Goal: Task Accomplishment & Management: Manage account settings

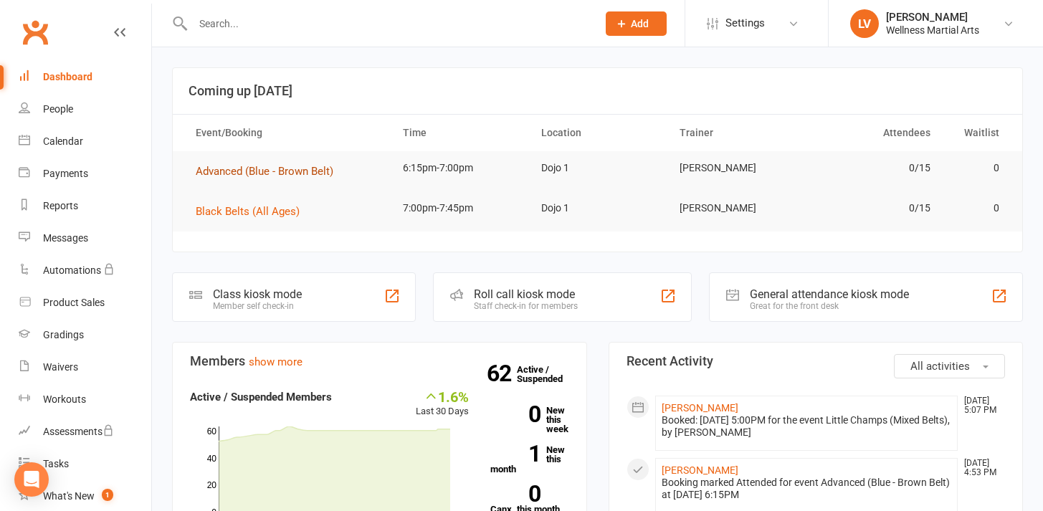
click at [207, 178] on button "Advanced (Blue - Brown Belt)" at bounding box center [270, 171] width 148 height 17
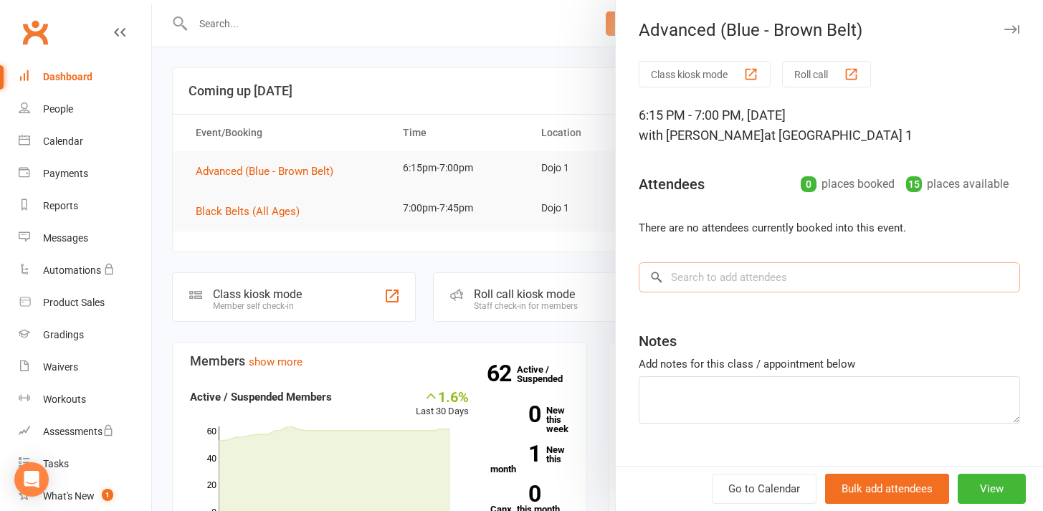
click at [685, 280] on input "search" at bounding box center [829, 277] width 381 height 30
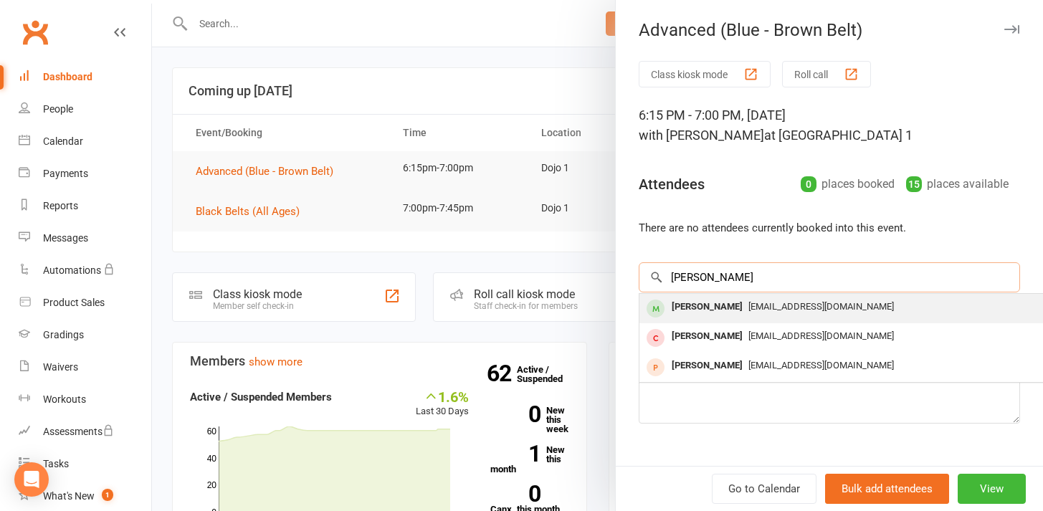
type input "[PERSON_NAME]"
click at [715, 313] on div "[PERSON_NAME]" at bounding box center [707, 307] width 82 height 21
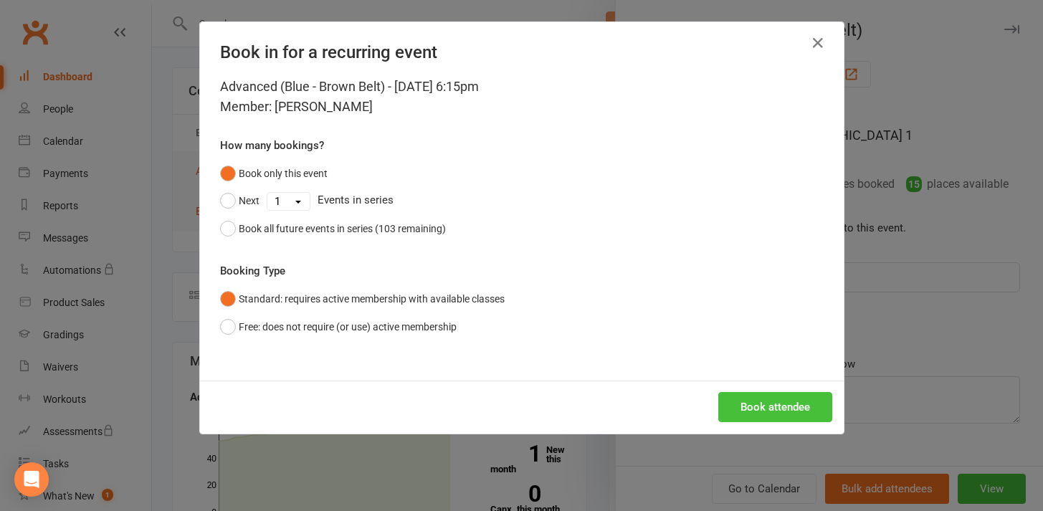
click at [741, 409] on button "Book attendee" at bounding box center [775, 407] width 114 height 30
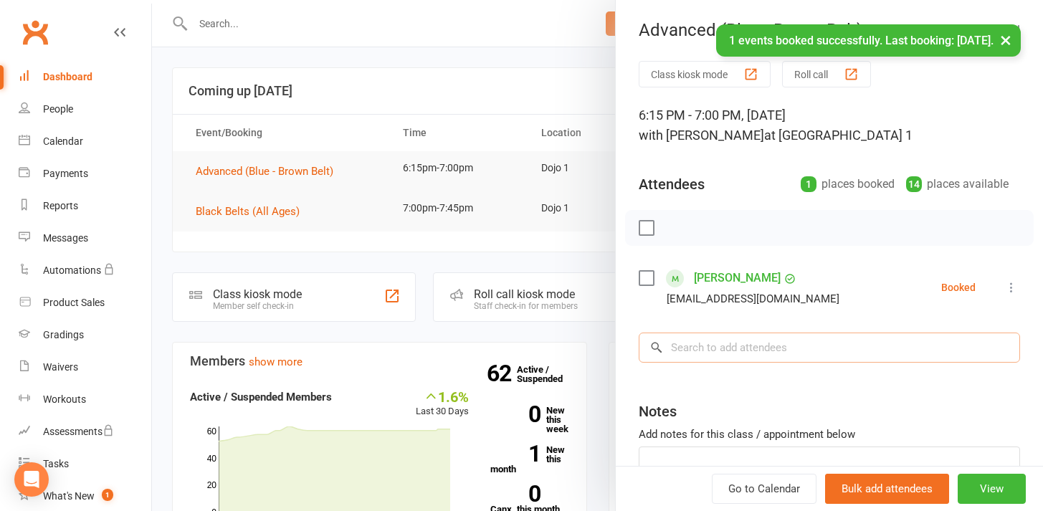
click at [709, 354] on input "search" at bounding box center [829, 348] width 381 height 30
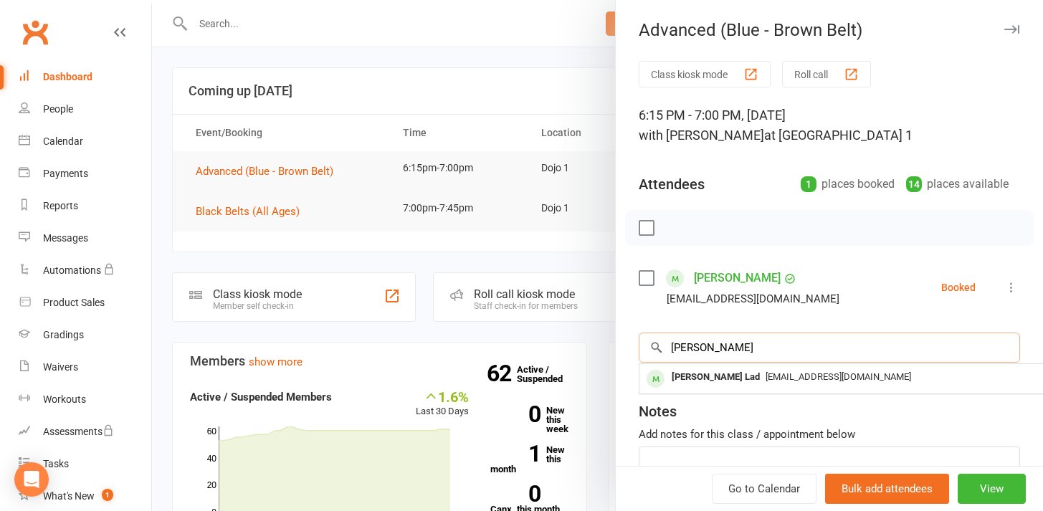
type input "[PERSON_NAME]"
click at [705, 380] on div "[PERSON_NAME] Lad" at bounding box center [716, 377] width 100 height 21
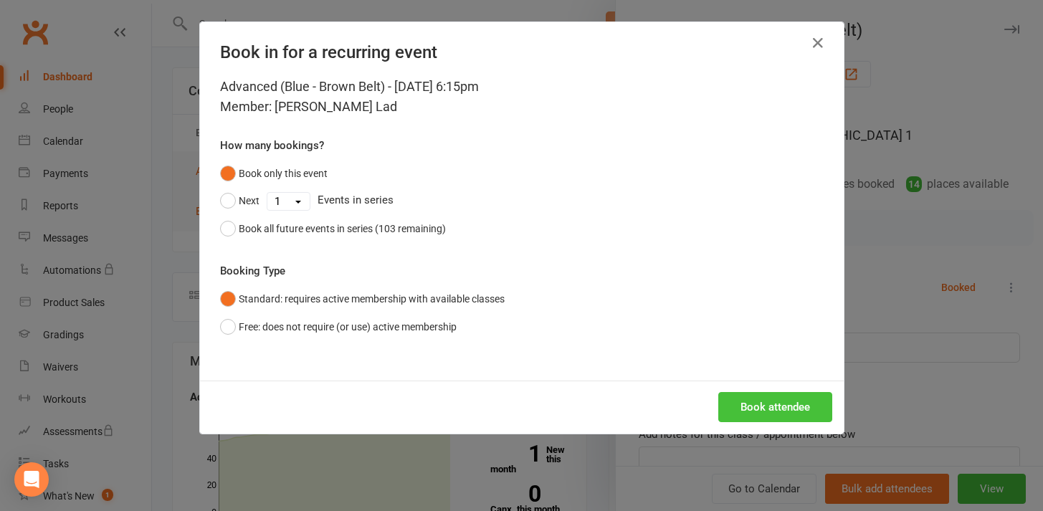
click at [735, 401] on button "Book attendee" at bounding box center [775, 407] width 114 height 30
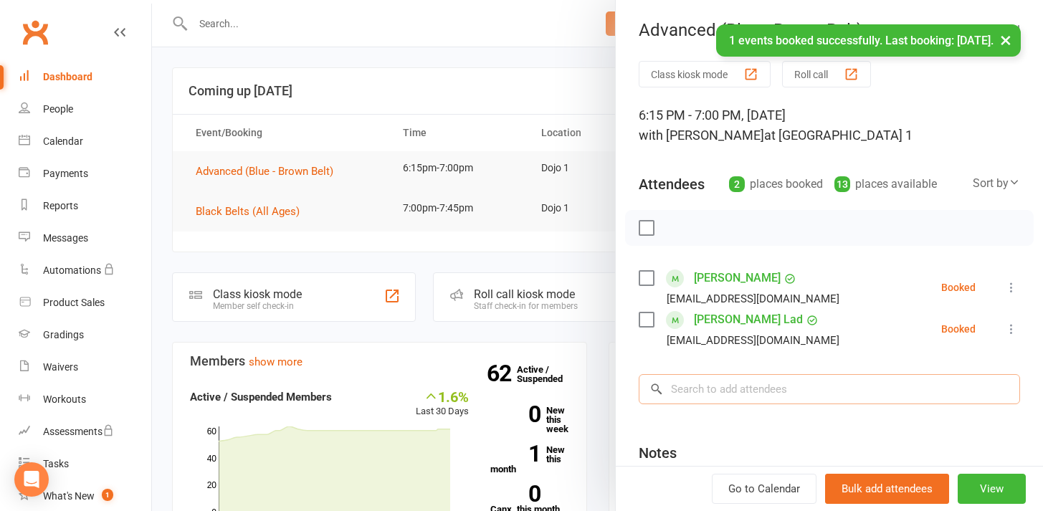
click at [706, 386] on input "search" at bounding box center [829, 389] width 381 height 30
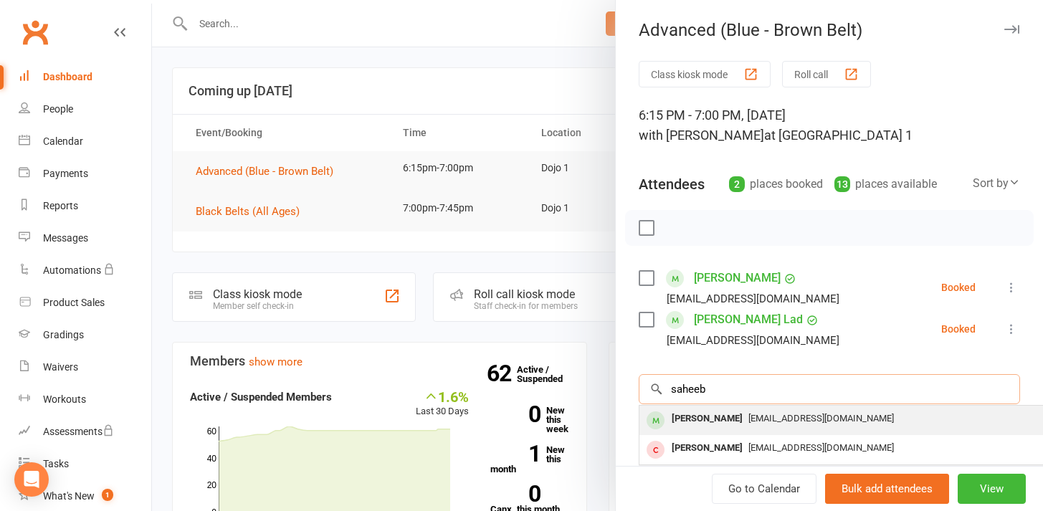
type input "saheeb"
click at [721, 420] on div "[PERSON_NAME]" at bounding box center [707, 419] width 82 height 21
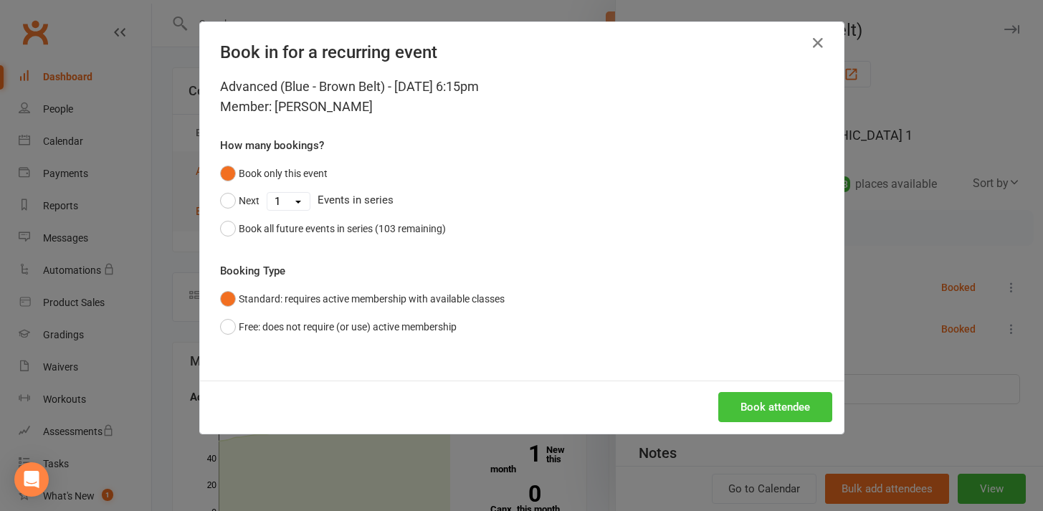
click at [734, 417] on button "Book attendee" at bounding box center [775, 407] width 114 height 30
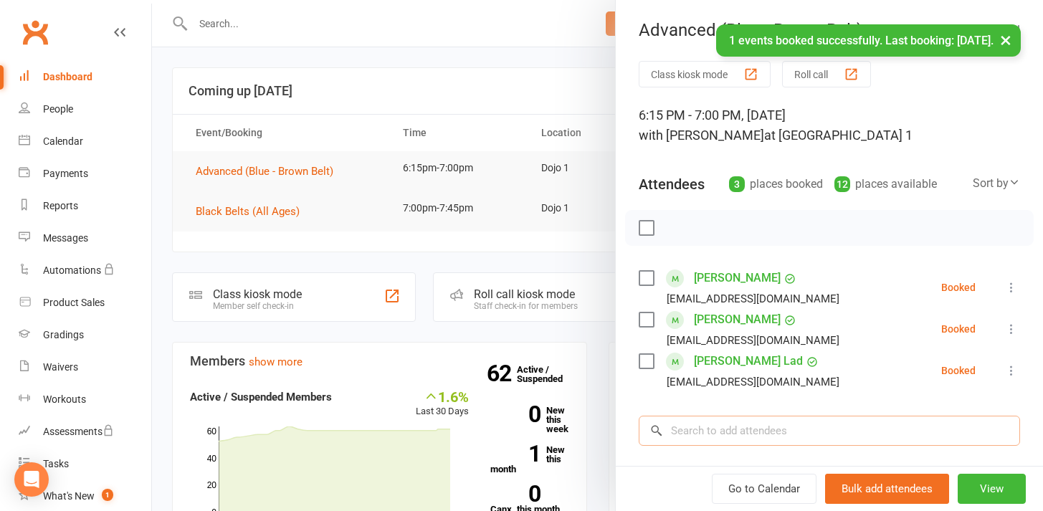
click at [728, 418] on input "search" at bounding box center [829, 431] width 381 height 30
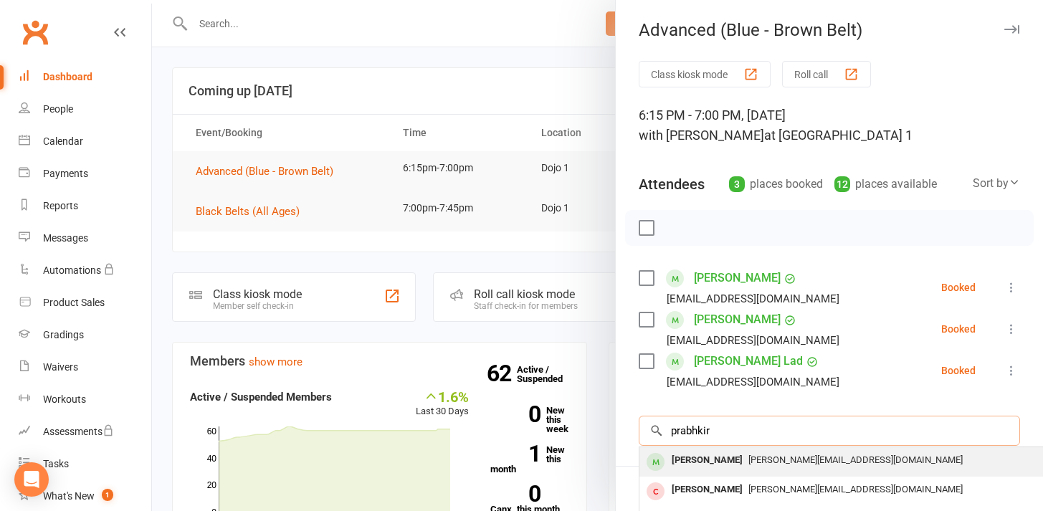
type input "prabhkir"
click at [736, 458] on div "[PERSON_NAME]" at bounding box center [707, 460] width 82 height 21
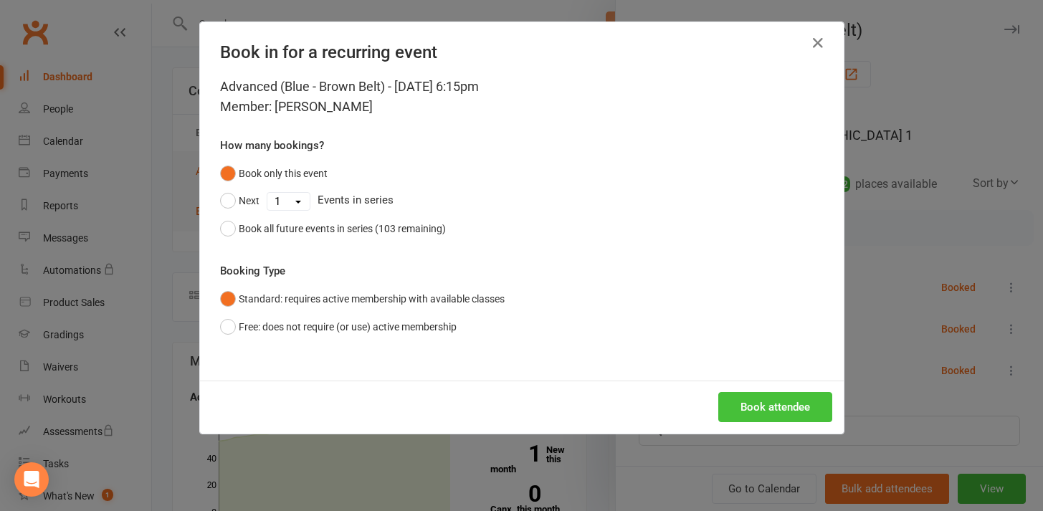
click at [770, 412] on button "Book attendee" at bounding box center [775, 407] width 114 height 30
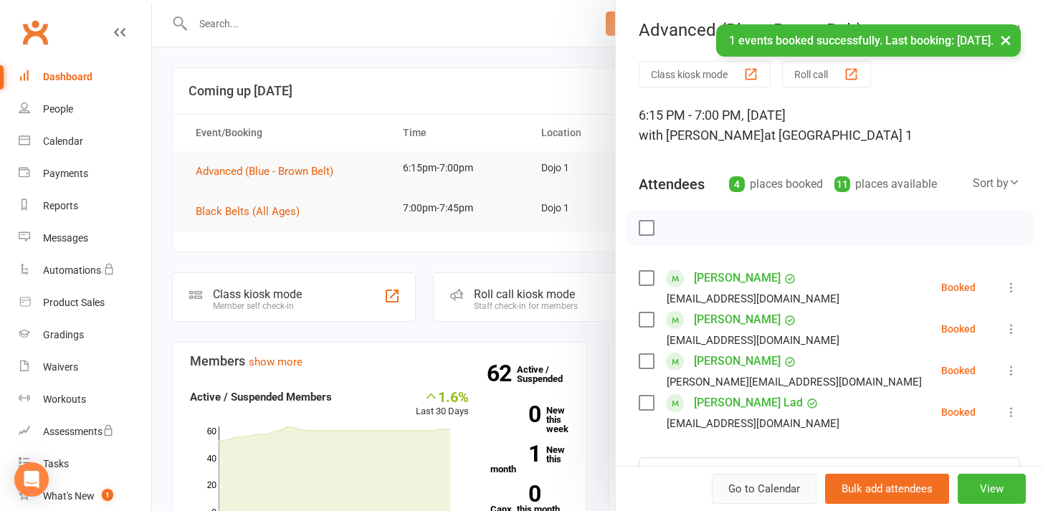
scroll to position [34, 0]
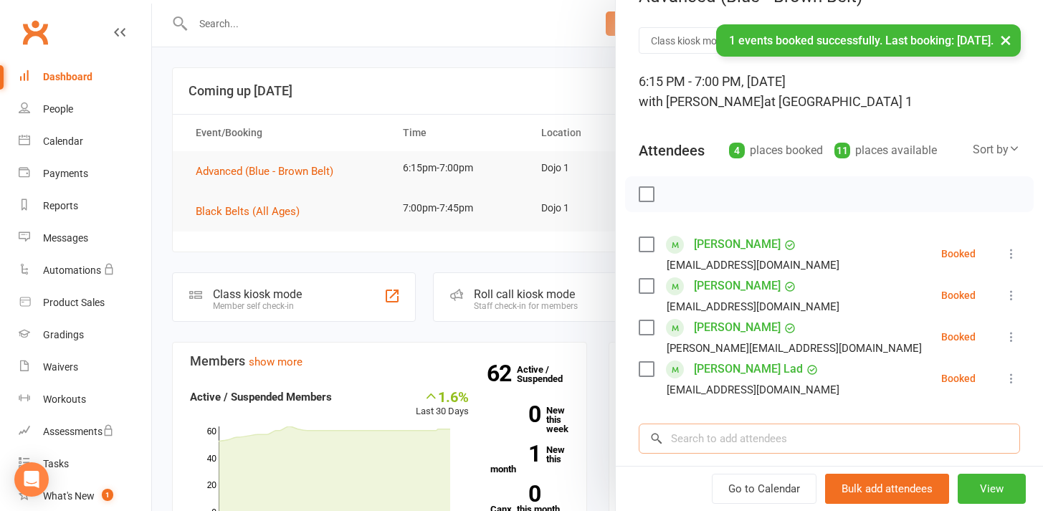
click at [727, 443] on input "search" at bounding box center [829, 439] width 381 height 30
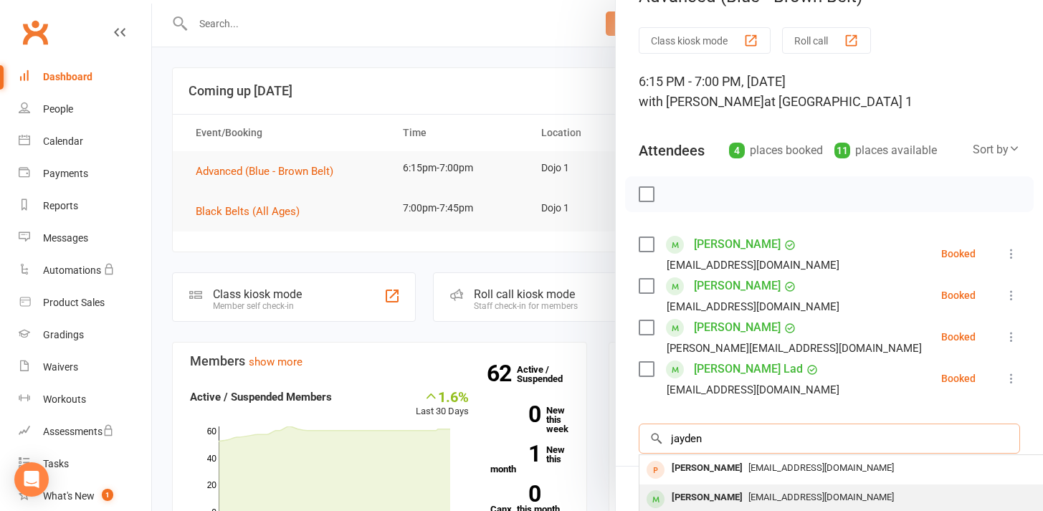
type input "jayden"
click at [737, 492] on div "[PERSON_NAME]" at bounding box center [707, 498] width 82 height 21
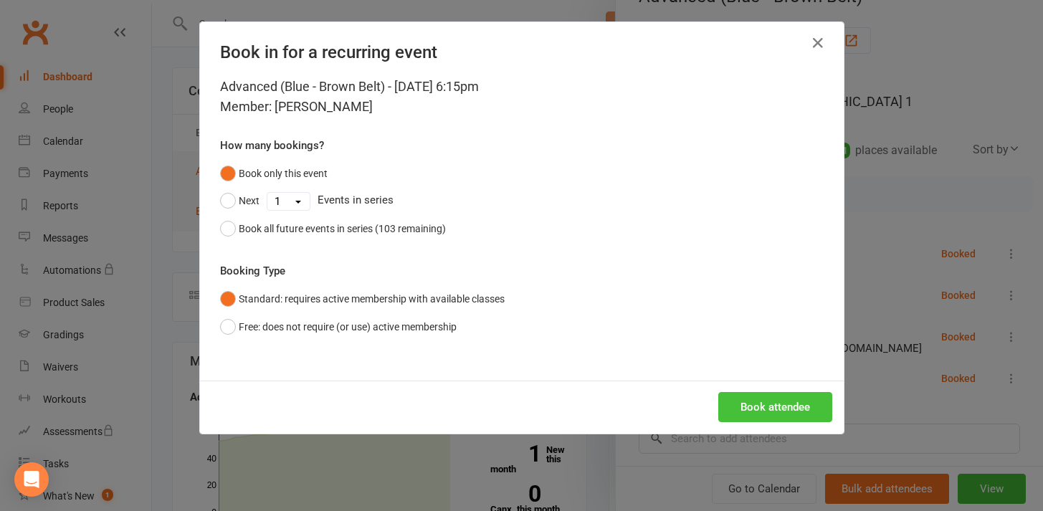
click at [754, 413] on button "Book attendee" at bounding box center [775, 407] width 114 height 30
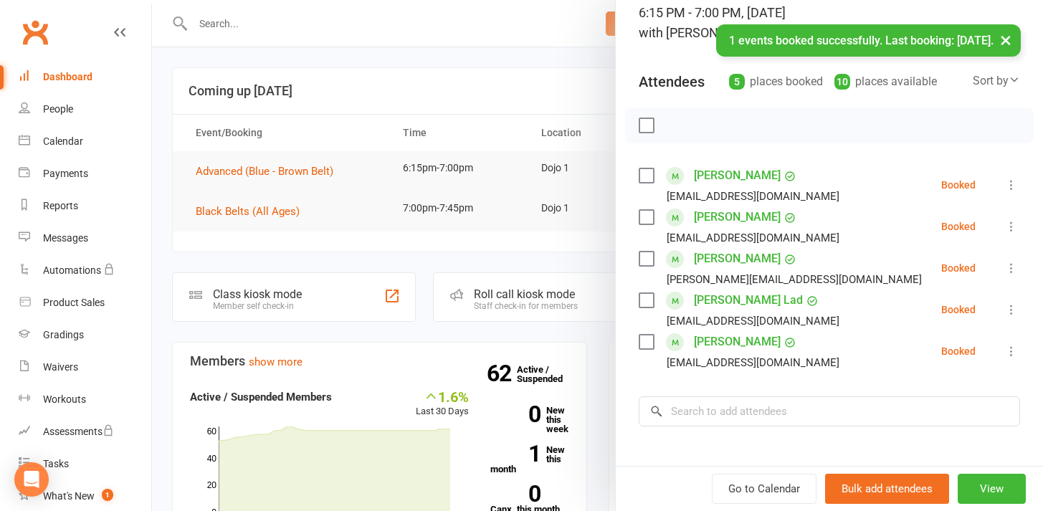
scroll to position [120, 0]
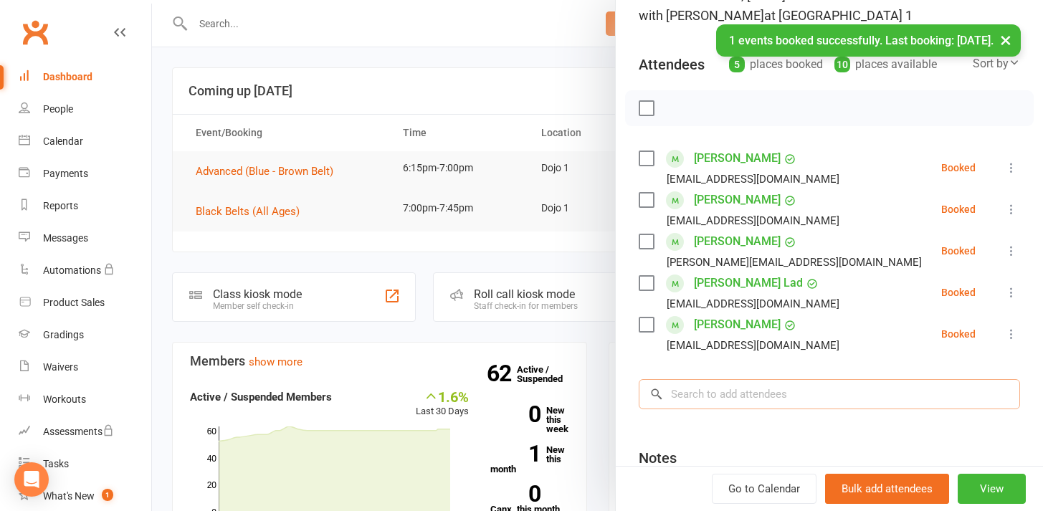
click at [737, 389] on input "search" at bounding box center [829, 394] width 381 height 30
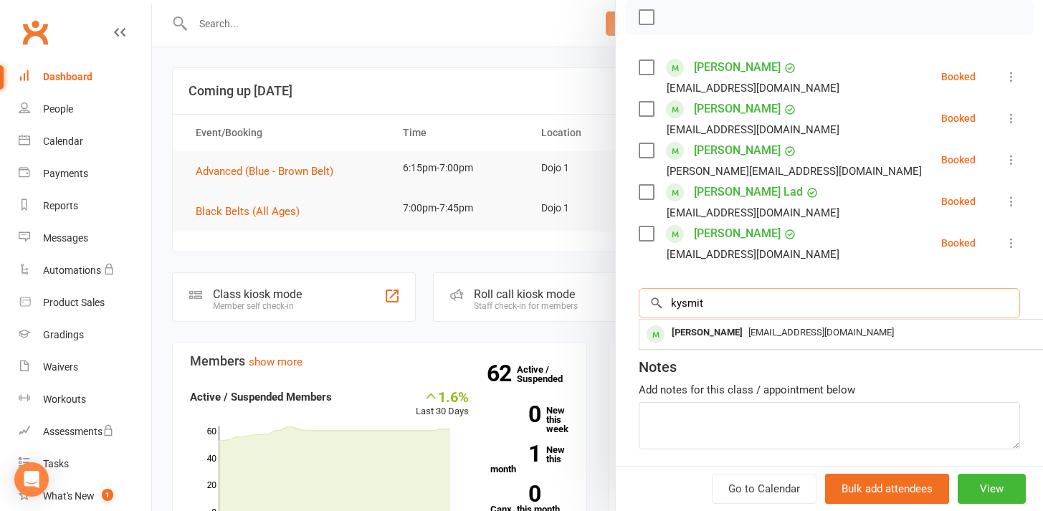
scroll to position [219, 0]
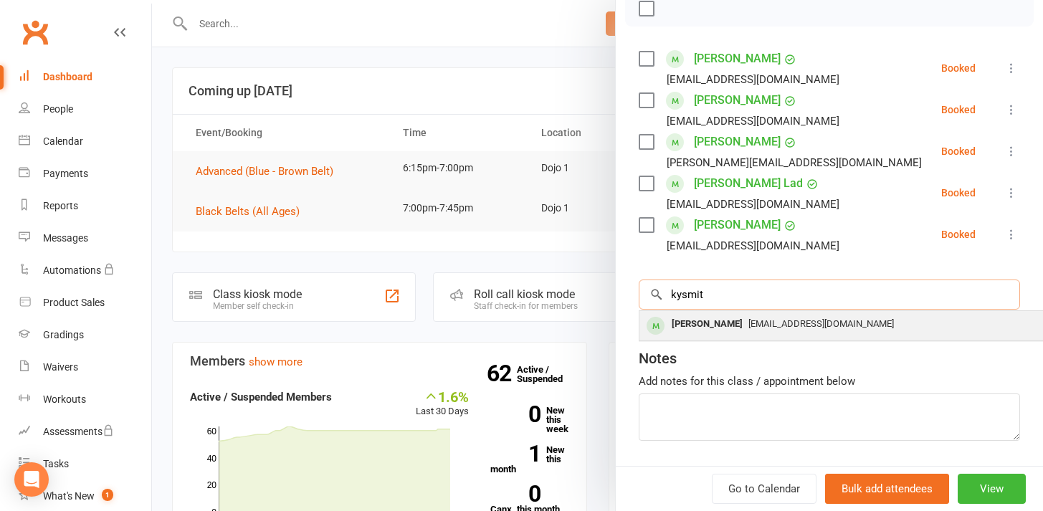
type input "kysmit"
click at [748, 325] on span "[EMAIL_ADDRESS][DOMAIN_NAME]" at bounding box center [821, 323] width 146 height 11
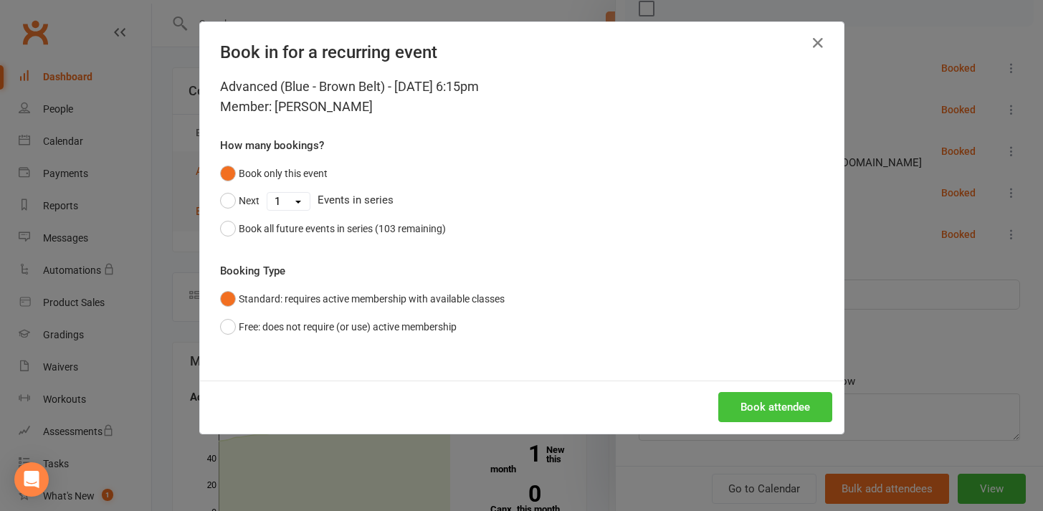
click at [764, 401] on button "Book attendee" at bounding box center [775, 407] width 114 height 30
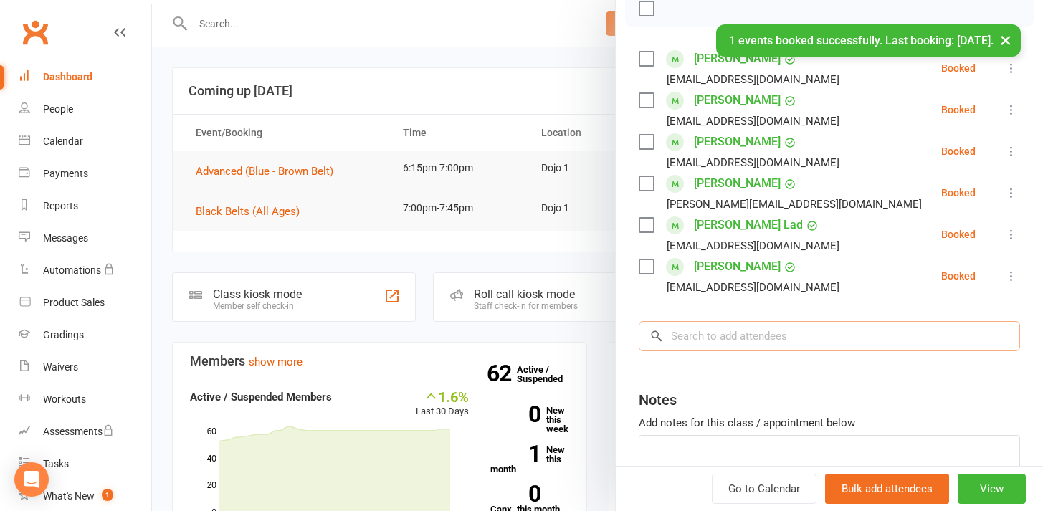
click at [735, 343] on input "search" at bounding box center [829, 336] width 381 height 30
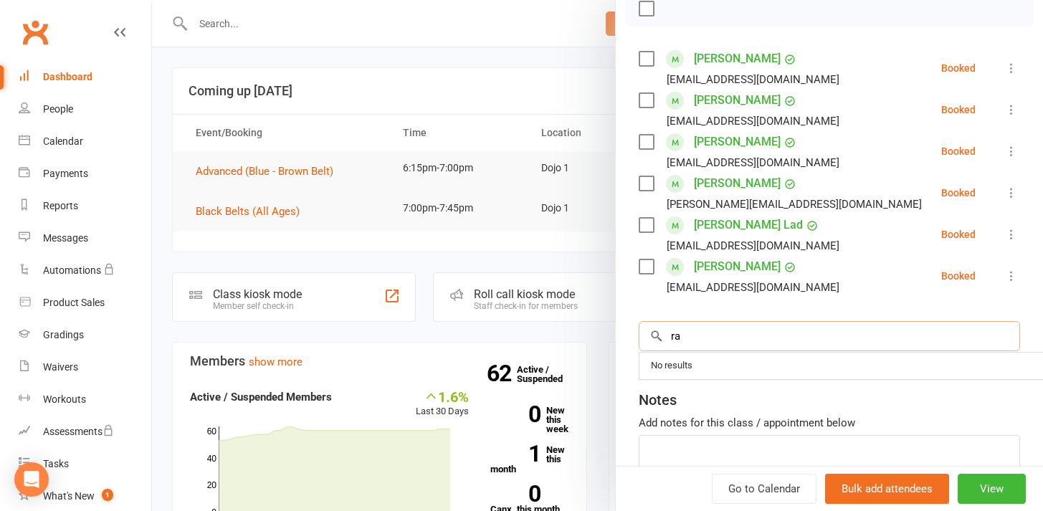
type input "r"
type input "a"
click at [985, 342] on input "raagvi" at bounding box center [829, 336] width 381 height 30
click at [907, 336] on input "raagvi" at bounding box center [829, 336] width 381 height 30
type input "r"
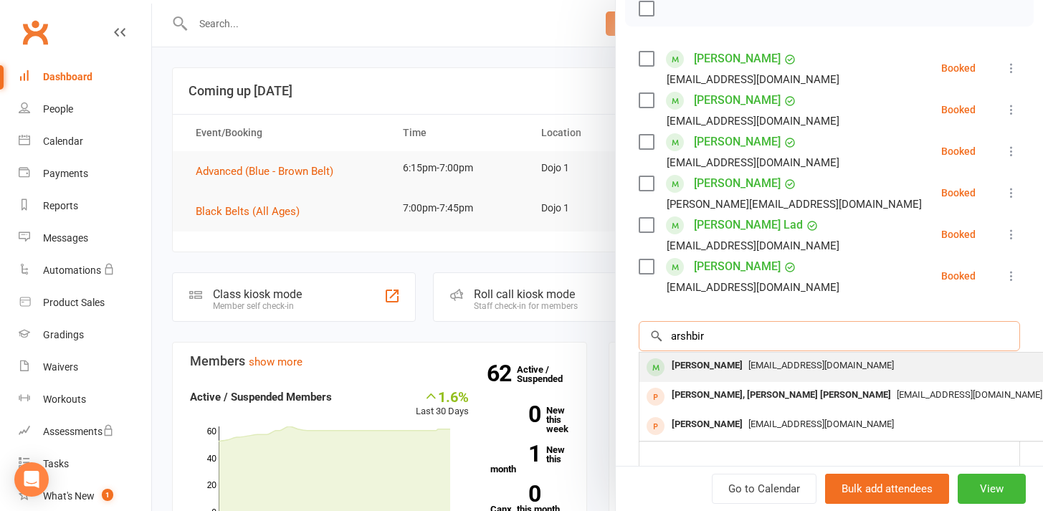
type input "arshbir"
click at [863, 379] on div "[PERSON_NAME] [EMAIL_ADDRESS][DOMAIN_NAME]" at bounding box center [854, 367] width 429 height 29
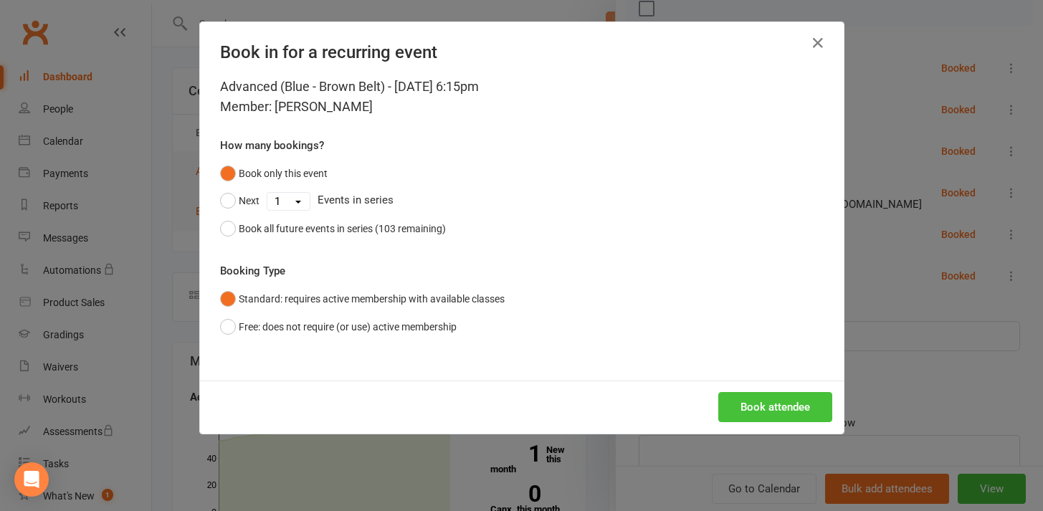
click at [798, 407] on button "Book attendee" at bounding box center [775, 407] width 114 height 30
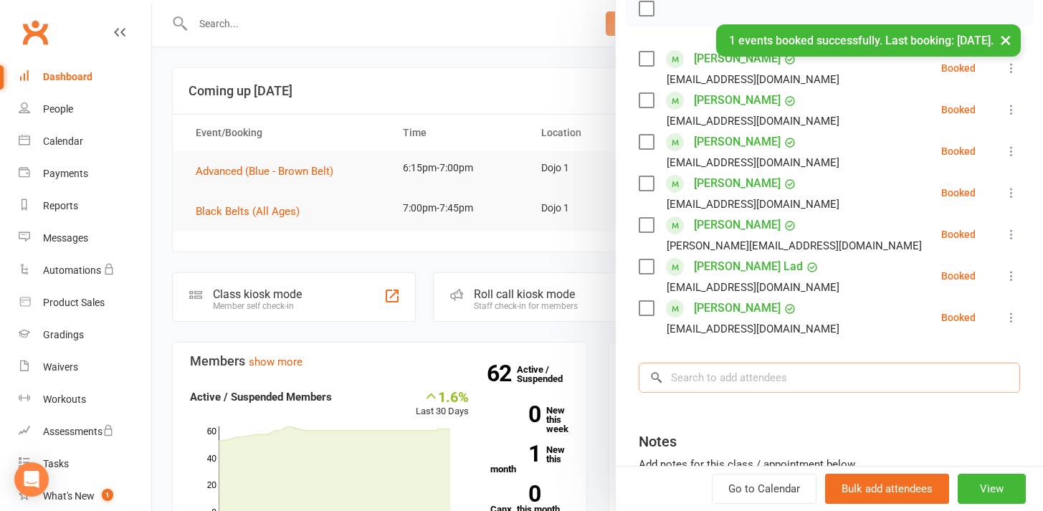
click at [744, 374] on input "search" at bounding box center [829, 378] width 381 height 30
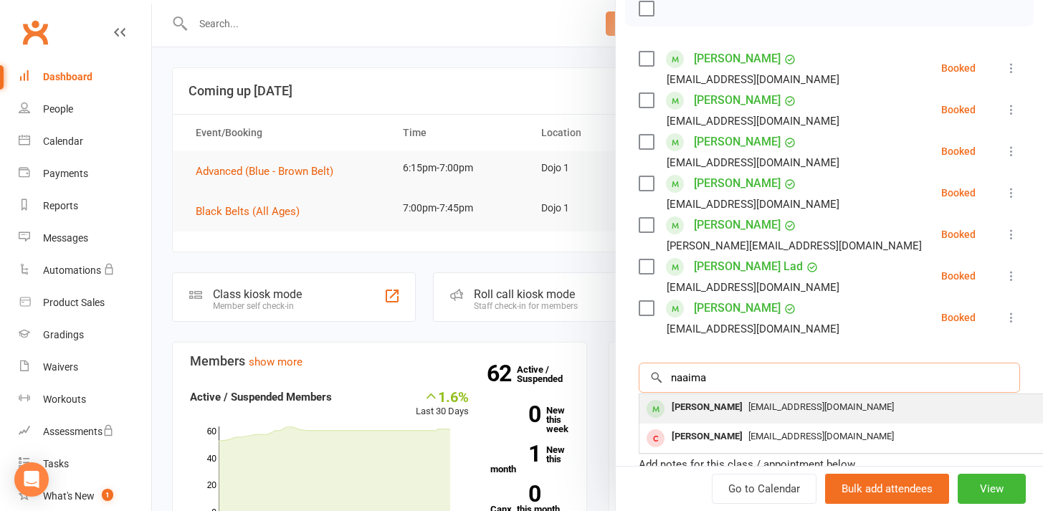
type input "naaima"
click at [743, 407] on div "[PERSON_NAME]" at bounding box center [707, 407] width 82 height 21
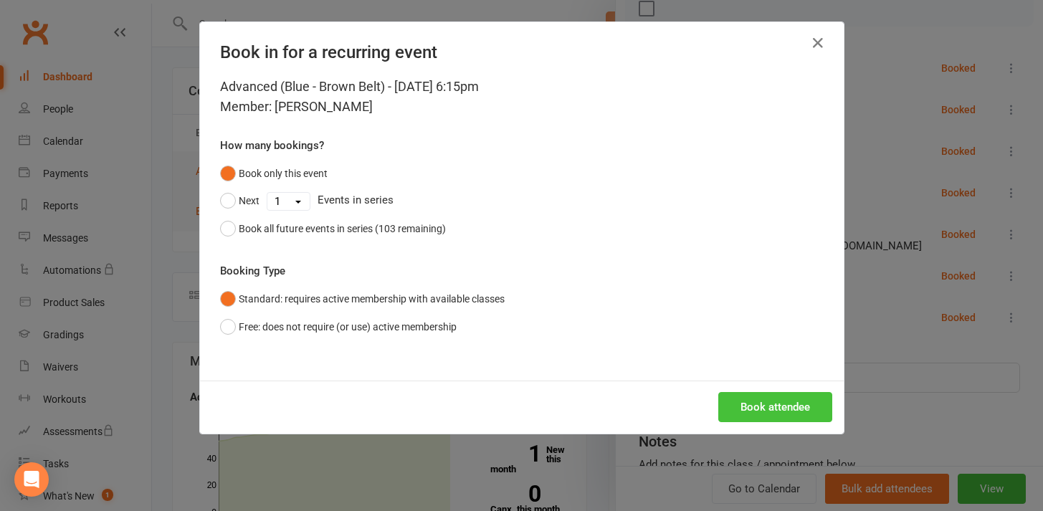
click at [748, 406] on button "Book attendee" at bounding box center [775, 407] width 114 height 30
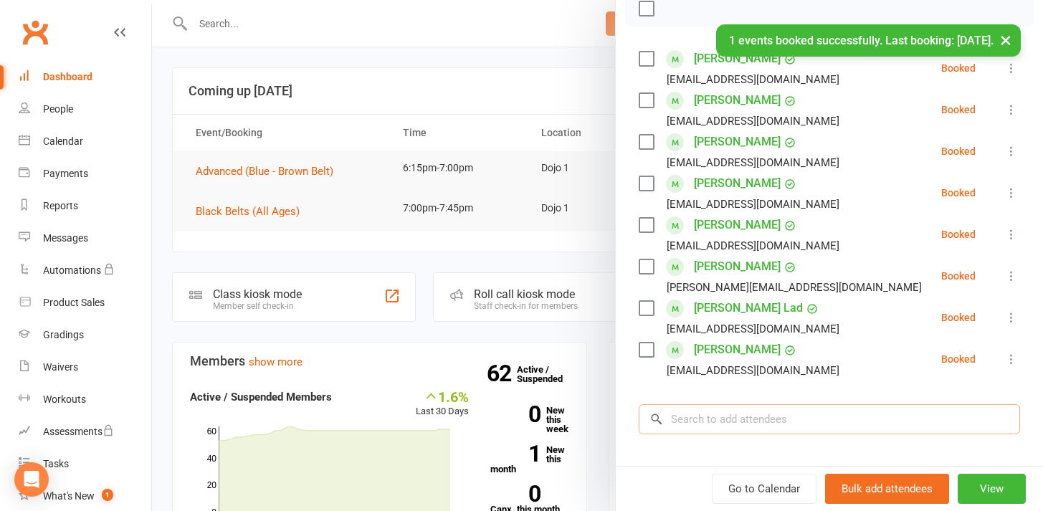
click at [736, 414] on input "search" at bounding box center [829, 419] width 381 height 30
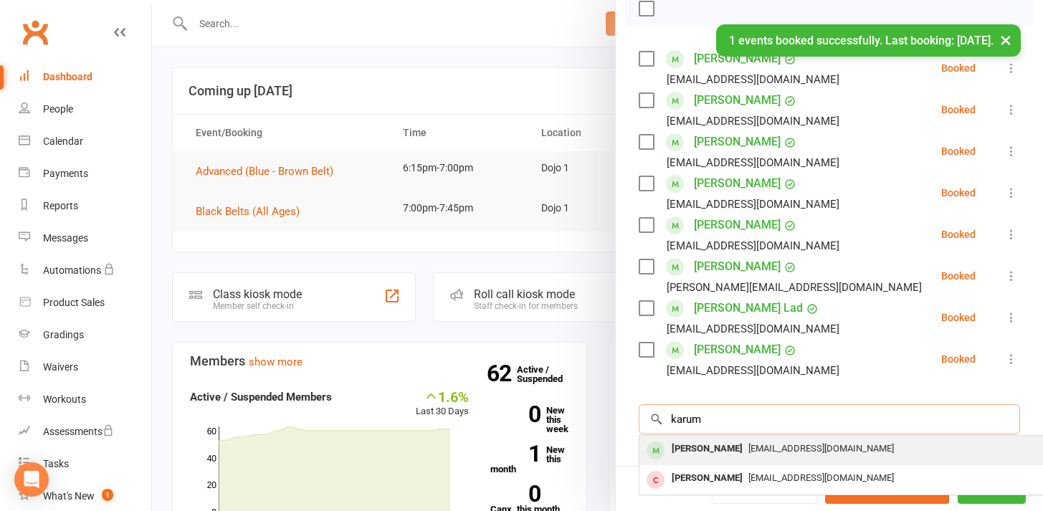
type input "karum"
click at [727, 445] on div "[PERSON_NAME]" at bounding box center [707, 449] width 82 height 21
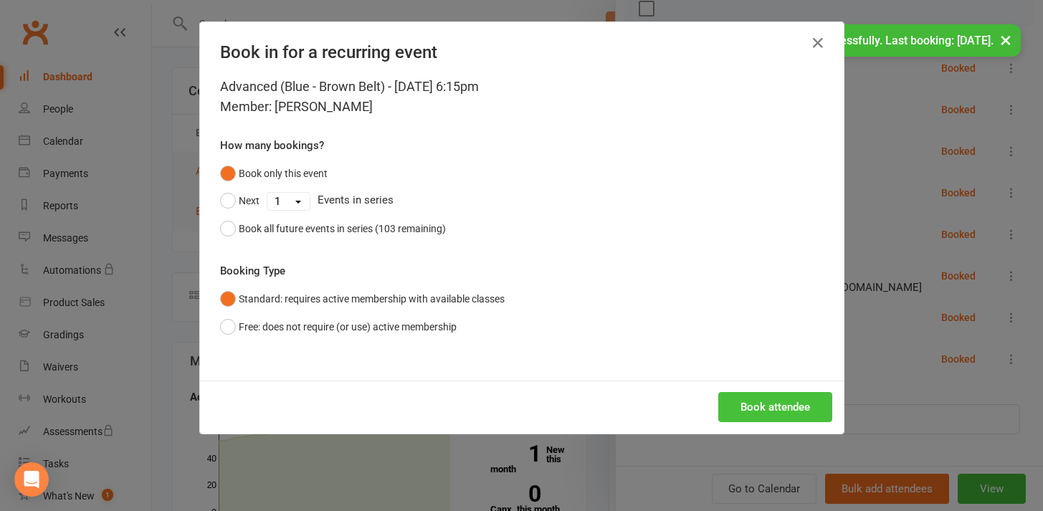
click at [762, 395] on button "Book attendee" at bounding box center [775, 407] width 114 height 30
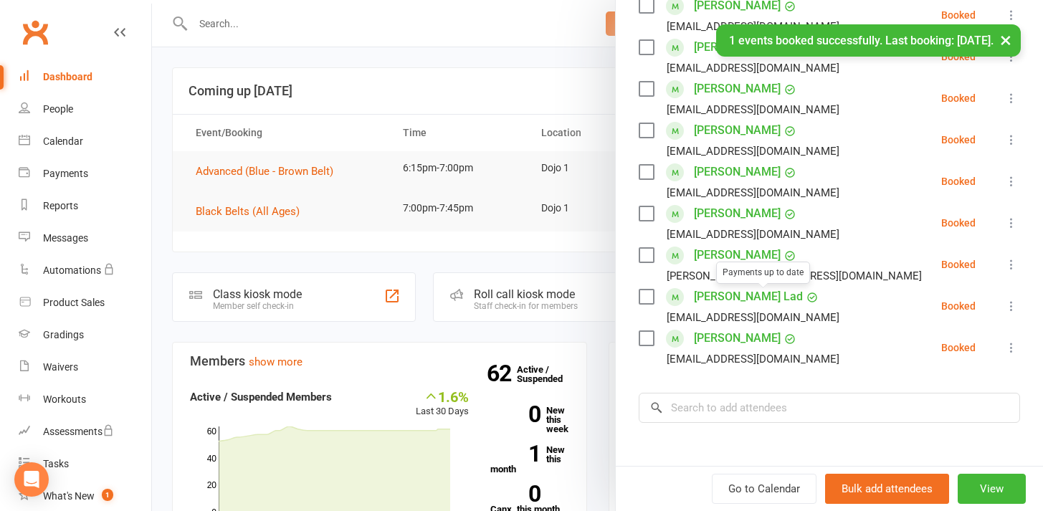
scroll to position [295, 0]
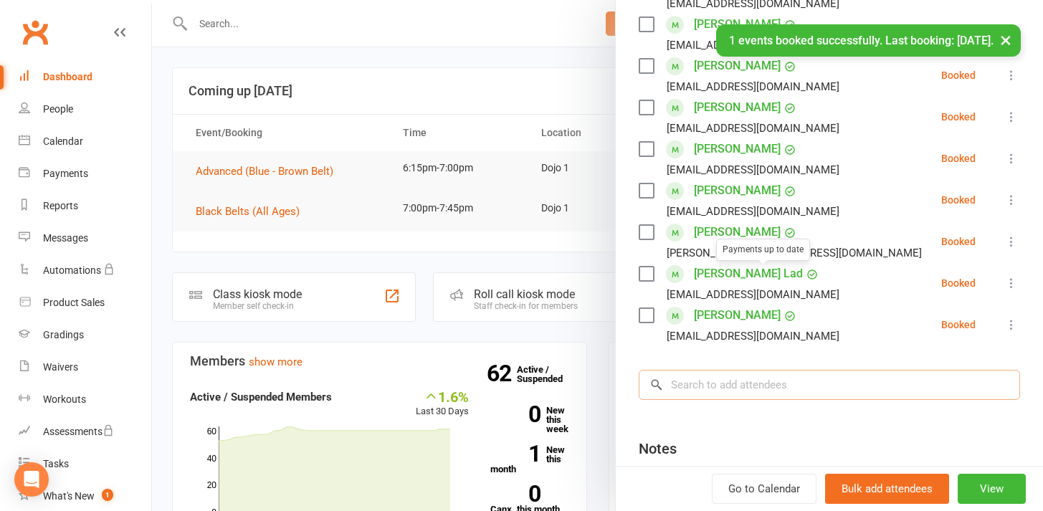
click at [734, 384] on input "search" at bounding box center [829, 385] width 381 height 30
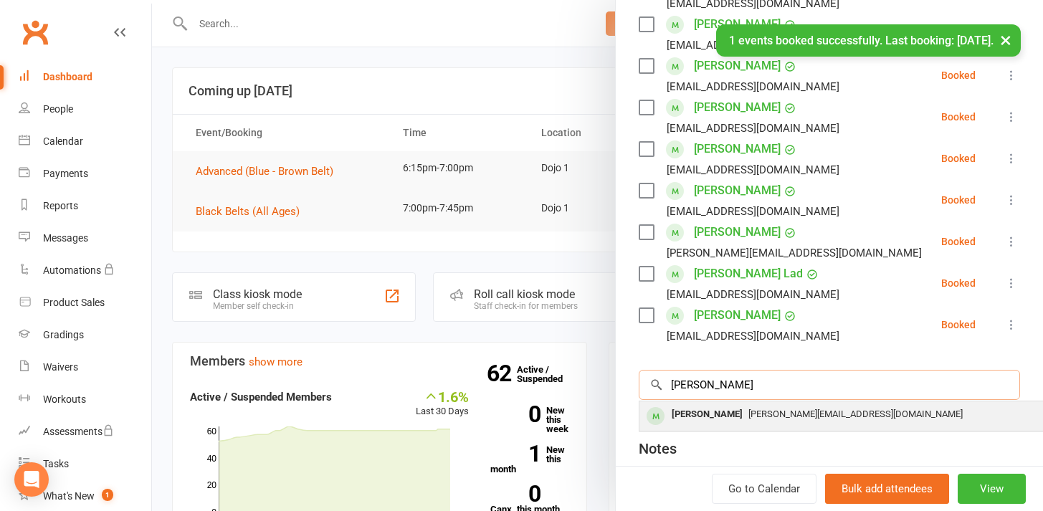
type input "[PERSON_NAME]"
click at [748, 411] on span "[PERSON_NAME][EMAIL_ADDRESS][DOMAIN_NAME]" at bounding box center [855, 414] width 214 height 11
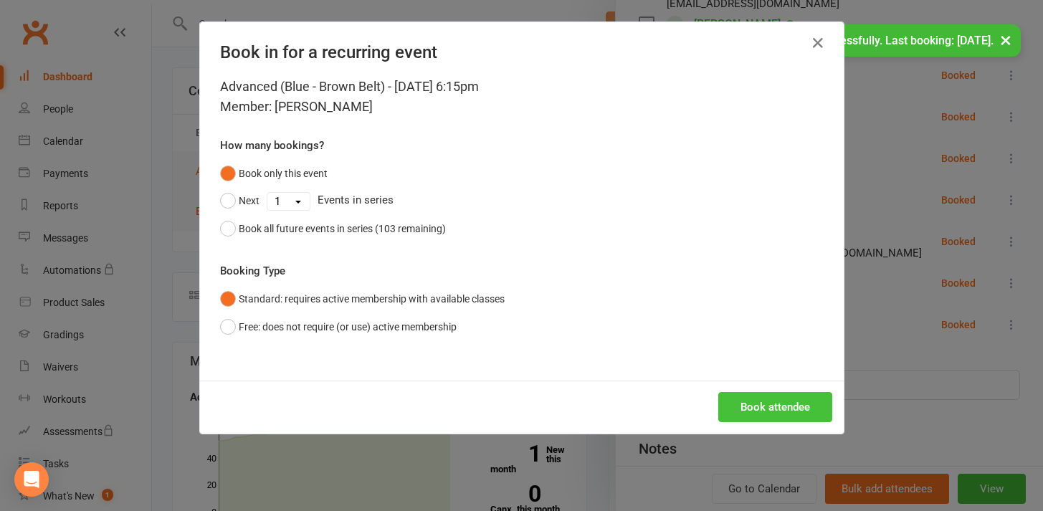
click at [746, 402] on button "Book attendee" at bounding box center [775, 407] width 114 height 30
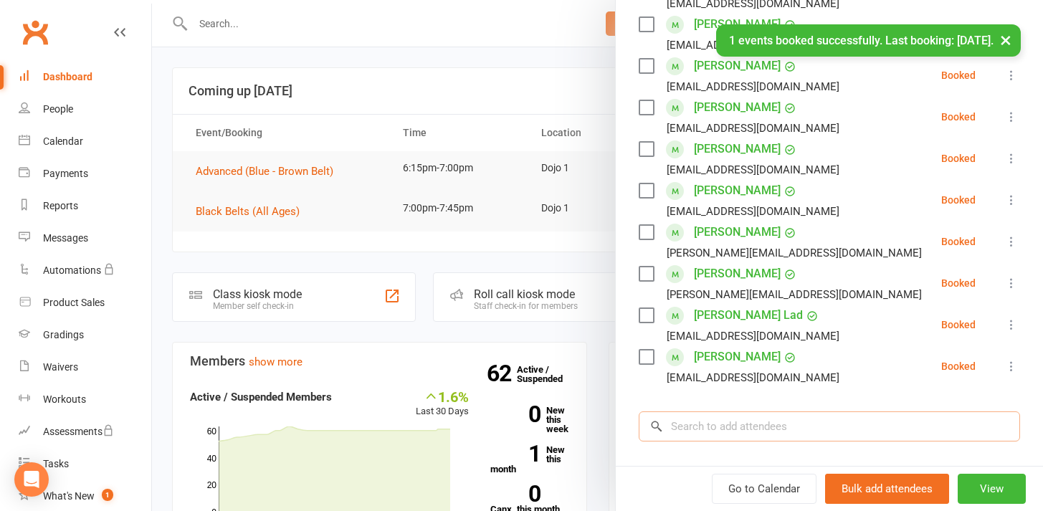
click at [727, 415] on input "search" at bounding box center [829, 427] width 381 height 30
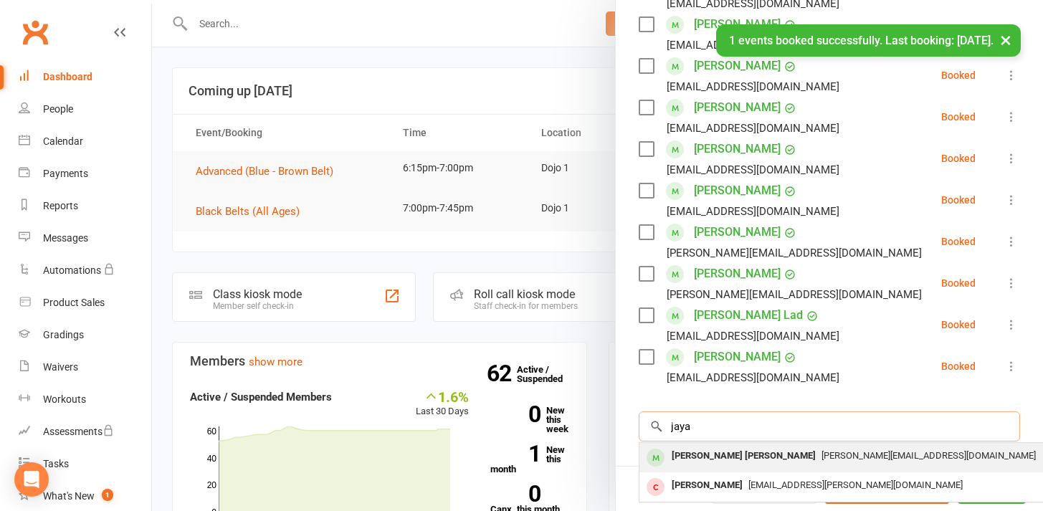
type input "jaya"
click at [717, 456] on div "[PERSON_NAME] [PERSON_NAME]" at bounding box center [744, 456] width 156 height 21
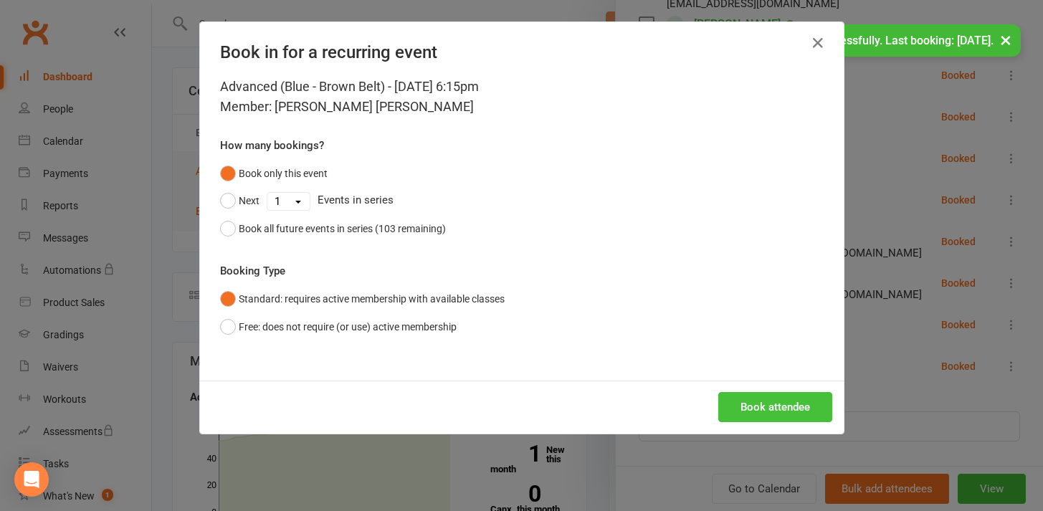
click at [747, 415] on button "Book attendee" at bounding box center [775, 407] width 114 height 30
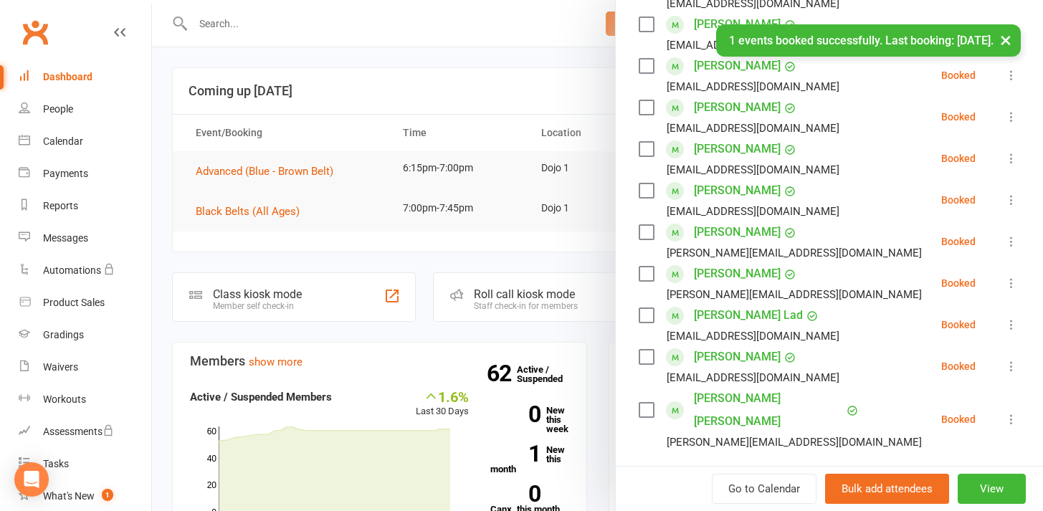
click at [724, 476] on input "search" at bounding box center [829, 491] width 381 height 30
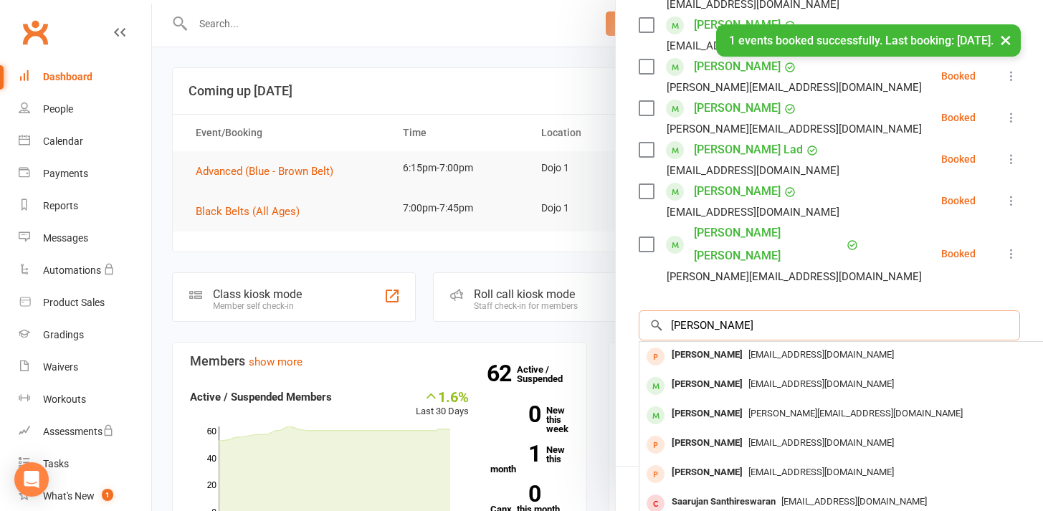
scroll to position [469, 0]
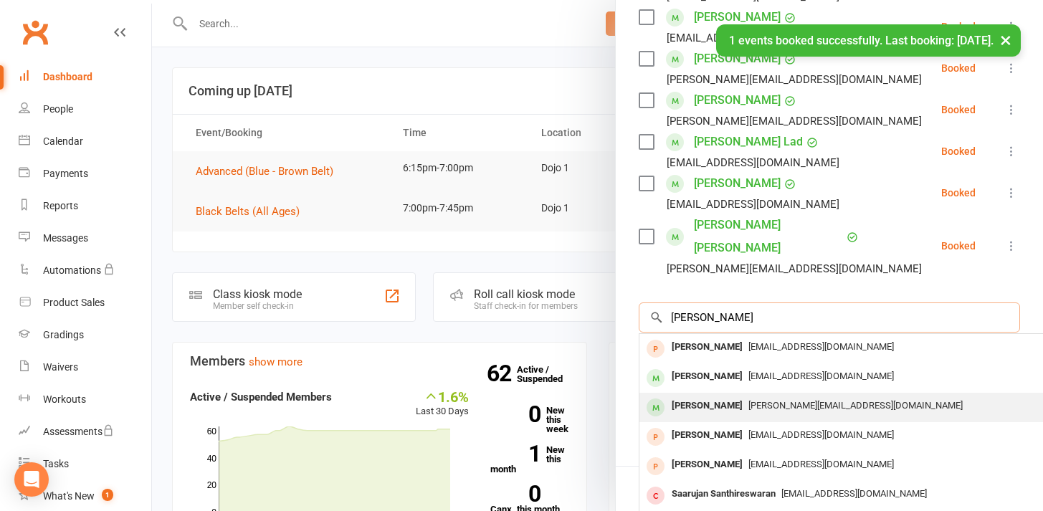
type input "[PERSON_NAME]"
click at [748, 396] on div "[PERSON_NAME]" at bounding box center [707, 406] width 82 height 21
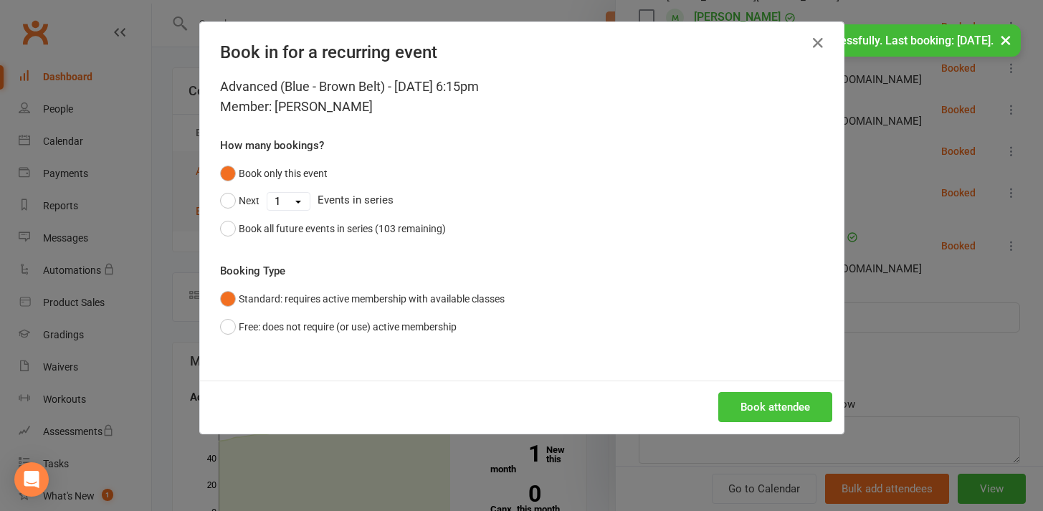
click at [766, 403] on button "Book attendee" at bounding box center [775, 407] width 114 height 30
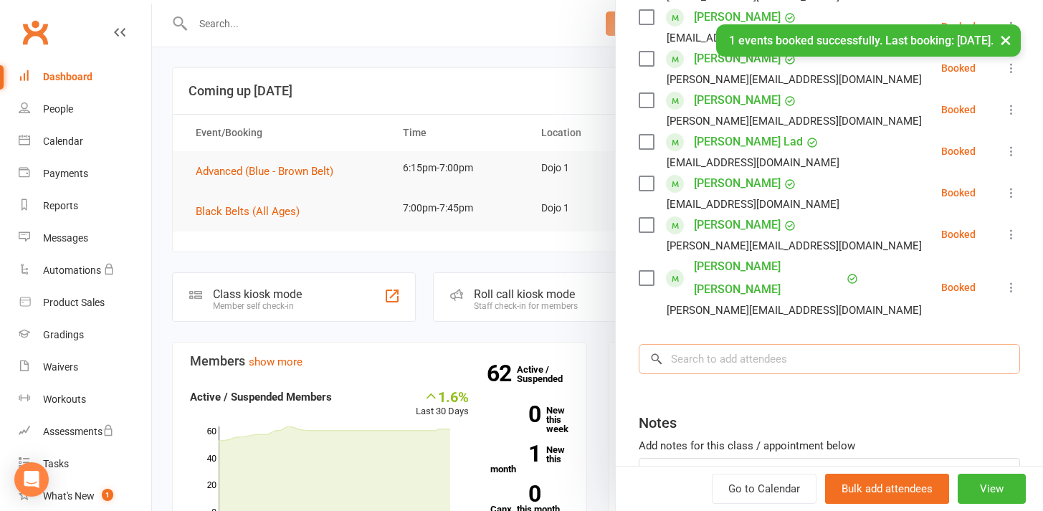
click at [748, 347] on input "search" at bounding box center [829, 359] width 381 height 30
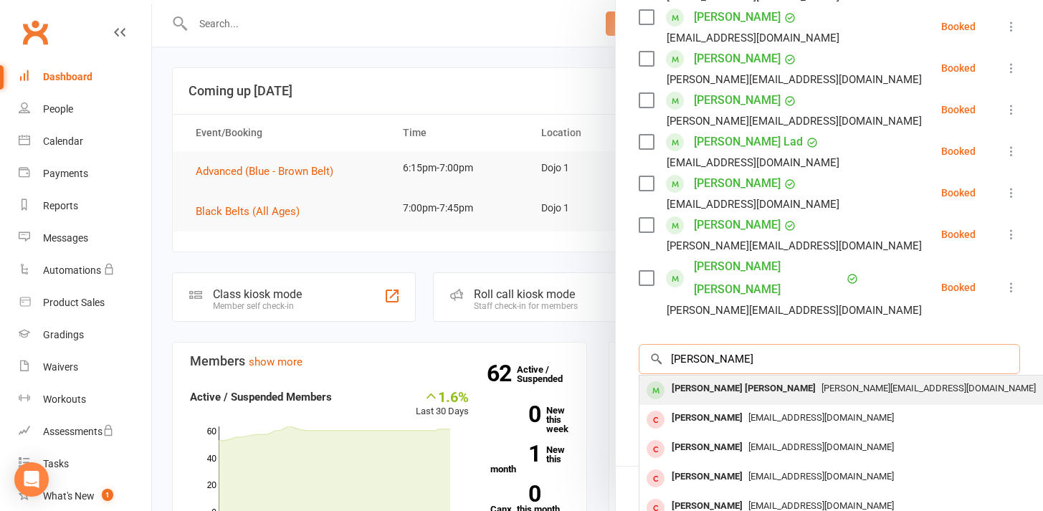
type input "[PERSON_NAME]"
click at [754, 379] on div "[PERSON_NAME] [PERSON_NAME]" at bounding box center [744, 389] width 156 height 21
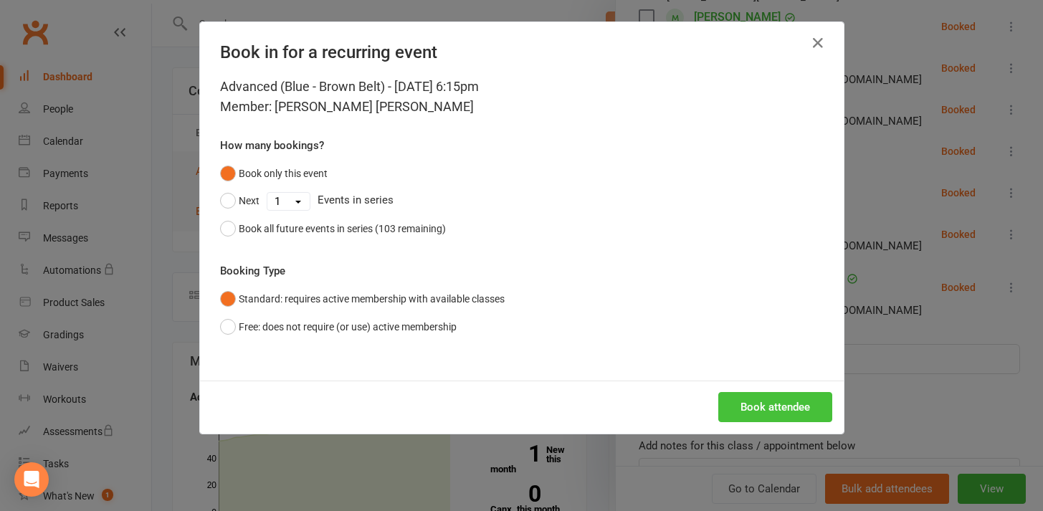
click at [755, 398] on button "Book attendee" at bounding box center [775, 407] width 114 height 30
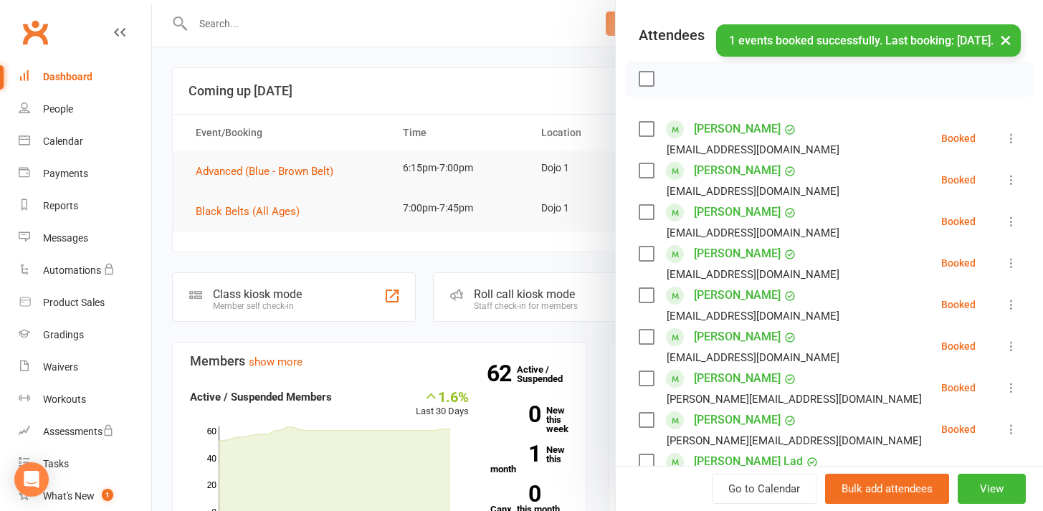
scroll to position [119, 0]
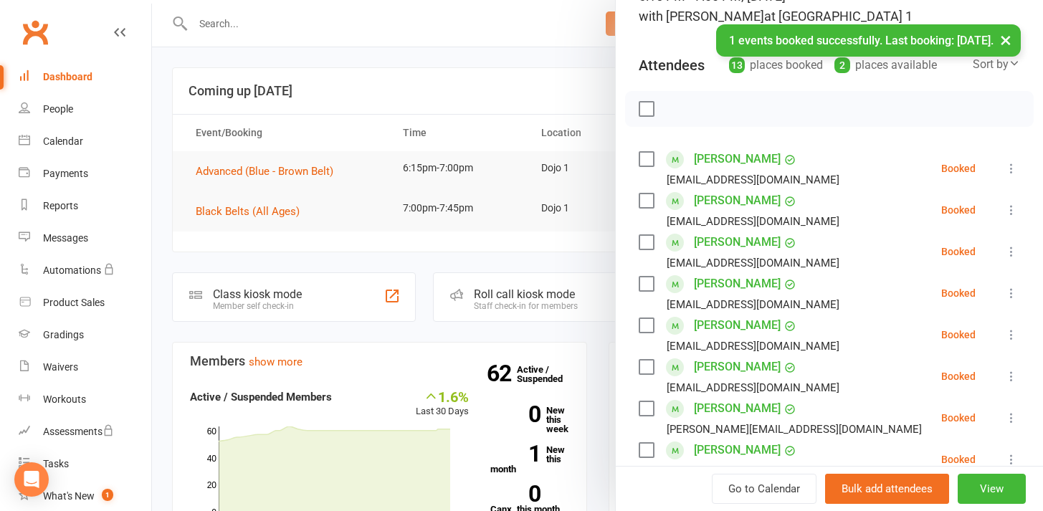
click at [639, 105] on label at bounding box center [646, 109] width 14 height 14
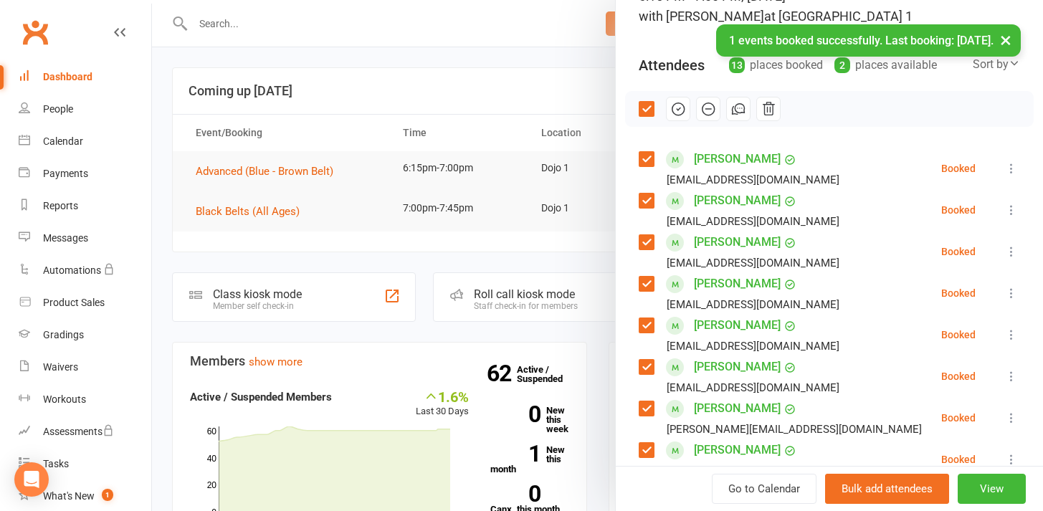
click at [672, 114] on icon "button" at bounding box center [678, 109] width 12 height 12
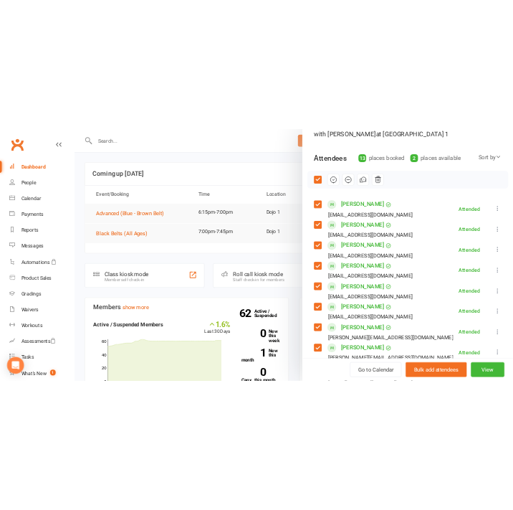
scroll to position [108, 0]
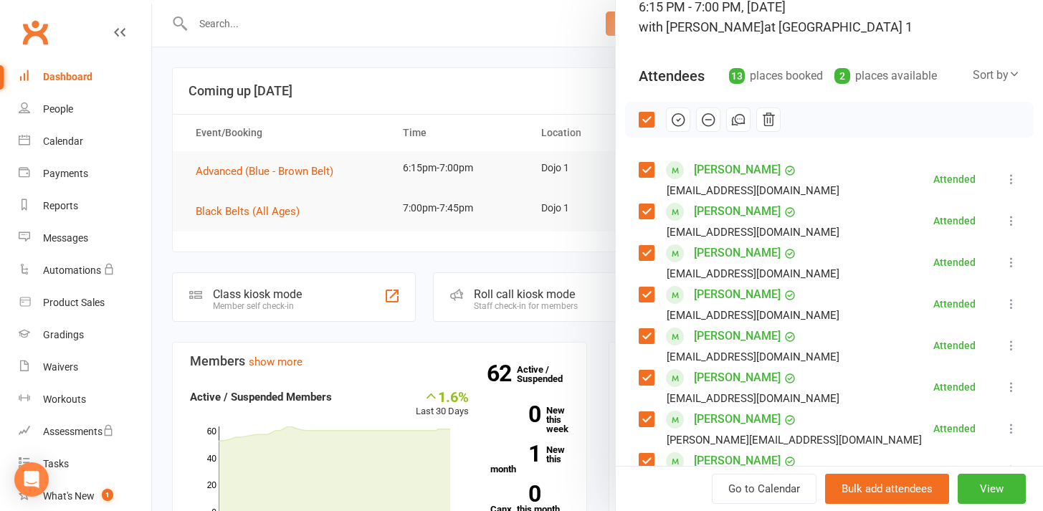
click at [645, 121] on label at bounding box center [646, 120] width 14 height 14
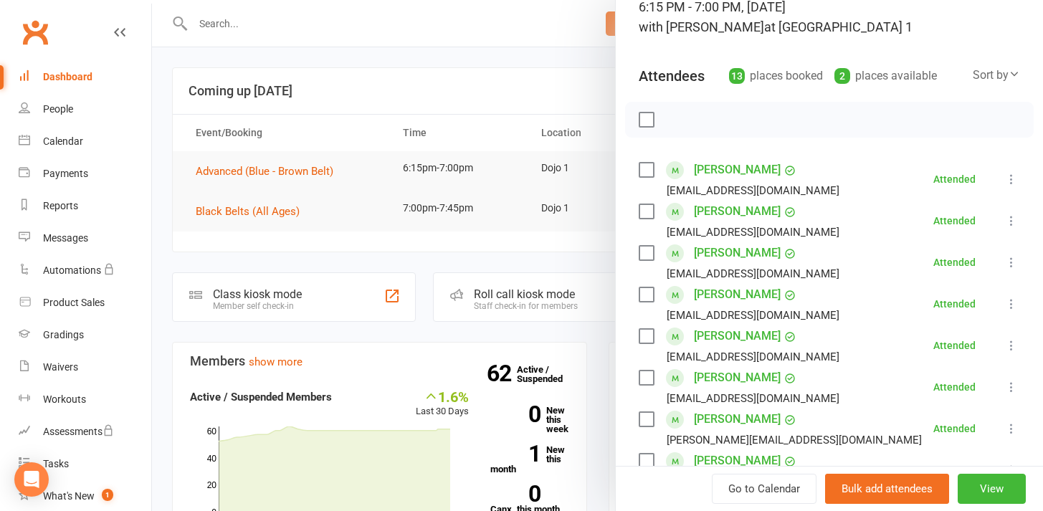
click at [500, 94] on div at bounding box center [597, 255] width 891 height 511
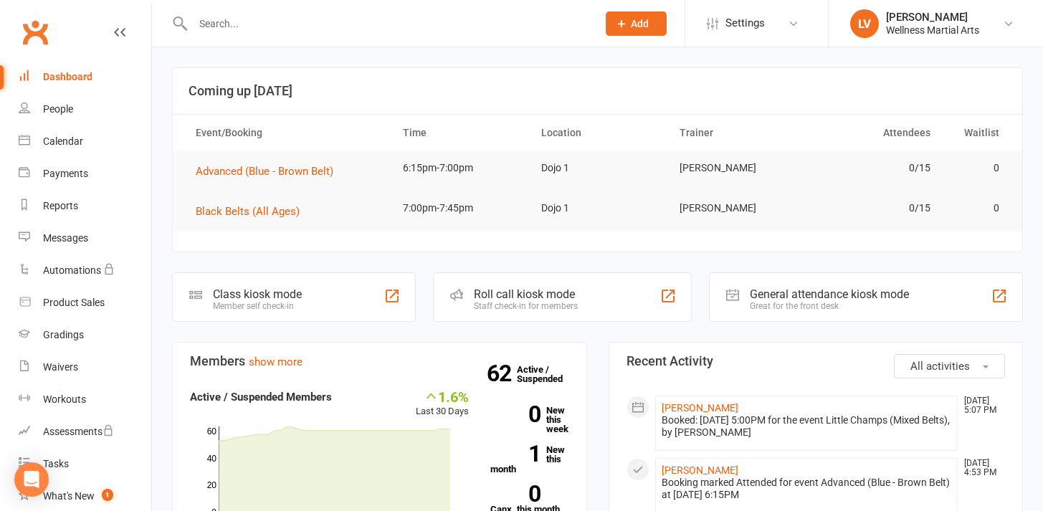
click at [617, 29] on button "Add" at bounding box center [636, 23] width 61 height 24
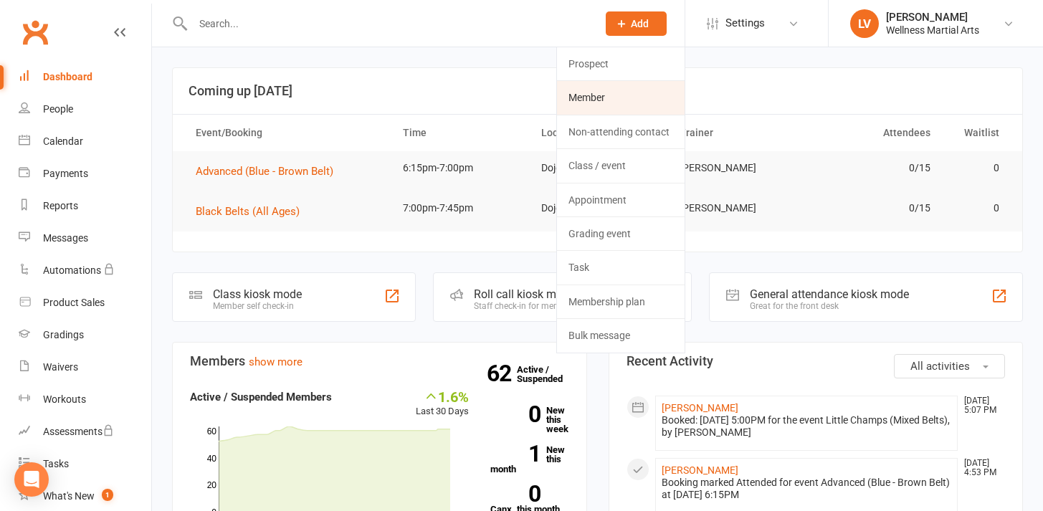
click at [610, 94] on link "Member" at bounding box center [621, 97] width 128 height 33
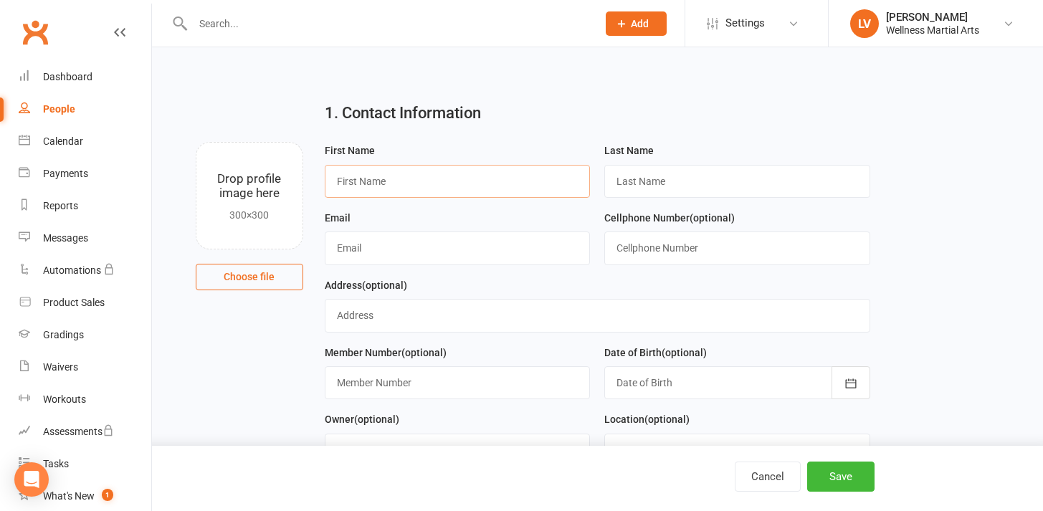
click at [452, 189] on input "text" at bounding box center [458, 181] width 266 height 33
type input "R"
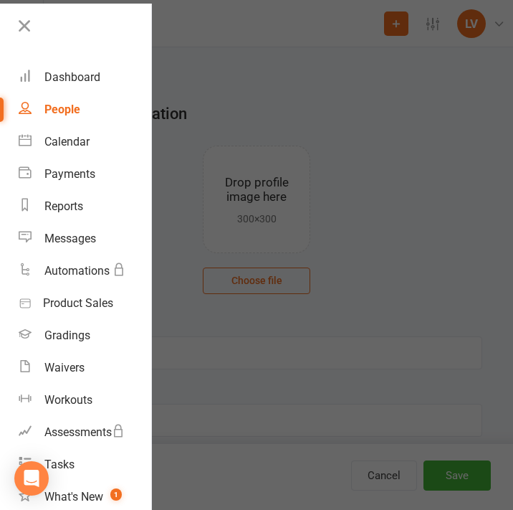
click at [465, 116] on div at bounding box center [256, 255] width 513 height 510
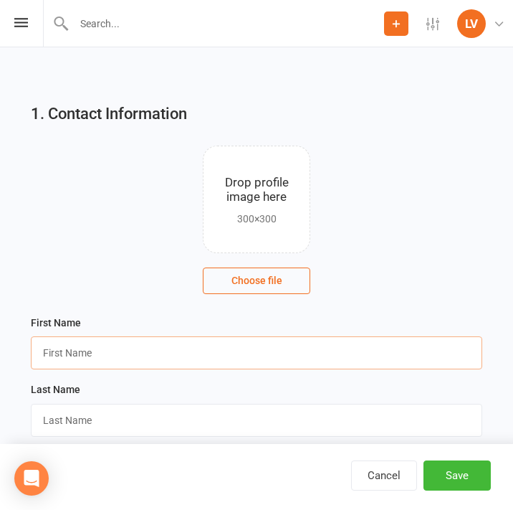
click at [219, 350] on input "text" at bounding box center [257, 352] width 452 height 33
paste input "[PERSON_NAME]"
type input "[PERSON_NAME]"
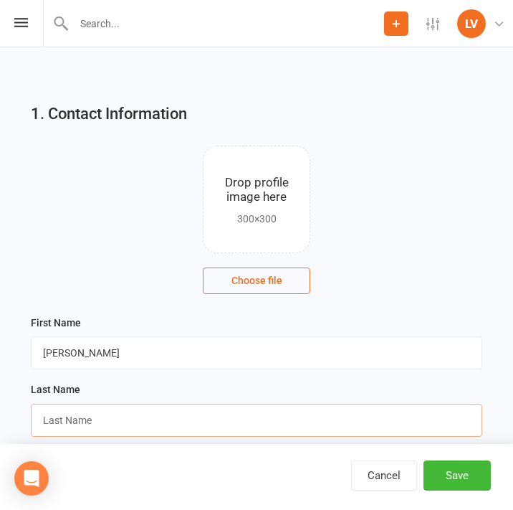
click at [208, 422] on input "text" at bounding box center [257, 420] width 452 height 33
paste input "Vidyaprakash"
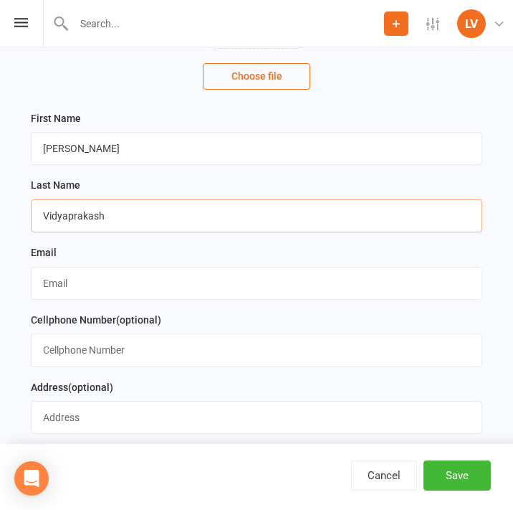
scroll to position [211, 0]
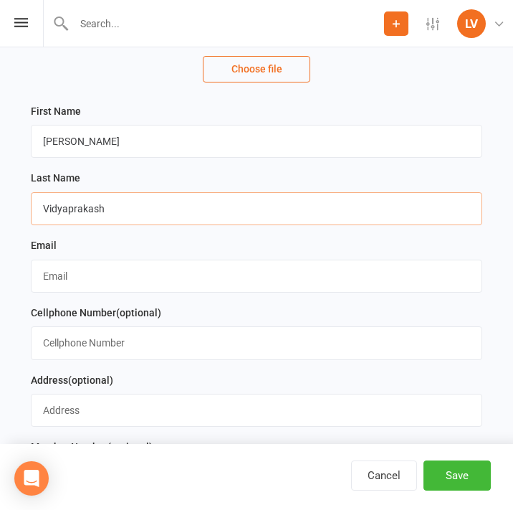
type input "Vidyaprakash"
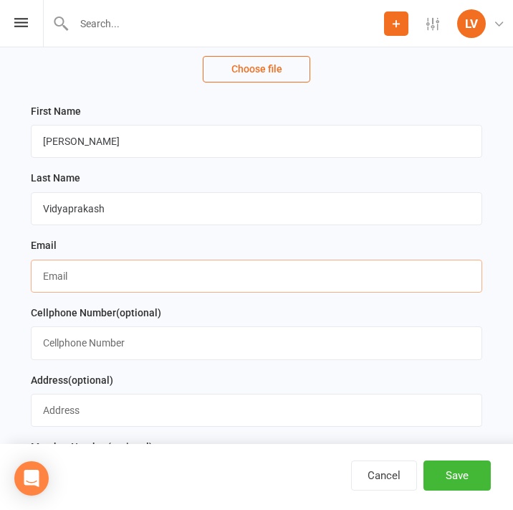
click at [85, 273] on input "text" at bounding box center [257, 276] width 452 height 33
paste input "[EMAIL_ADDRESS][DOMAIN_NAME]"
type input "[EMAIL_ADDRESS][DOMAIN_NAME]"
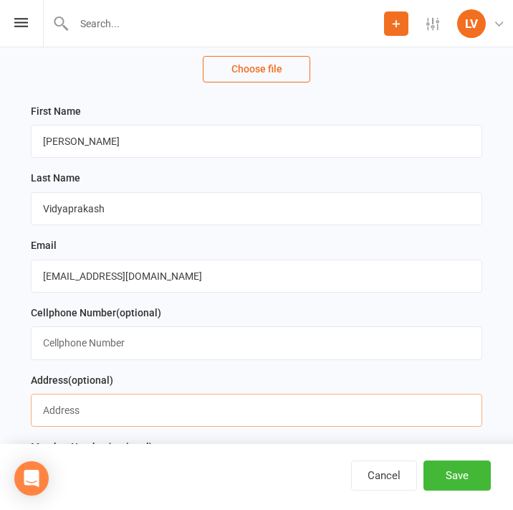
click at [106, 406] on input "text" at bounding box center [257, 410] width 452 height 33
paste input "[STREET_ADDRESS]"
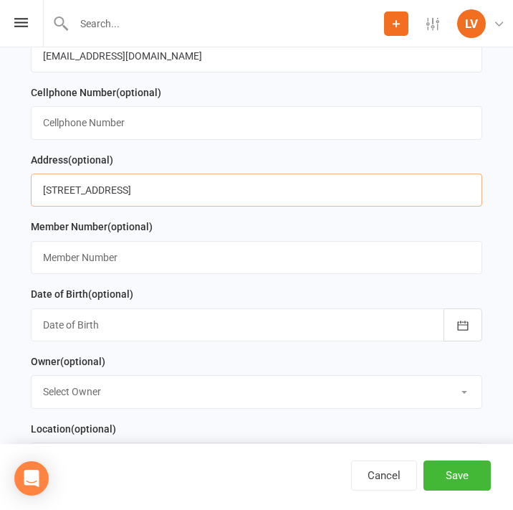
scroll to position [432, 0]
type input "[STREET_ADDRESS]"
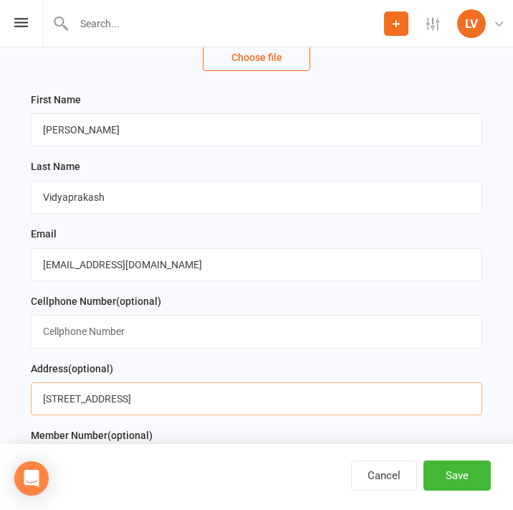
scroll to position [224, 0]
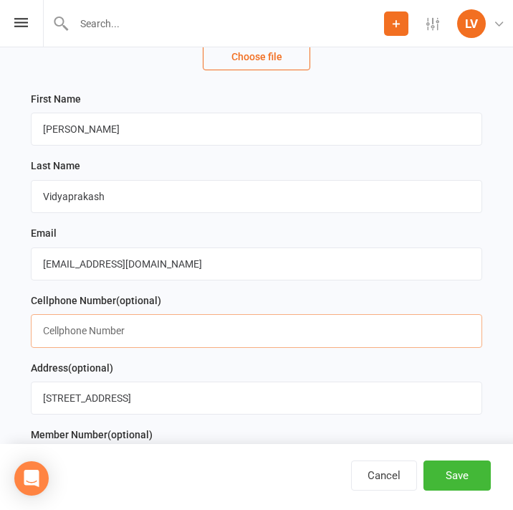
click at [115, 321] on input "text" at bounding box center [257, 330] width 452 height 33
paste input "14162751788"
type input "14162751788"
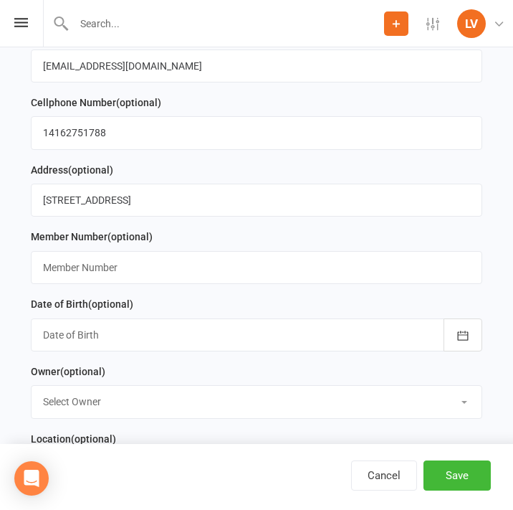
scroll to position [422, 0]
click at [80, 338] on div at bounding box center [257, 334] width 452 height 33
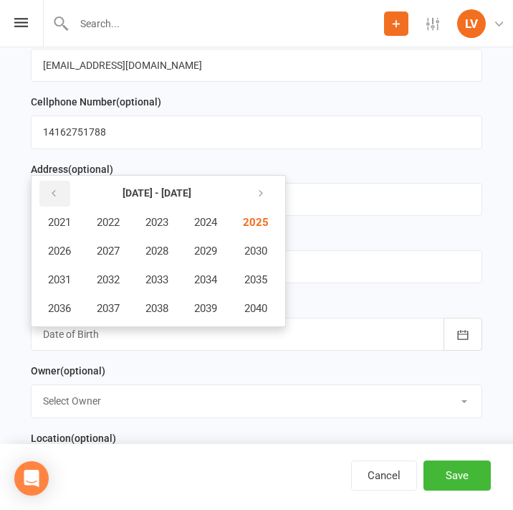
click at [54, 194] on icon "button" at bounding box center [54, 193] width 10 height 11
click at [165, 286] on span "2013" at bounding box center [157, 279] width 23 height 13
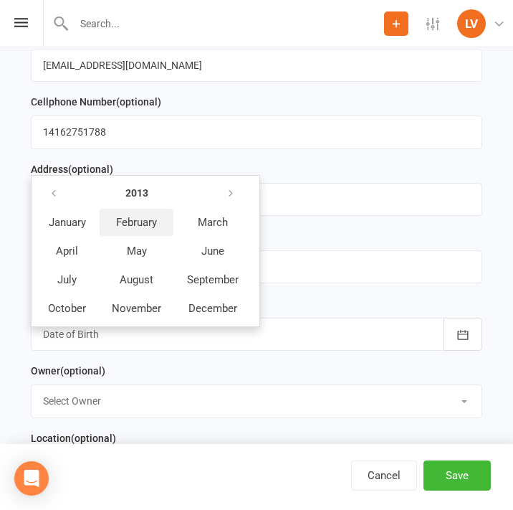
click at [148, 229] on span "February" at bounding box center [136, 222] width 41 height 13
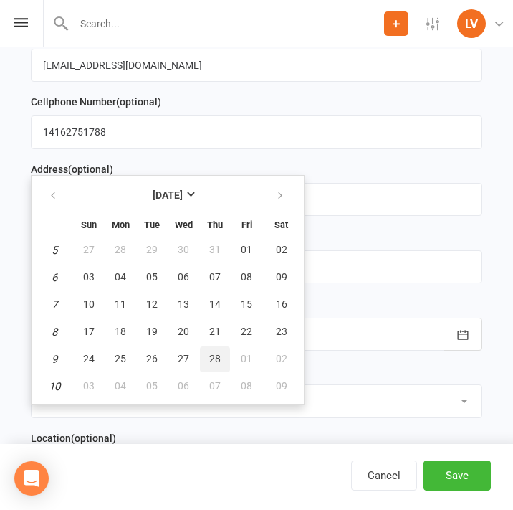
click at [217, 364] on span "28" at bounding box center [214, 358] width 11 height 11
type input "[DATE]"
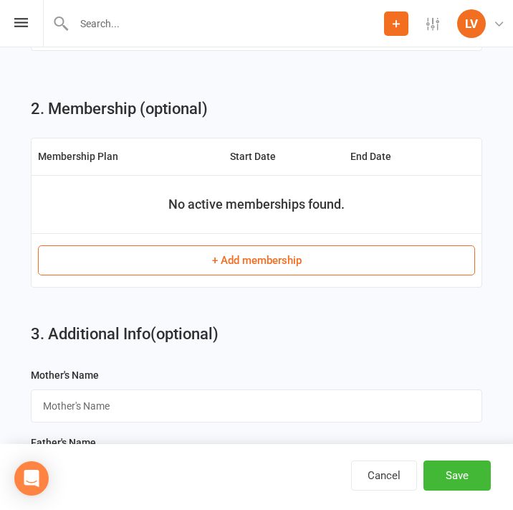
scroll to position [872, 0]
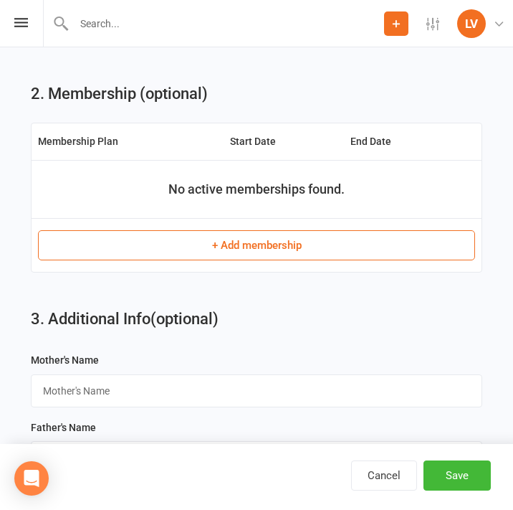
click at [267, 244] on button "+ Add membership" at bounding box center [256, 245] width 437 height 30
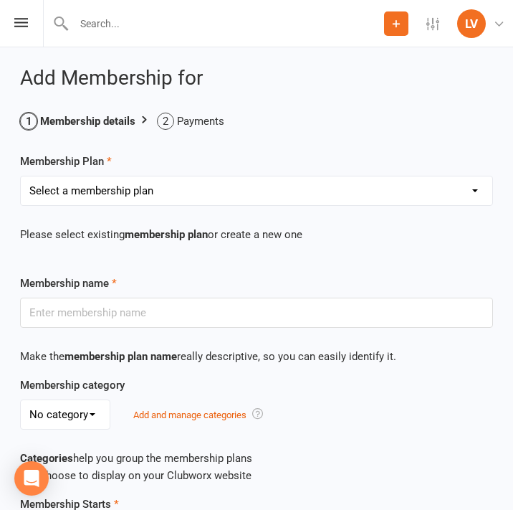
click at [123, 205] on div "Select a membership plan Create new Membership Plan Virtual Monthly Program 202…" at bounding box center [256, 215] width 495 height 79
click at [134, 192] on select "Select a membership plan Create new Membership Plan Virtual Monthly Program 202…" at bounding box center [257, 190] width 472 height 29
select select "8"
click at [21, 176] on select "Select a membership plan Create new Membership Plan Virtual Monthly Program 202…" at bounding box center [257, 190] width 472 height 29
type input "2023 2 Classes per week or 8 classes per month"
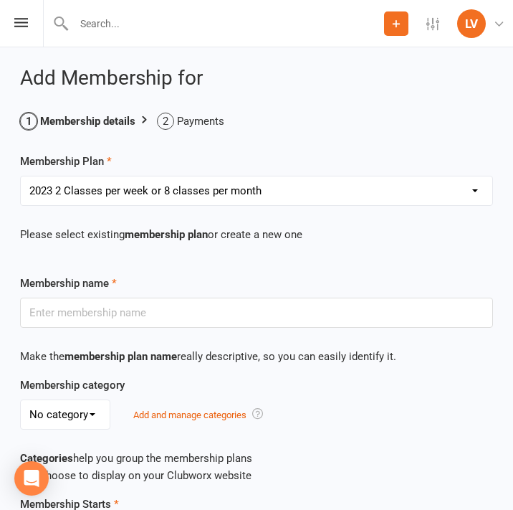
select select "1"
type input "0"
type input "10"
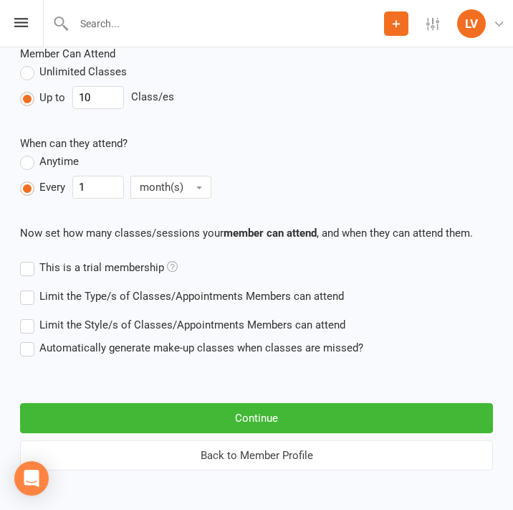
scroll to position [670, 0]
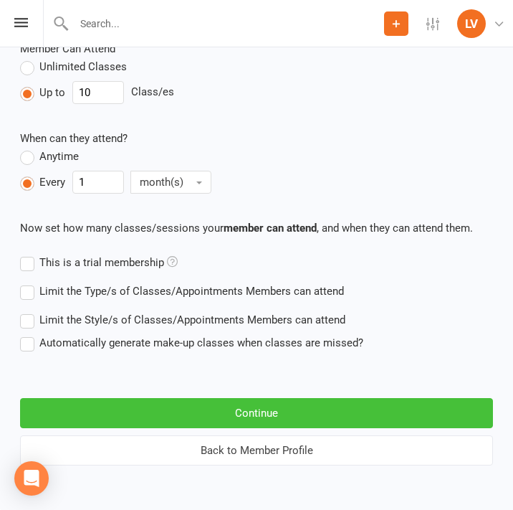
click at [267, 417] on button "Continue" at bounding box center [256, 413] width 473 height 30
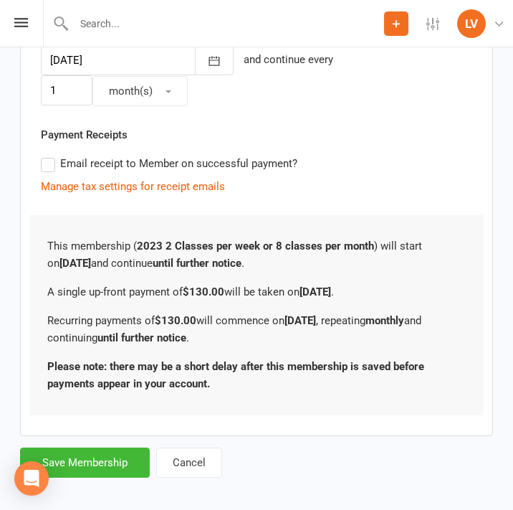
scroll to position [432, 0]
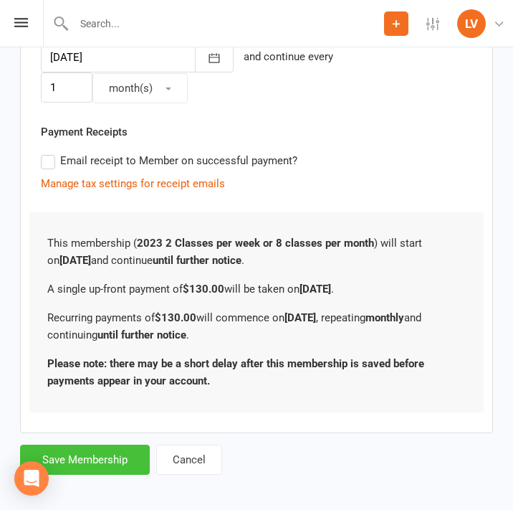
click at [107, 450] on button "Save Membership" at bounding box center [85, 460] width 130 height 30
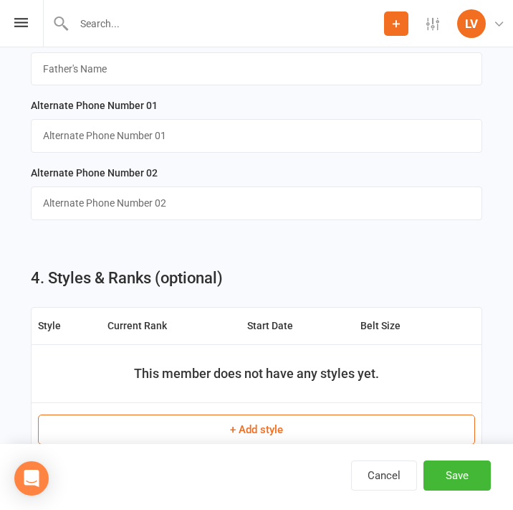
scroll to position [1306, 0]
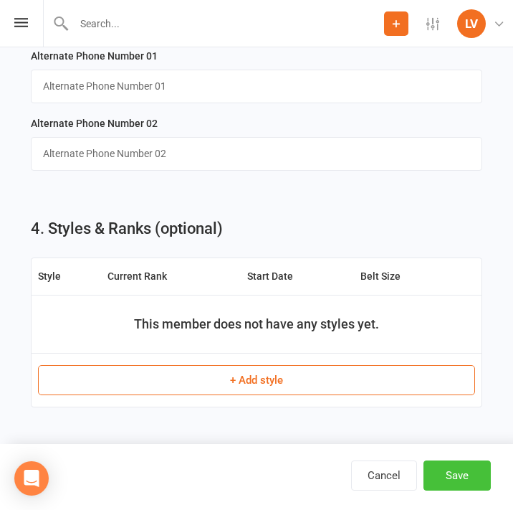
click at [437, 467] on button "Save" at bounding box center [457, 475] width 67 height 30
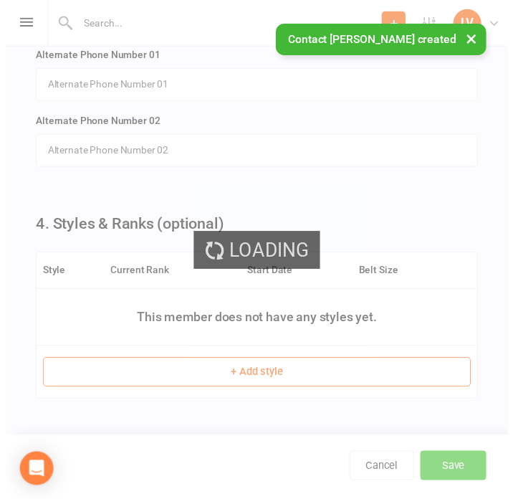
scroll to position [0, 0]
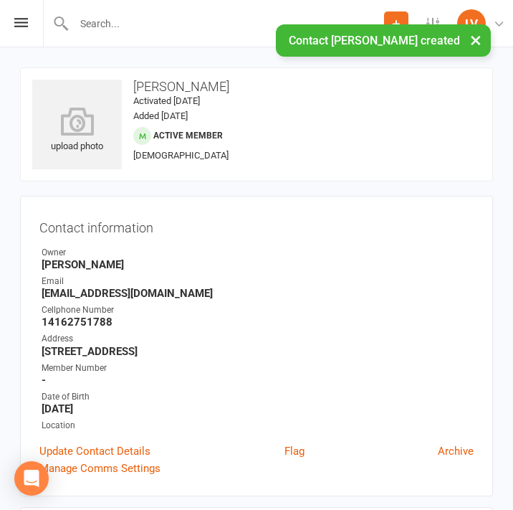
click at [37, 24] on div "× Contact [PERSON_NAME] created" at bounding box center [247, 24] width 495 height 0
click at [29, 24] on div "× Contact [PERSON_NAME] created" at bounding box center [247, 24] width 495 height 0
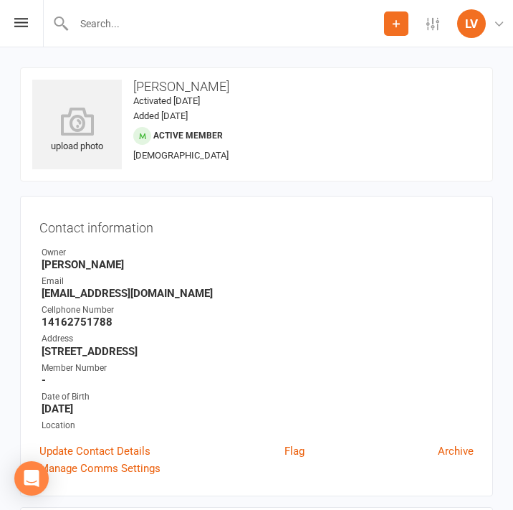
click at [24, 27] on div "Prospect Member Non-attending contact Class / event Appointment Grading event T…" at bounding box center [256, 23] width 513 height 47
click at [24, 22] on icon at bounding box center [21, 22] width 14 height 9
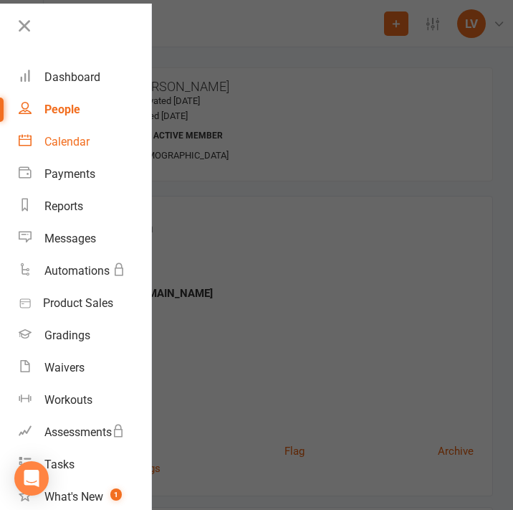
click at [77, 148] on div "Calendar" at bounding box center [66, 142] width 45 height 14
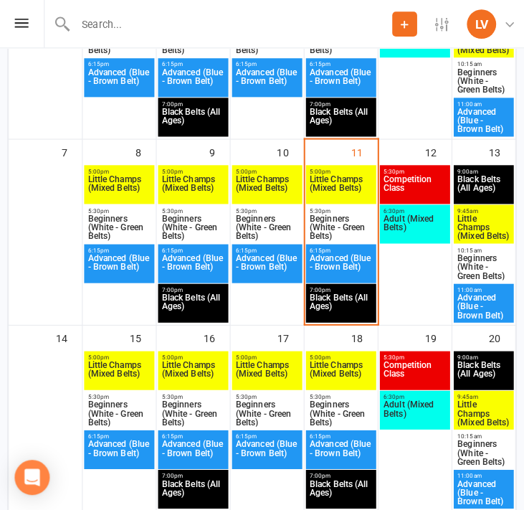
scroll to position [389, 0]
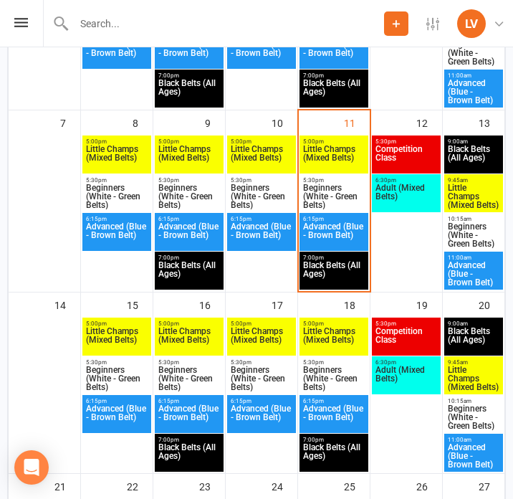
click at [340, 224] on span "Advanced (Blue - Brown Belt)" at bounding box center [334, 235] width 63 height 26
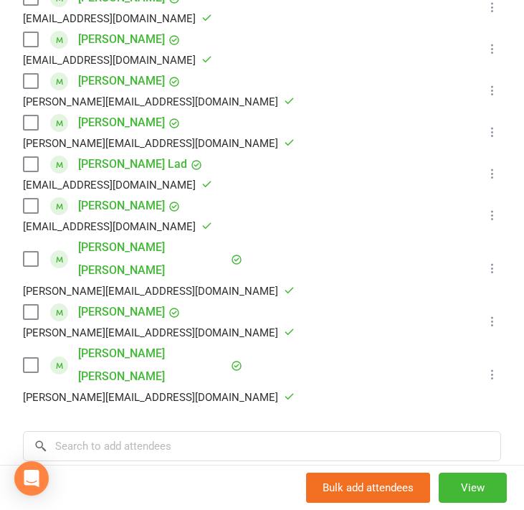
scroll to position [672, 0]
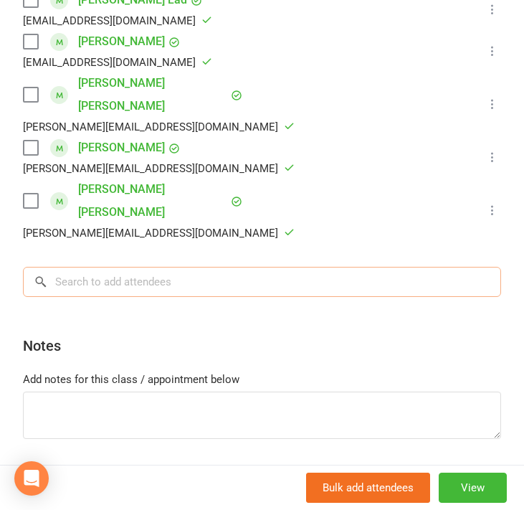
click at [121, 267] on input "search" at bounding box center [262, 282] width 478 height 30
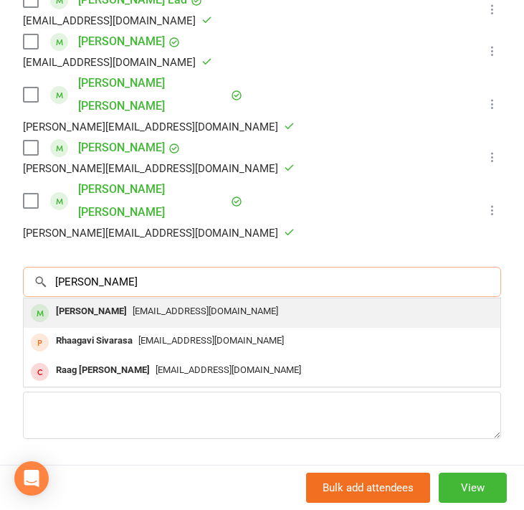
type input "[PERSON_NAME]"
click at [133, 301] on div "[PERSON_NAME]" at bounding box center [91, 311] width 82 height 21
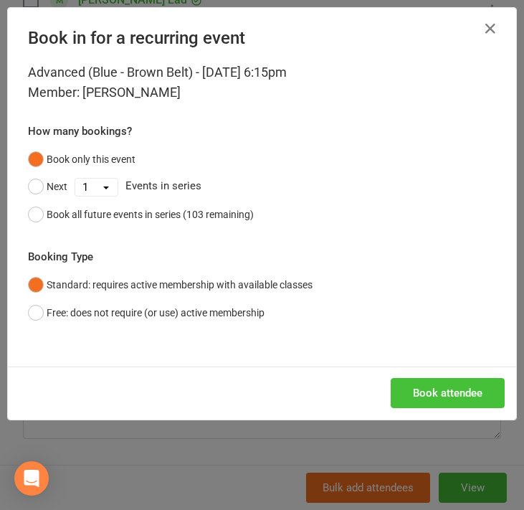
click at [462, 386] on button "Book attendee" at bounding box center [448, 393] width 114 height 30
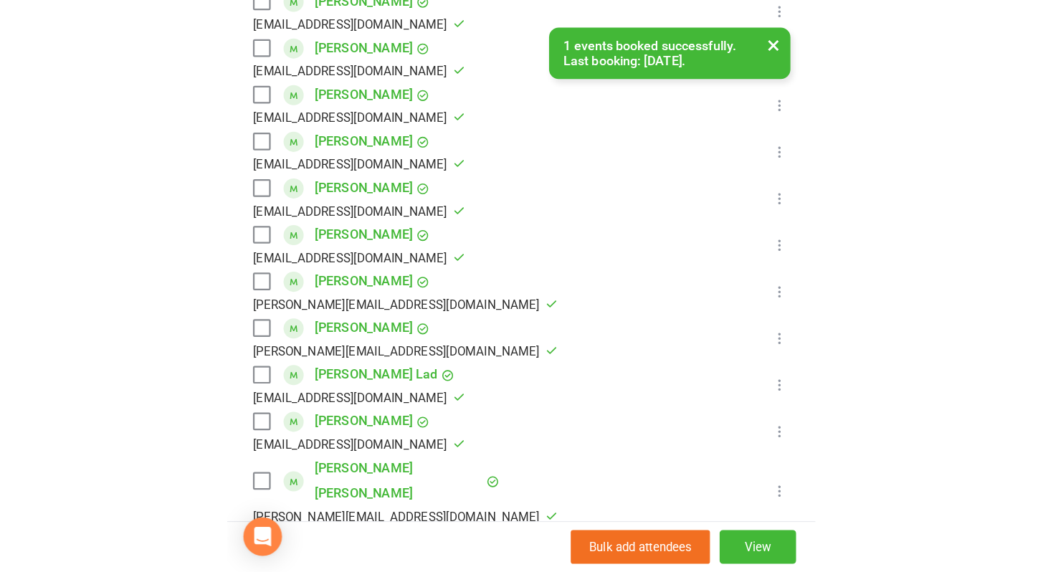
scroll to position [0, 0]
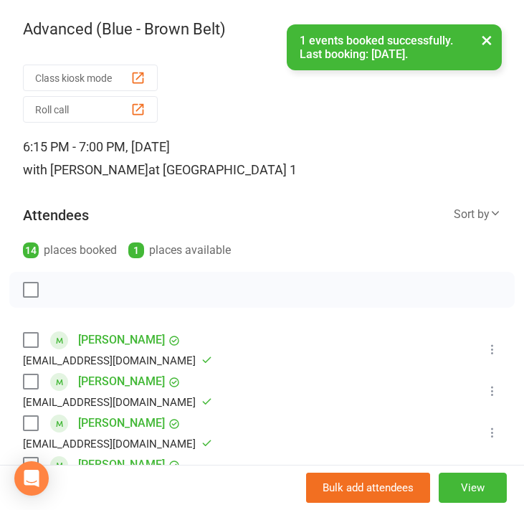
click at [37, 287] on label at bounding box center [30, 289] width 14 height 14
click at [68, 286] on icon "button" at bounding box center [62, 290] width 16 height 16
click at [488, 35] on button "×" at bounding box center [487, 39] width 26 height 31
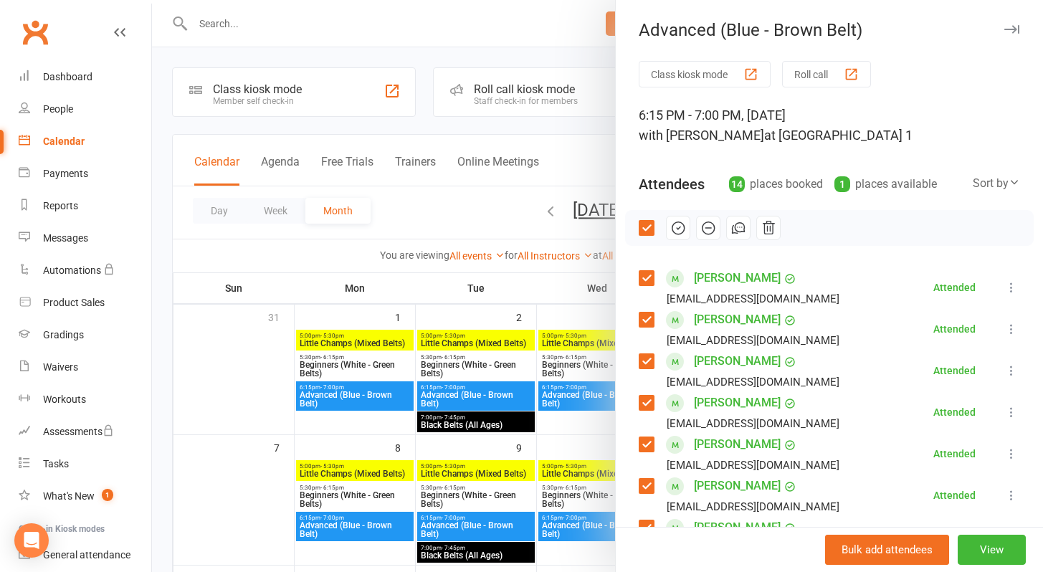
click at [1004, 28] on icon "button" at bounding box center [1011, 29] width 15 height 9
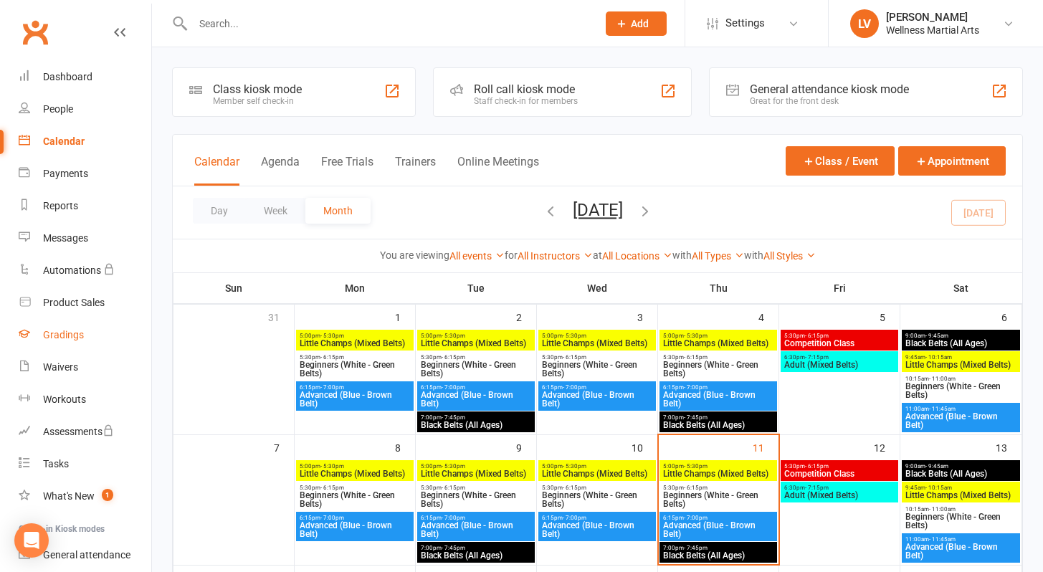
click at [86, 337] on link "Gradings" at bounding box center [85, 335] width 133 height 32
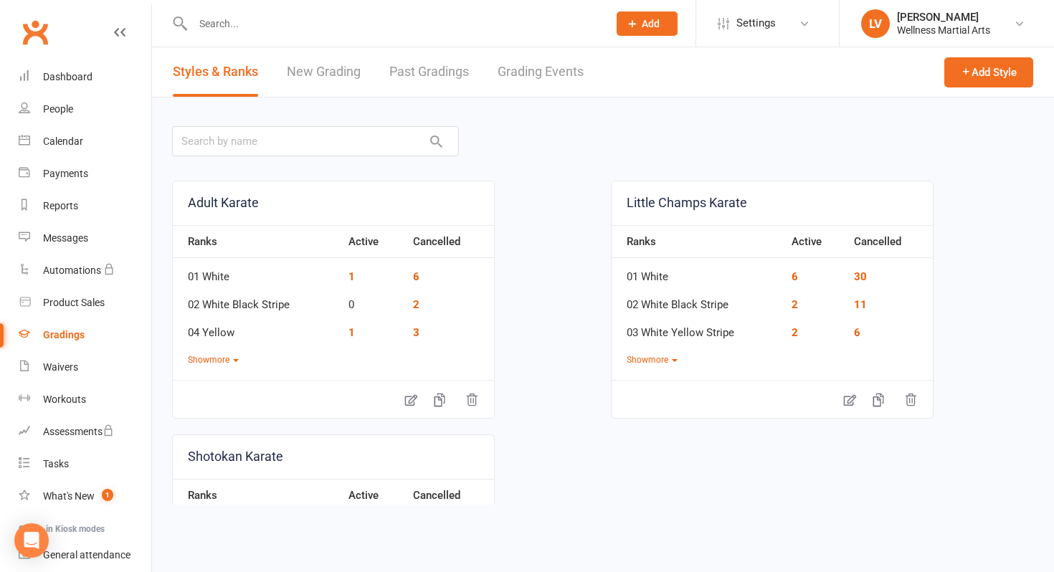
click at [543, 73] on link "Grading Events" at bounding box center [541, 71] width 86 height 49
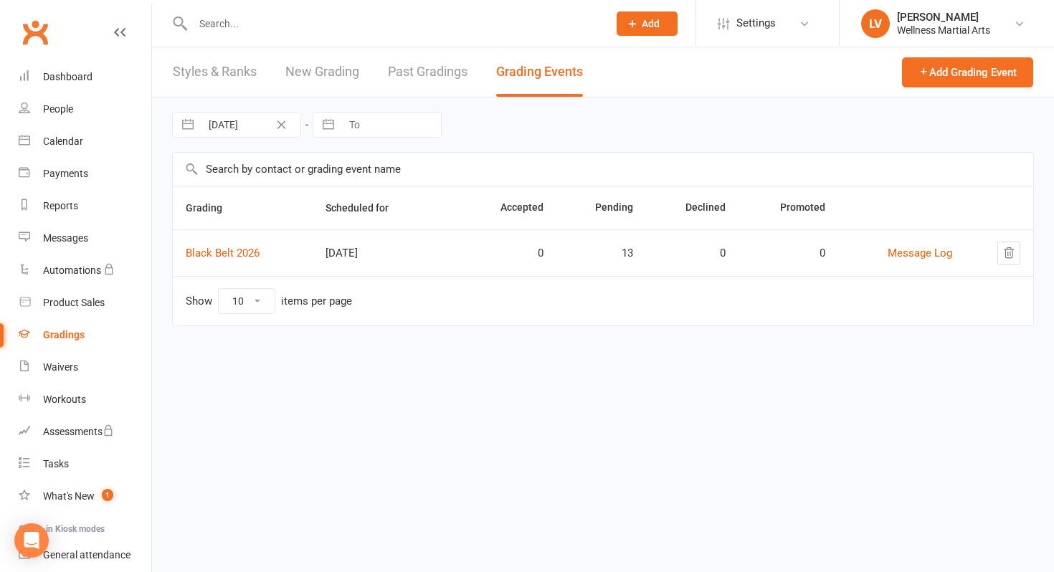
click at [206, 84] on link "Styles & Ranks" at bounding box center [215, 71] width 84 height 49
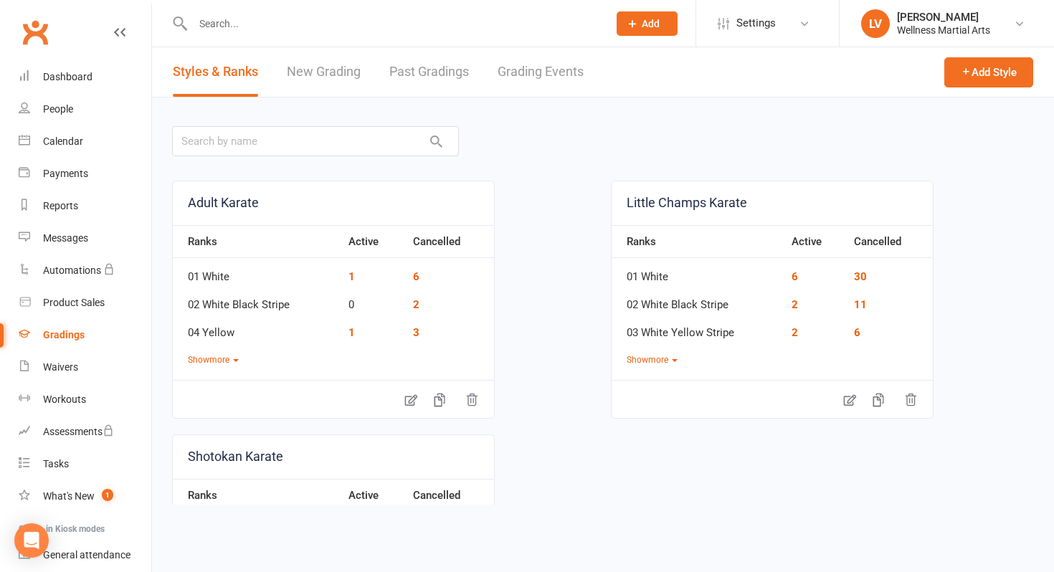
click at [334, 87] on link "New Grading" at bounding box center [324, 71] width 74 height 49
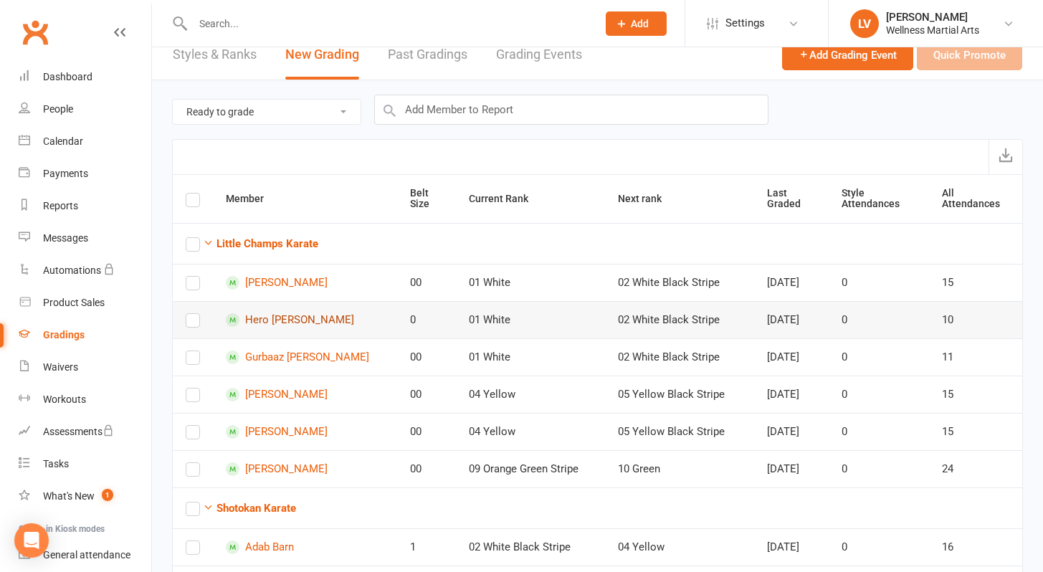
scroll to position [18, 0]
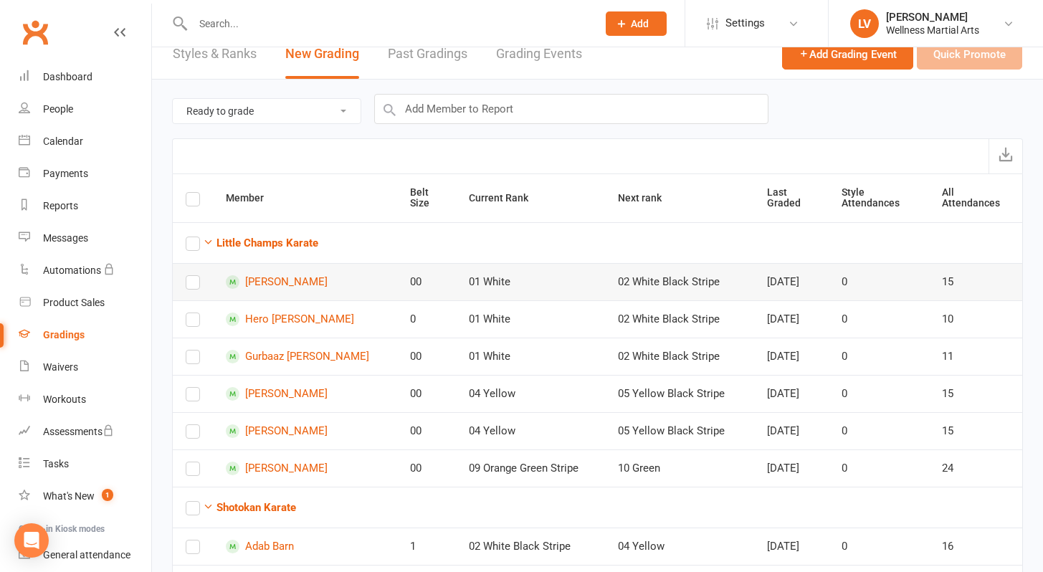
click at [196, 285] on label at bounding box center [193, 285] width 14 height 0
click at [196, 276] on input "checkbox" at bounding box center [193, 276] width 14 height 0
click at [196, 323] on label at bounding box center [193, 323] width 14 height 0
click at [196, 313] on input "checkbox" at bounding box center [193, 313] width 14 height 0
click at [192, 360] on label at bounding box center [193, 360] width 14 height 0
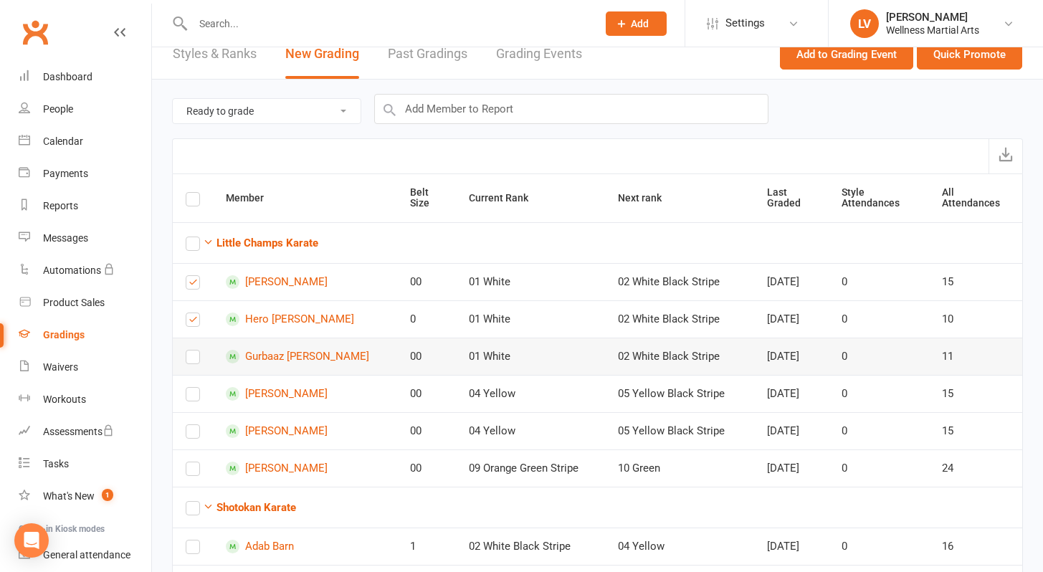
click at [192, 351] on input "checkbox" at bounding box center [193, 351] width 14 height 0
click at [193, 375] on td at bounding box center [193, 393] width 40 height 37
click at [192, 397] on label at bounding box center [193, 397] width 14 height 0
click at [192, 388] on input "checkbox" at bounding box center [193, 388] width 14 height 0
click at [196, 472] on label at bounding box center [193, 472] width 14 height 0
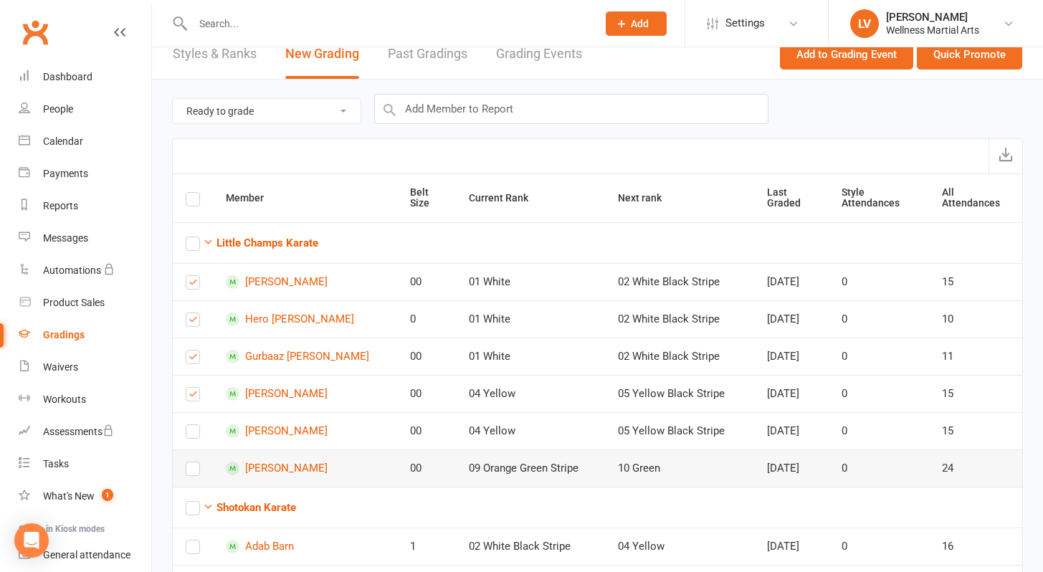
click at [196, 462] on input "checkbox" at bounding box center [193, 462] width 14 height 0
click at [327, 106] on select "Ready to grade All members enrolled in a style Active members enrolled in a sty…" at bounding box center [267, 111] width 188 height 24
click at [173, 99] on select "Ready to grade All members enrolled in a style Active members enrolled in a sty…" at bounding box center [267, 111] width 188 height 24
click at [298, 121] on select "Ready to grade All members enrolled in a style Active members enrolled in a sty…" at bounding box center [267, 111] width 188 height 24
select select "active_members_in_style"
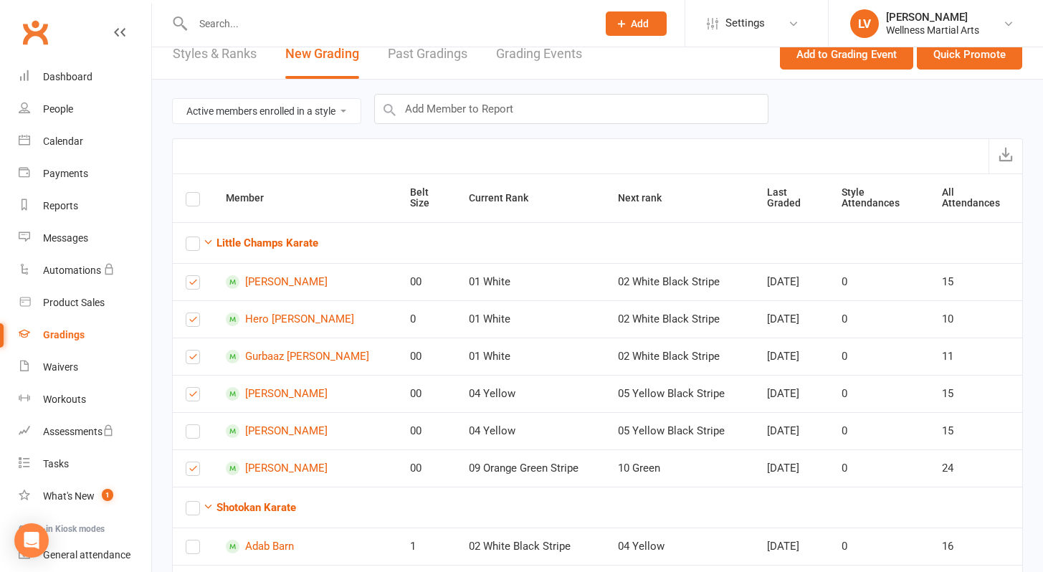
click at [173, 99] on select "Ready to grade All members enrolled in a style Active members enrolled in a sty…" at bounding box center [267, 111] width 188 height 24
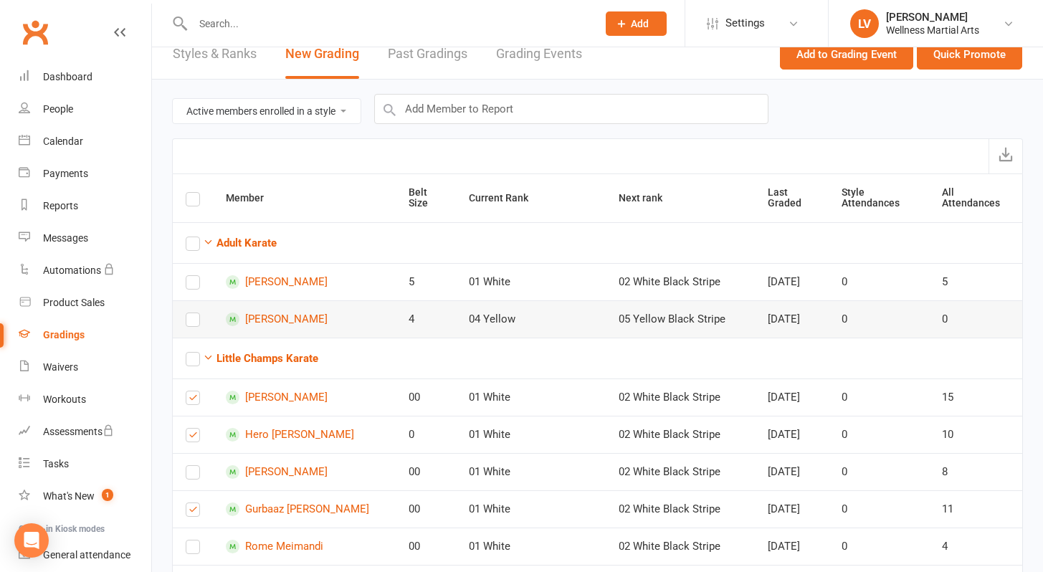
click at [197, 323] on label at bounding box center [193, 323] width 14 height 0
click at [197, 313] on input "checkbox" at bounding box center [193, 313] width 14 height 0
click at [194, 285] on label at bounding box center [193, 285] width 14 height 0
click at [194, 276] on input "checkbox" at bounding box center [193, 276] width 14 height 0
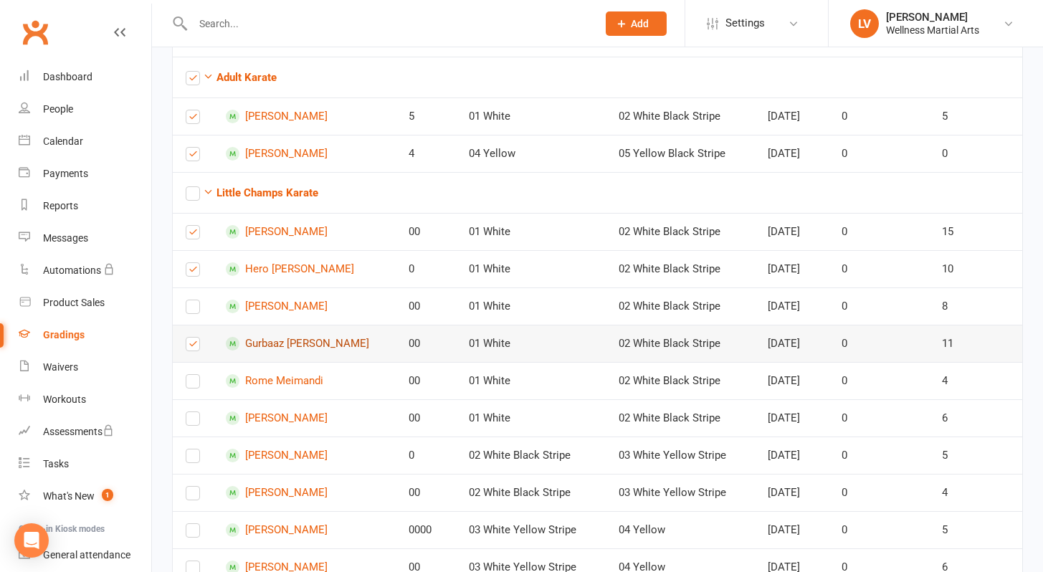
scroll to position [186, 0]
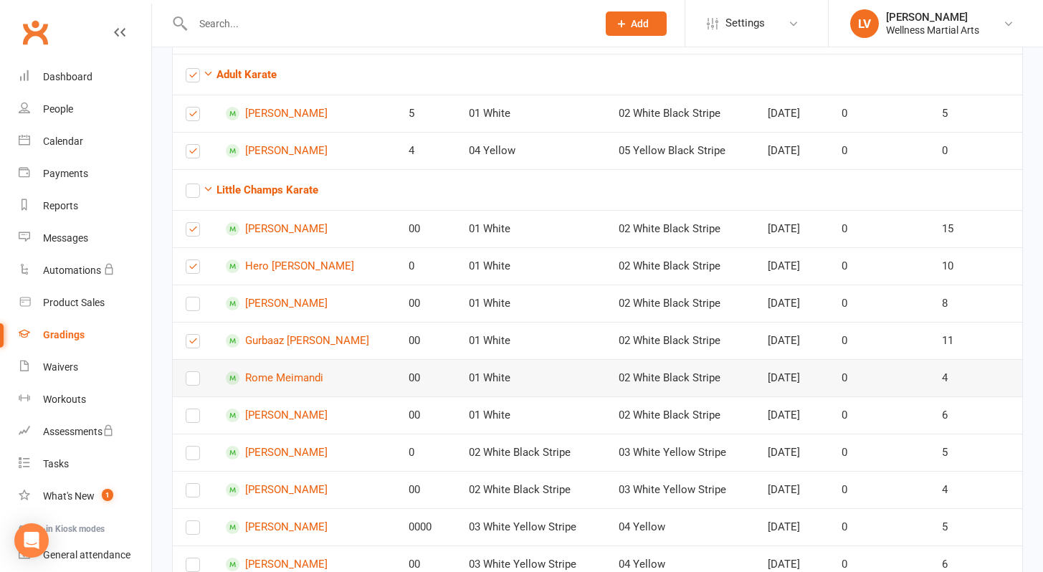
click at [194, 381] on label at bounding box center [193, 381] width 14 height 0
click at [194, 372] on input "checkbox" at bounding box center [193, 372] width 14 height 0
click at [192, 419] on label at bounding box center [193, 419] width 14 height 0
click at [192, 409] on input "checkbox" at bounding box center [193, 409] width 14 height 0
click at [191, 456] on label at bounding box center [193, 456] width 14 height 0
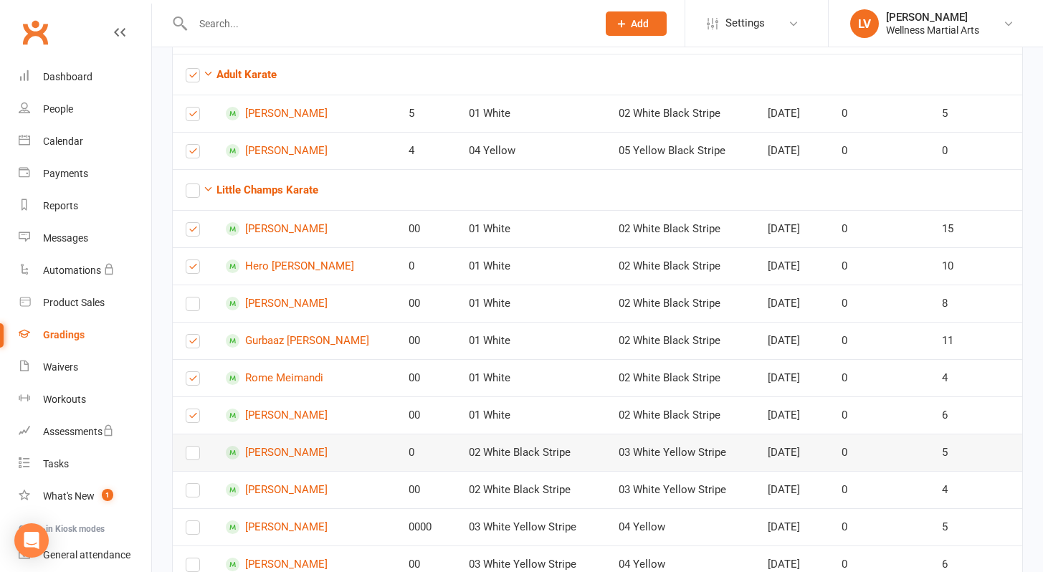
click at [191, 447] on input "checkbox" at bounding box center [193, 447] width 14 height 0
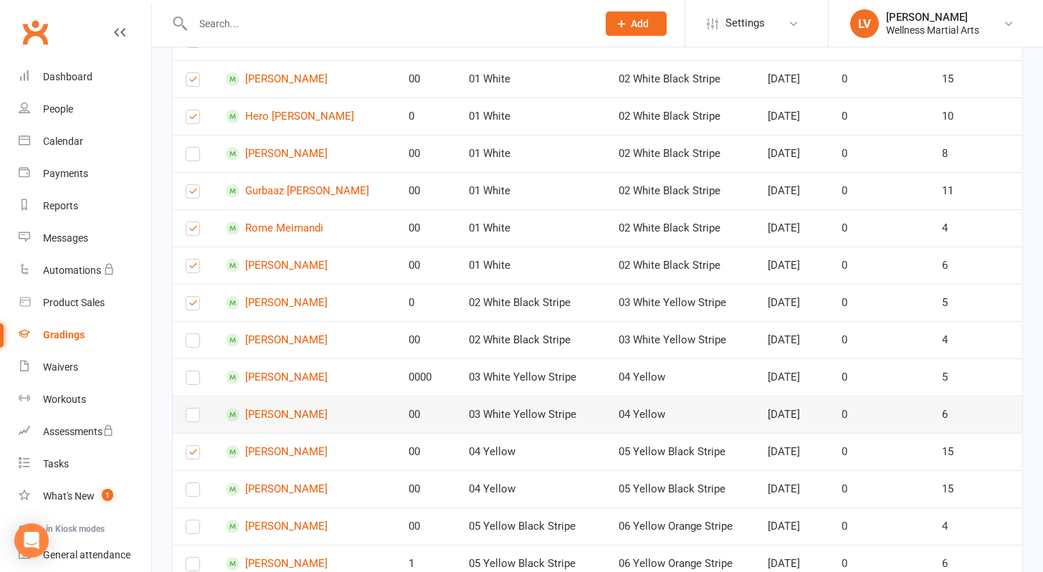
scroll to position [341, 0]
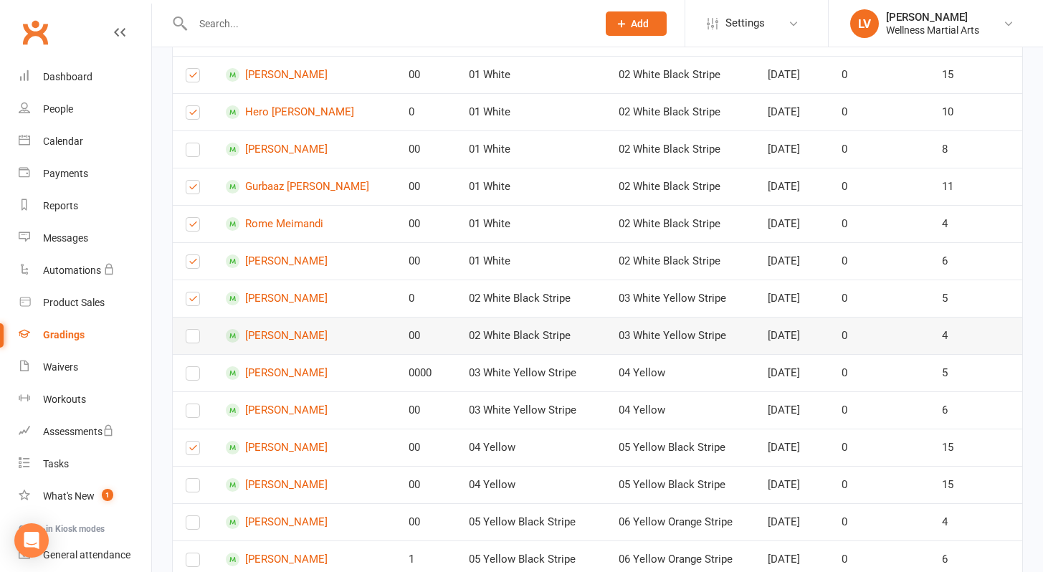
click at [196, 339] on label at bounding box center [193, 339] width 14 height 0
click at [196, 330] on input "checkbox" at bounding box center [193, 330] width 14 height 0
click at [195, 376] on label at bounding box center [193, 376] width 14 height 0
click at [195, 367] on input "checkbox" at bounding box center [193, 367] width 14 height 0
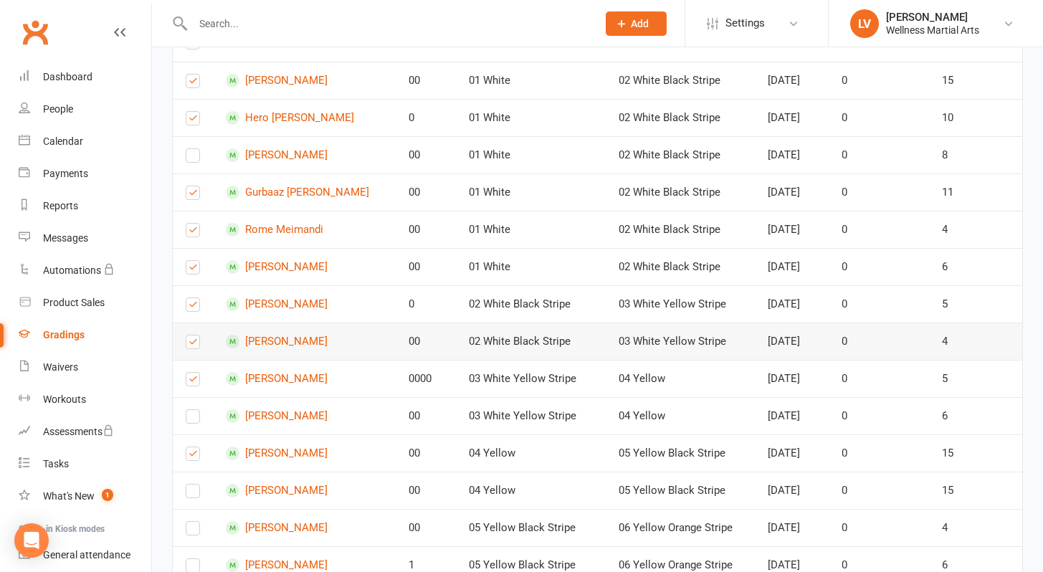
scroll to position [336, 0]
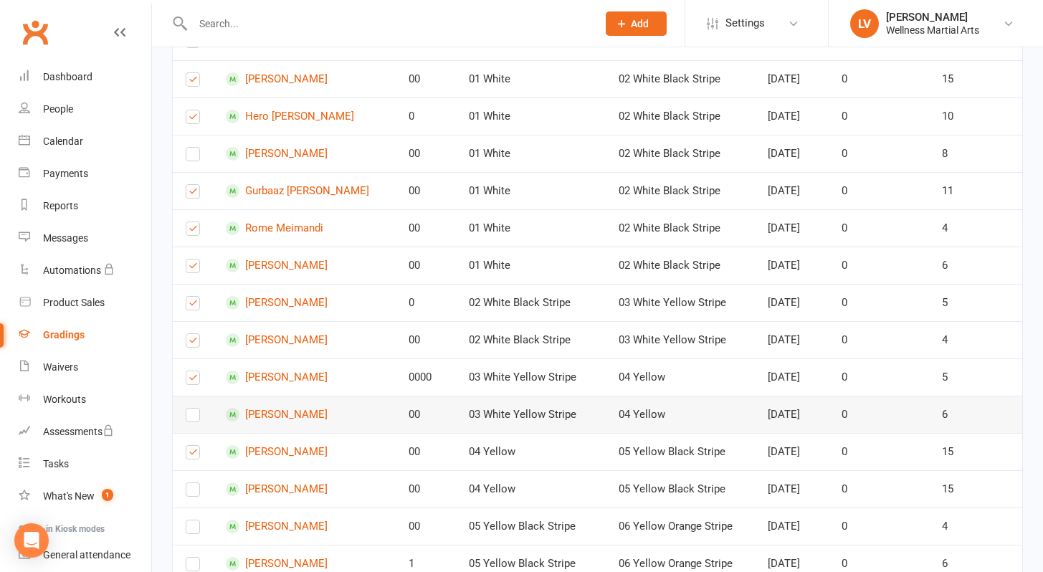
click at [195, 418] on label at bounding box center [193, 418] width 14 height 0
click at [195, 409] on input "checkbox" at bounding box center [193, 409] width 14 height 0
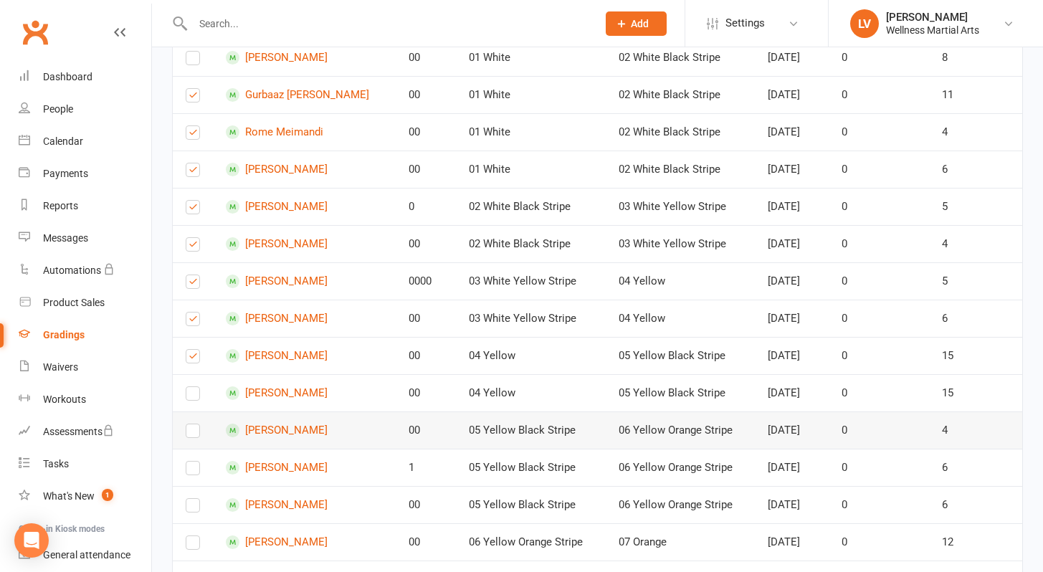
scroll to position [433, 0]
click at [191, 433] on label at bounding box center [193, 433] width 14 height 0
click at [191, 424] on input "checkbox" at bounding box center [193, 424] width 14 height 0
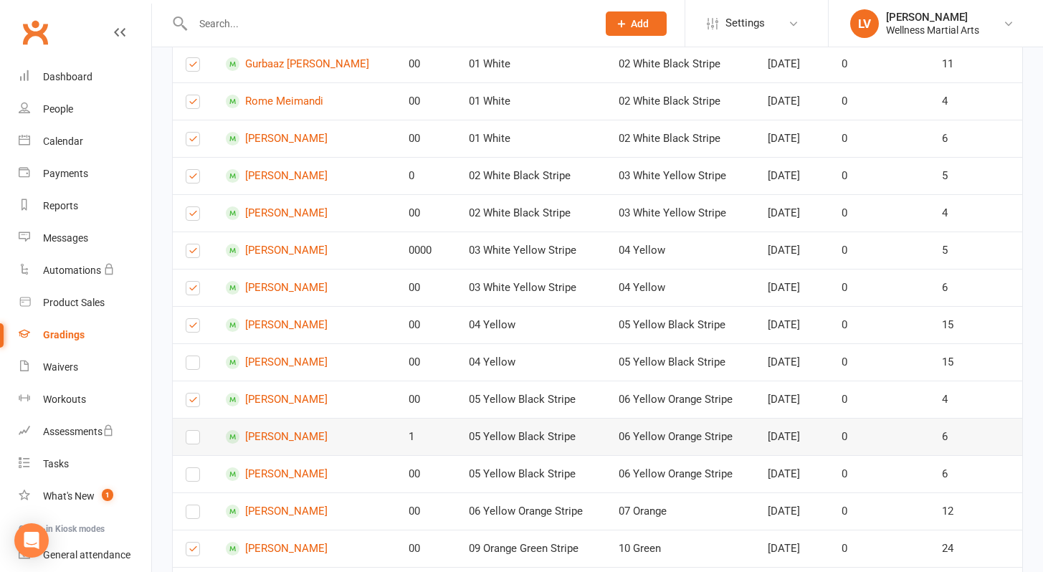
click at [191, 440] on label at bounding box center [193, 440] width 14 height 0
click at [191, 431] on input "checkbox" at bounding box center [193, 431] width 14 height 0
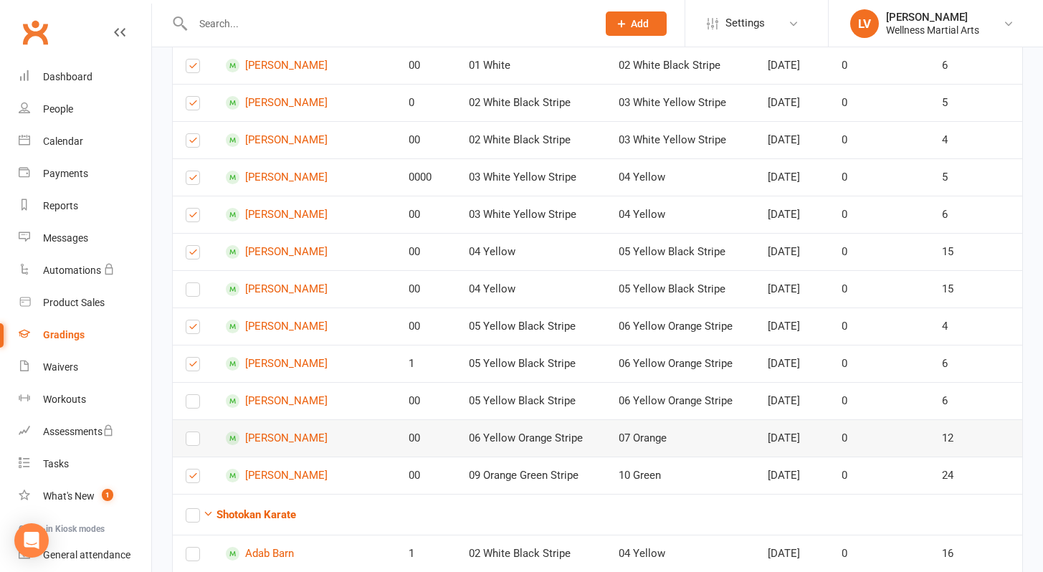
scroll to position [541, 0]
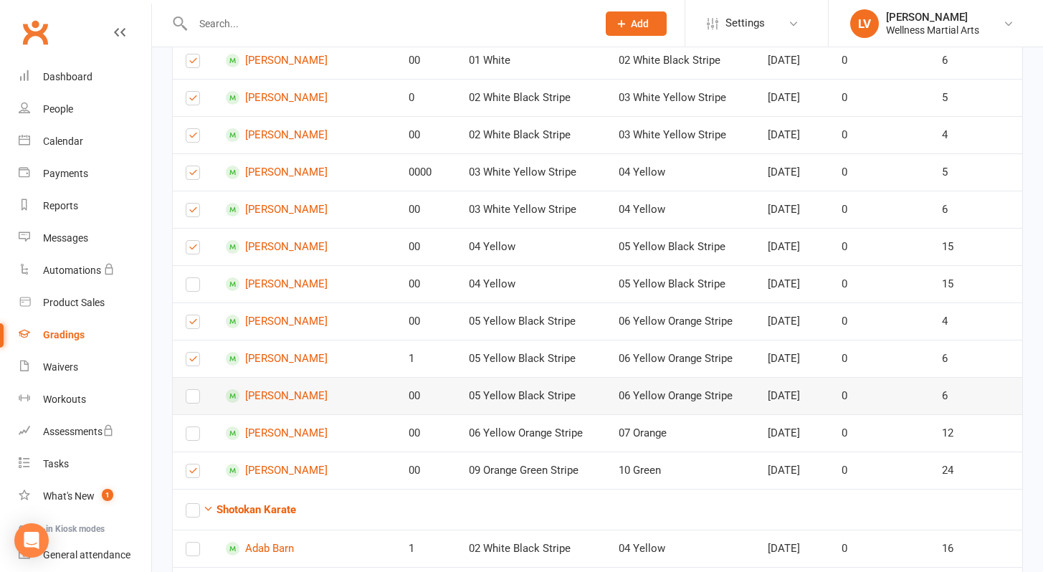
click at [196, 399] on label at bounding box center [193, 399] width 14 height 0
click at [196, 390] on input "checkbox" at bounding box center [193, 390] width 14 height 0
click at [194, 437] on label at bounding box center [193, 437] width 14 height 0
click at [194, 427] on input "checkbox" at bounding box center [193, 427] width 14 height 0
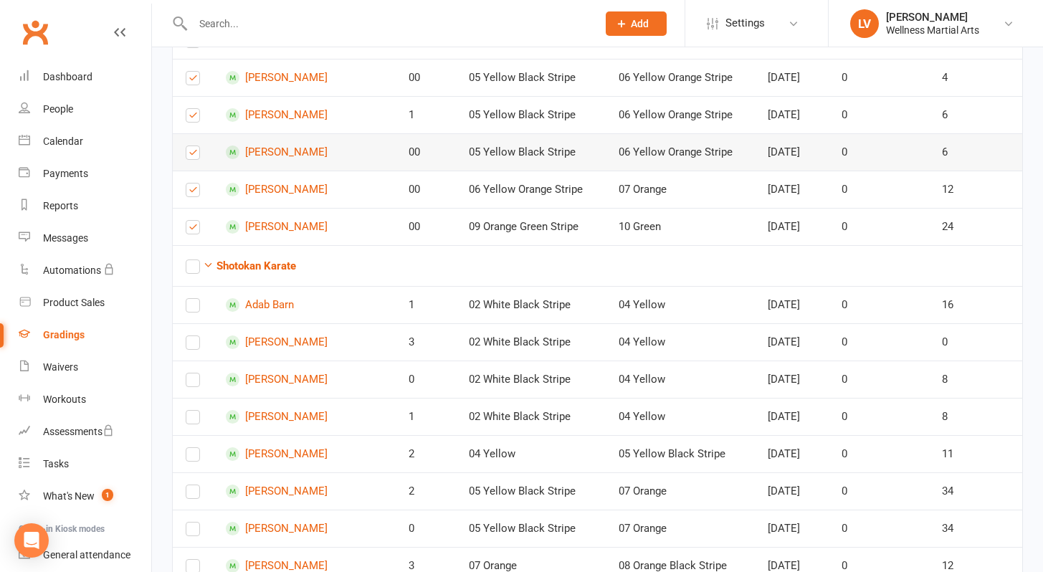
scroll to position [788, 0]
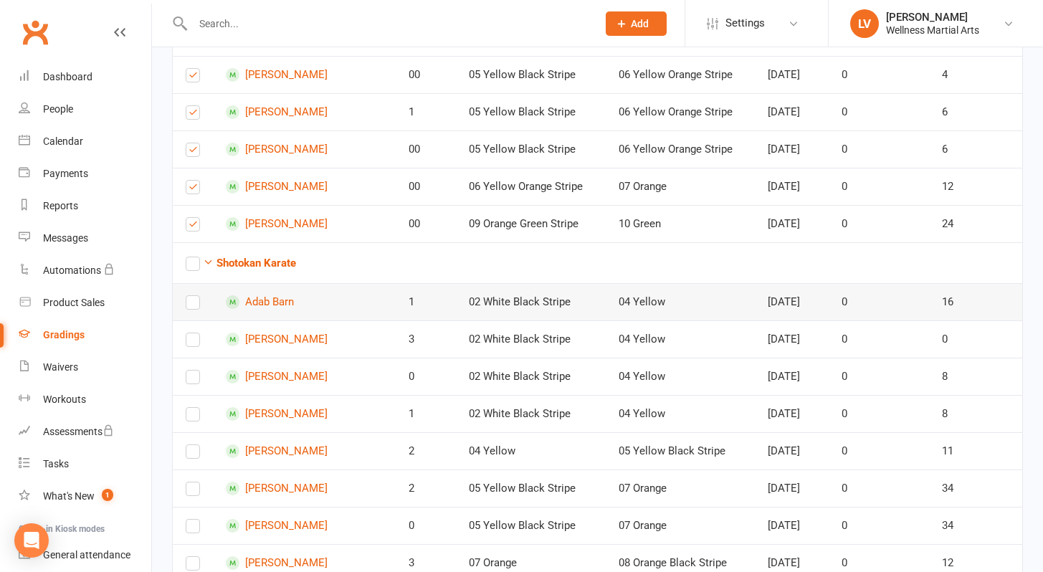
click at [193, 305] on label at bounding box center [193, 305] width 14 height 0
click at [193, 296] on input "checkbox" at bounding box center [193, 296] width 14 height 0
click at [193, 343] on label at bounding box center [193, 343] width 14 height 0
click at [193, 333] on input "checkbox" at bounding box center [193, 333] width 14 height 0
click at [194, 380] on label at bounding box center [193, 380] width 14 height 0
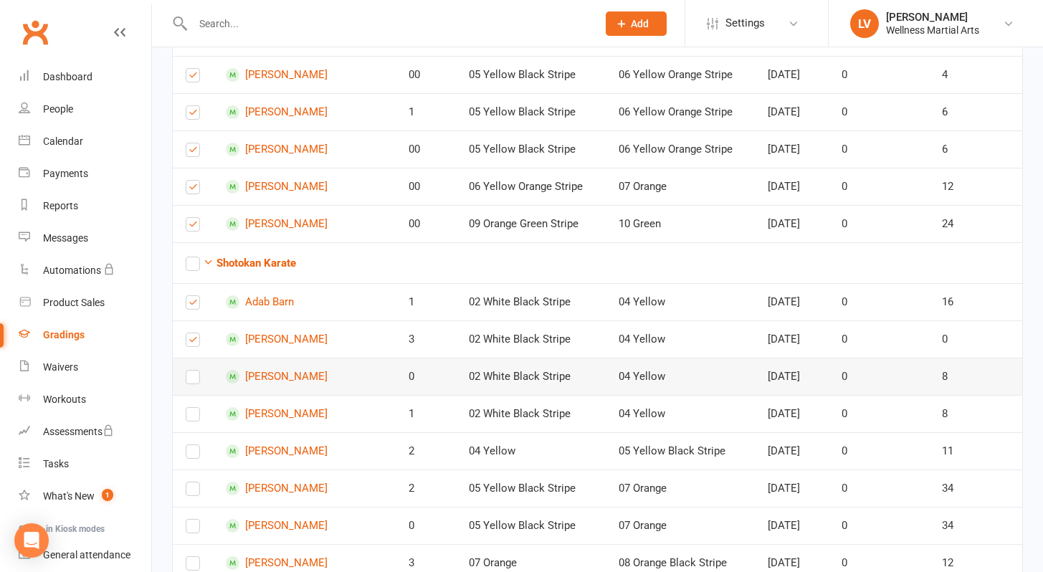
click at [194, 371] on input "checkbox" at bounding box center [193, 371] width 14 height 0
click at [199, 417] on label at bounding box center [193, 417] width 14 height 0
click at [199, 408] on input "checkbox" at bounding box center [193, 408] width 14 height 0
click at [194, 455] on label at bounding box center [193, 455] width 14 height 0
click at [194, 445] on input "checkbox" at bounding box center [193, 445] width 14 height 0
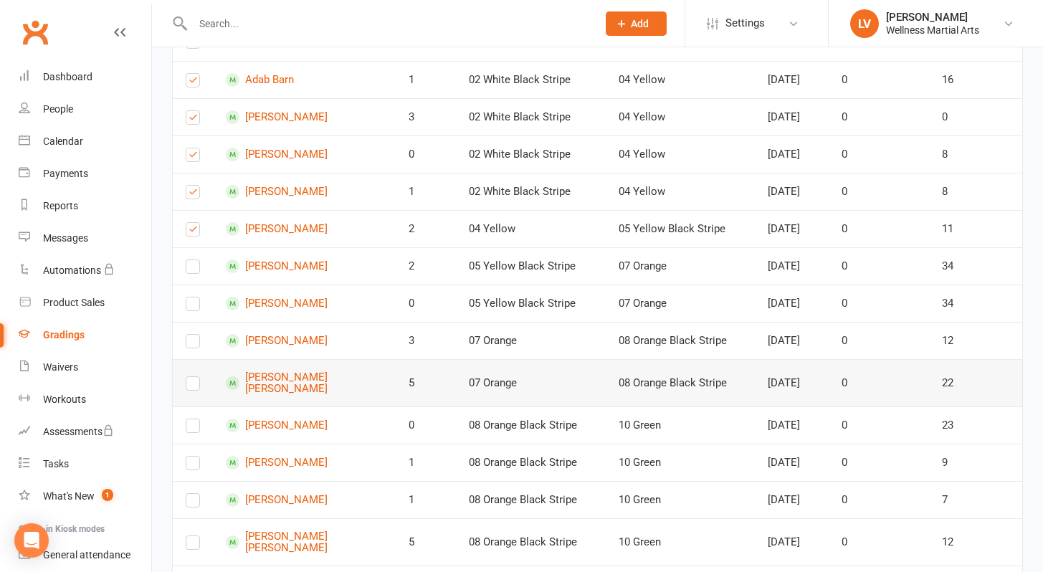
scroll to position [1011, 0]
click at [199, 269] on label at bounding box center [193, 269] width 14 height 0
click at [199, 260] on input "checkbox" at bounding box center [193, 260] width 14 height 0
click at [193, 306] on label at bounding box center [193, 306] width 14 height 0
click at [193, 297] on input "checkbox" at bounding box center [193, 297] width 14 height 0
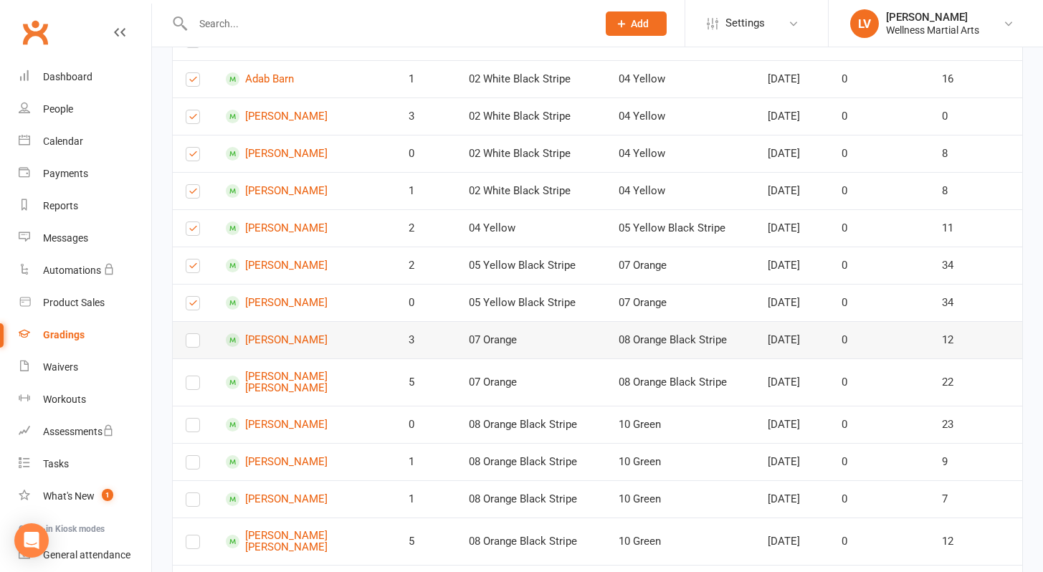
click at [196, 343] on label at bounding box center [193, 343] width 14 height 0
click at [196, 334] on input "checkbox" at bounding box center [193, 334] width 14 height 0
click at [199, 386] on label at bounding box center [193, 386] width 14 height 0
click at [199, 376] on input "checkbox" at bounding box center [193, 376] width 14 height 0
click at [198, 428] on label at bounding box center [193, 428] width 14 height 0
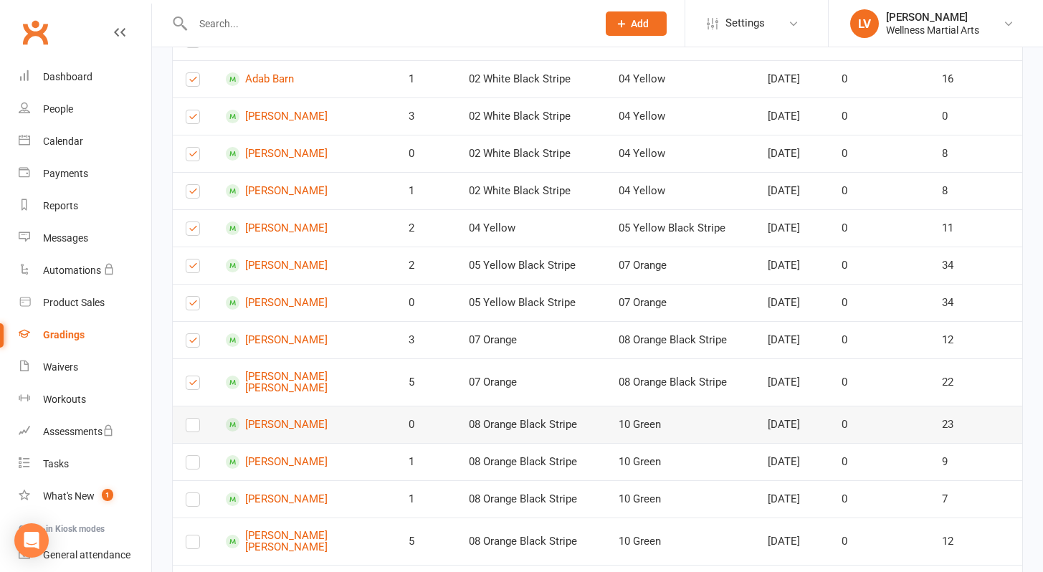
click at [198, 419] on input "checkbox" at bounding box center [193, 419] width 14 height 0
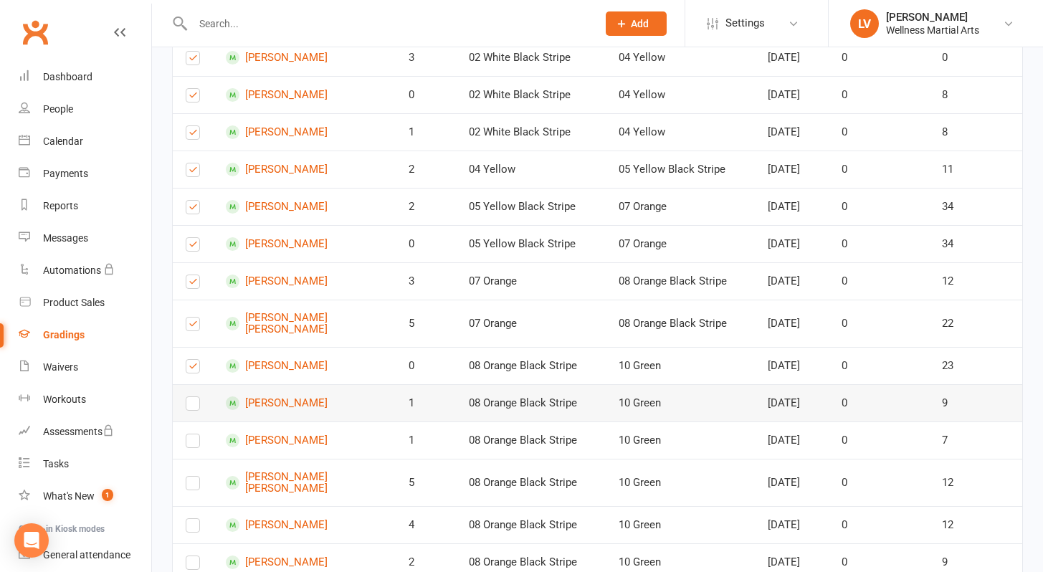
scroll to position [1088, 0]
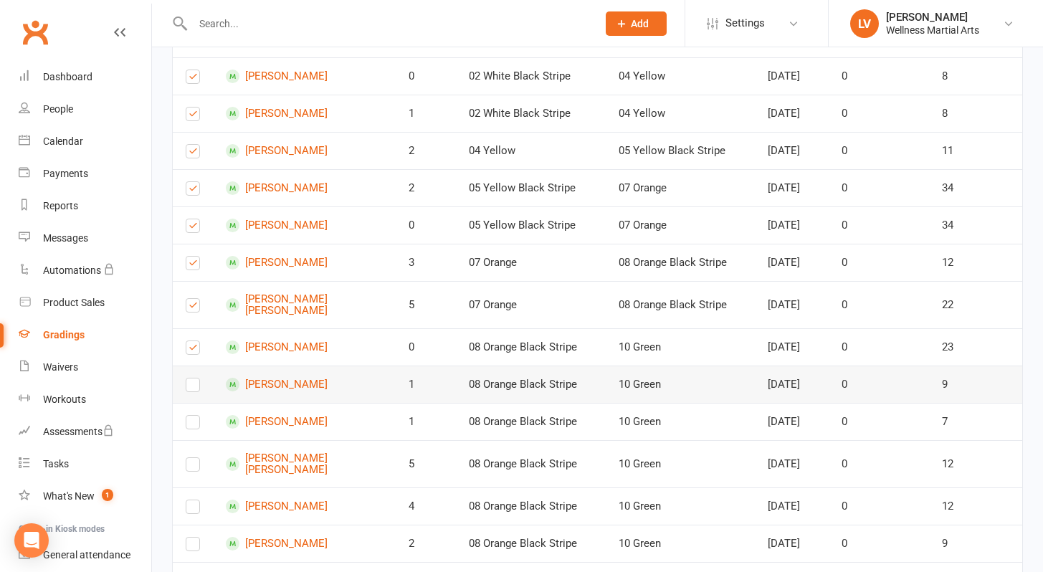
click at [191, 388] on label at bounding box center [193, 388] width 14 height 0
click at [191, 379] on input "checkbox" at bounding box center [193, 379] width 14 height 0
click at [199, 425] on label at bounding box center [193, 425] width 14 height 0
click at [199, 416] on input "checkbox" at bounding box center [193, 416] width 14 height 0
click at [197, 467] on label at bounding box center [193, 467] width 14 height 0
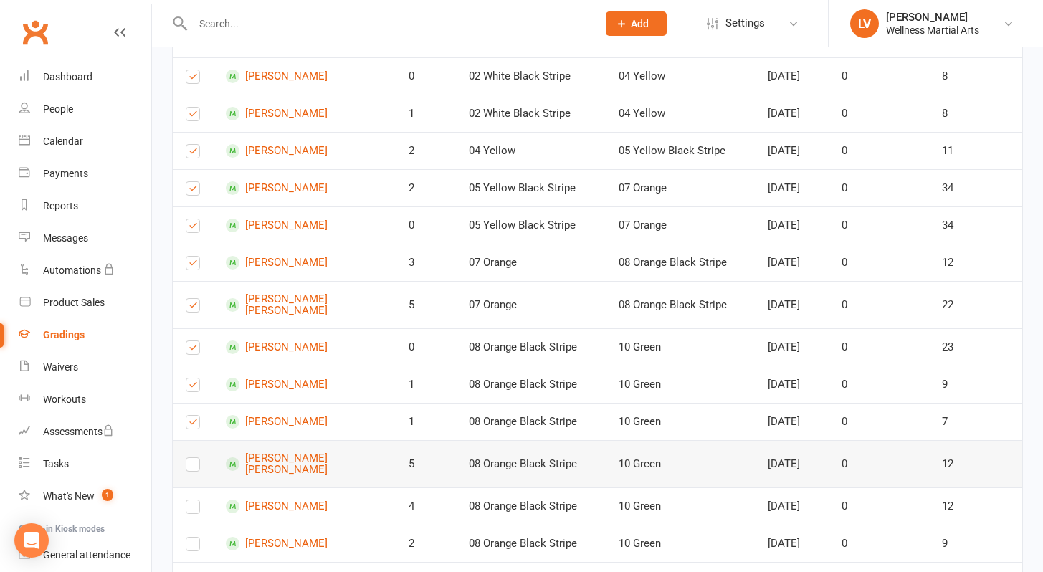
click at [197, 458] on input "checkbox" at bounding box center [193, 458] width 14 height 0
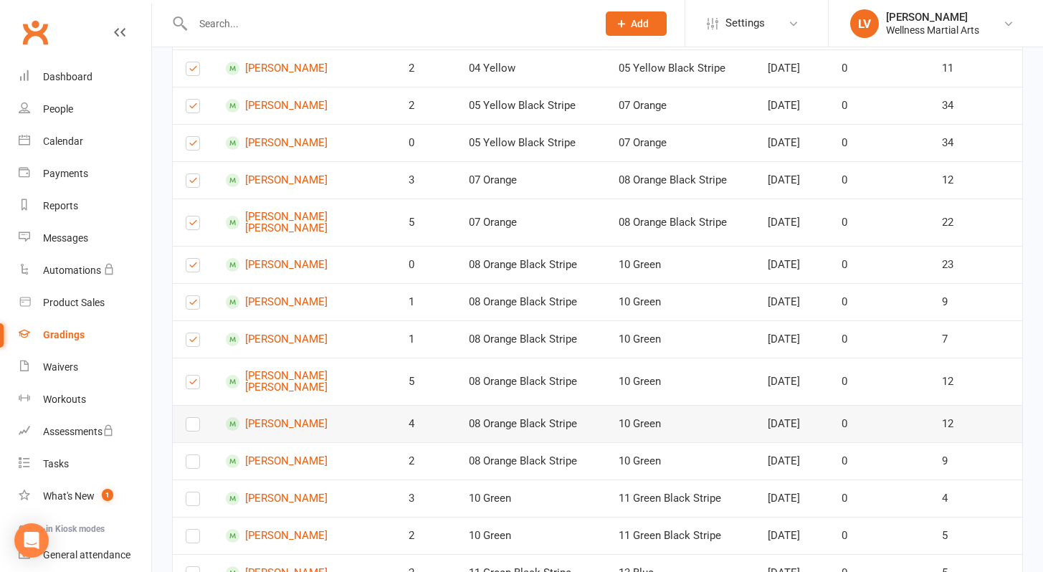
click at [194, 427] on label at bounding box center [193, 427] width 14 height 0
click at [194, 418] on input "checkbox" at bounding box center [193, 418] width 14 height 0
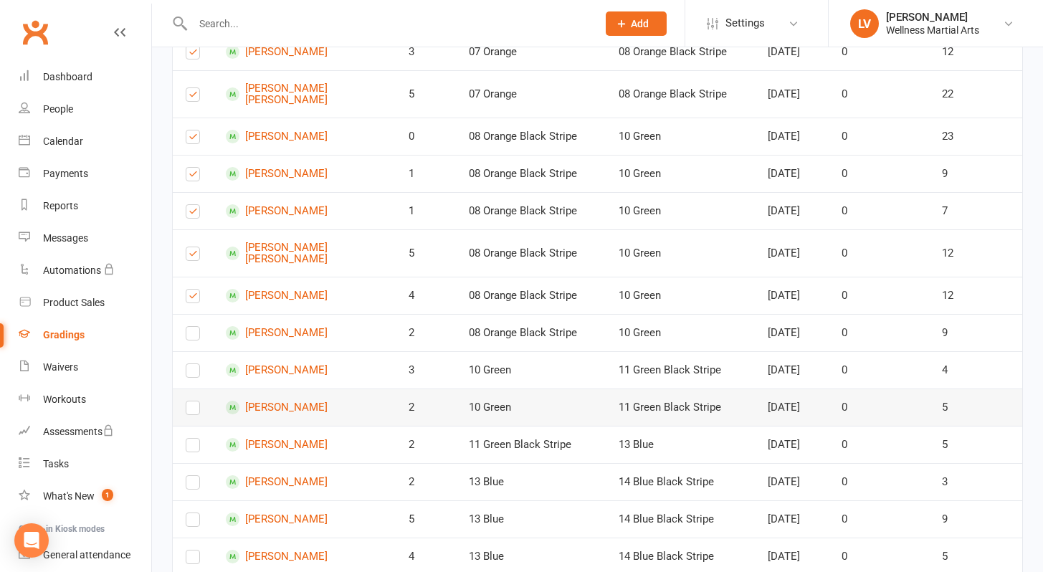
scroll to position [1308, 0]
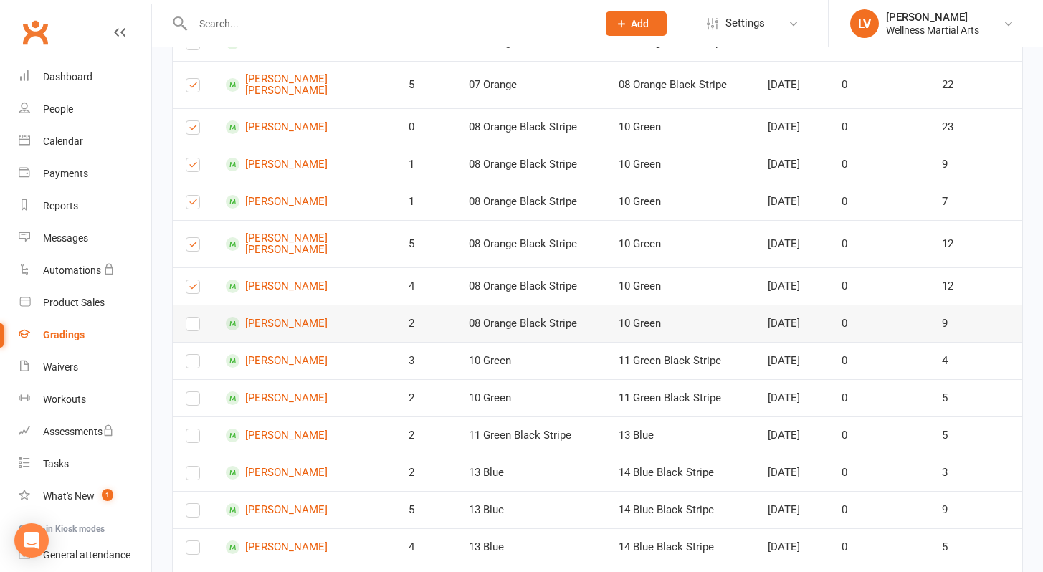
click at [189, 327] on label at bounding box center [193, 327] width 14 height 0
click at [189, 318] on input "checkbox" at bounding box center [193, 318] width 14 height 0
click at [191, 364] on label at bounding box center [193, 364] width 14 height 0
click at [191, 355] on input "checkbox" at bounding box center [193, 355] width 14 height 0
click at [195, 401] on label at bounding box center [193, 401] width 14 height 0
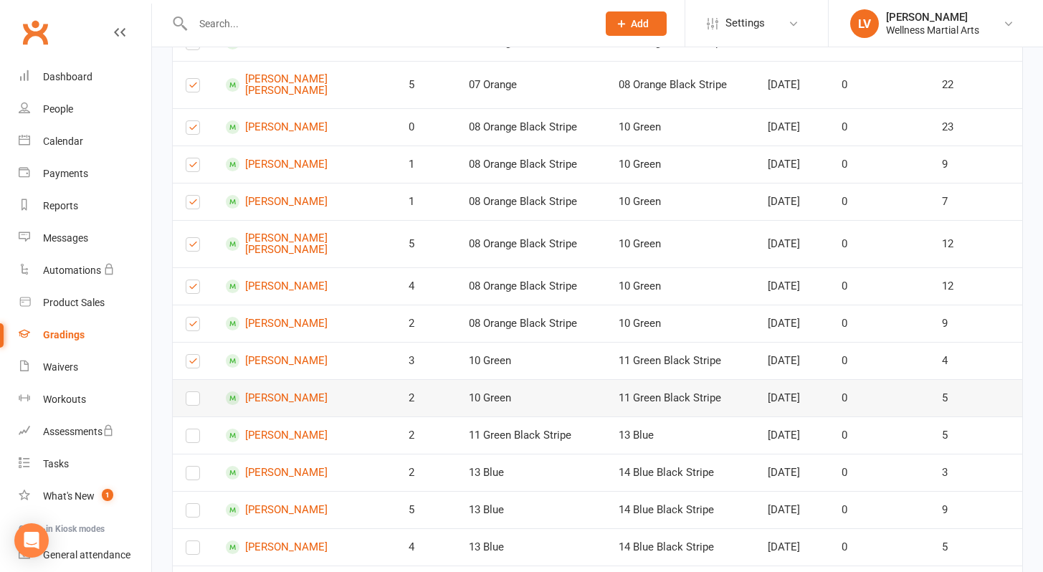
click at [195, 392] on input "checkbox" at bounding box center [193, 392] width 14 height 0
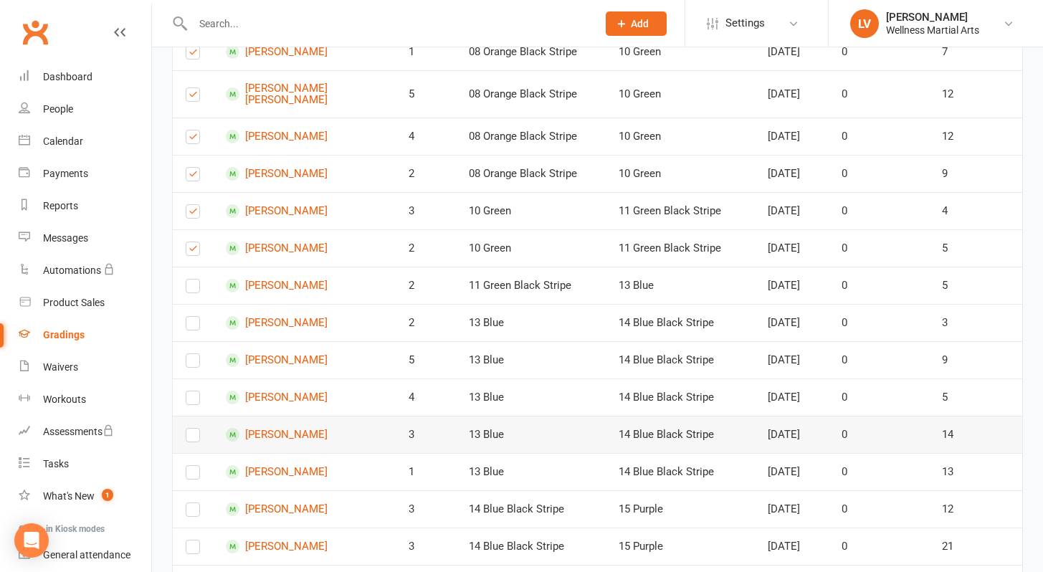
scroll to position [1473, 0]
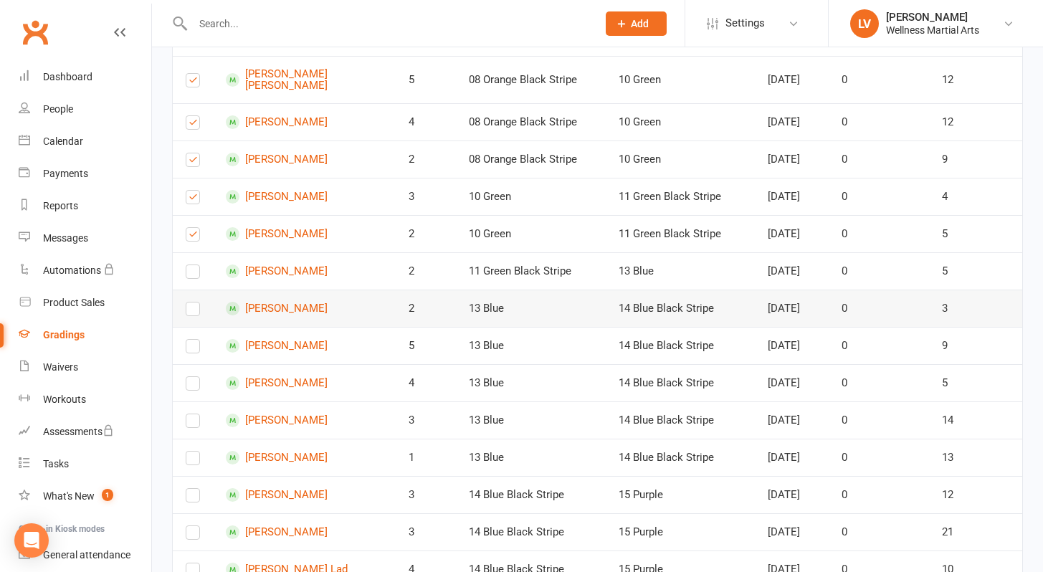
click at [196, 312] on label at bounding box center [193, 312] width 14 height 0
click at [196, 303] on input "checkbox" at bounding box center [193, 303] width 14 height 0
click at [195, 349] on label at bounding box center [193, 349] width 14 height 0
click at [195, 340] on input "checkbox" at bounding box center [193, 340] width 14 height 0
click at [191, 386] on label at bounding box center [193, 386] width 14 height 0
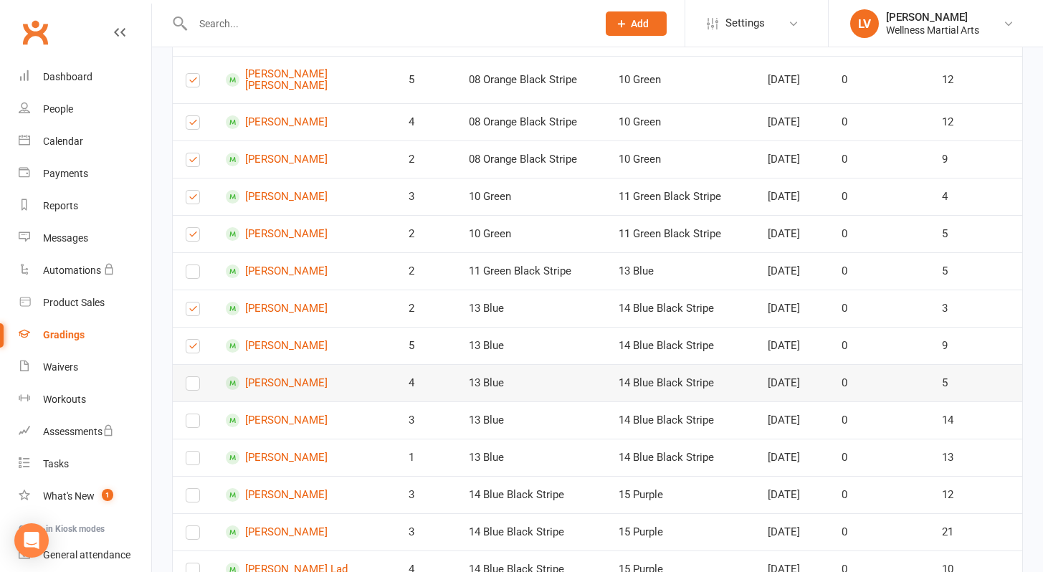
click at [191, 377] on input "checkbox" at bounding box center [193, 377] width 14 height 0
click at [193, 424] on label at bounding box center [193, 424] width 14 height 0
click at [193, 414] on input "checkbox" at bounding box center [193, 414] width 14 height 0
click at [198, 461] on label at bounding box center [193, 461] width 14 height 0
click at [198, 452] on input "checkbox" at bounding box center [193, 452] width 14 height 0
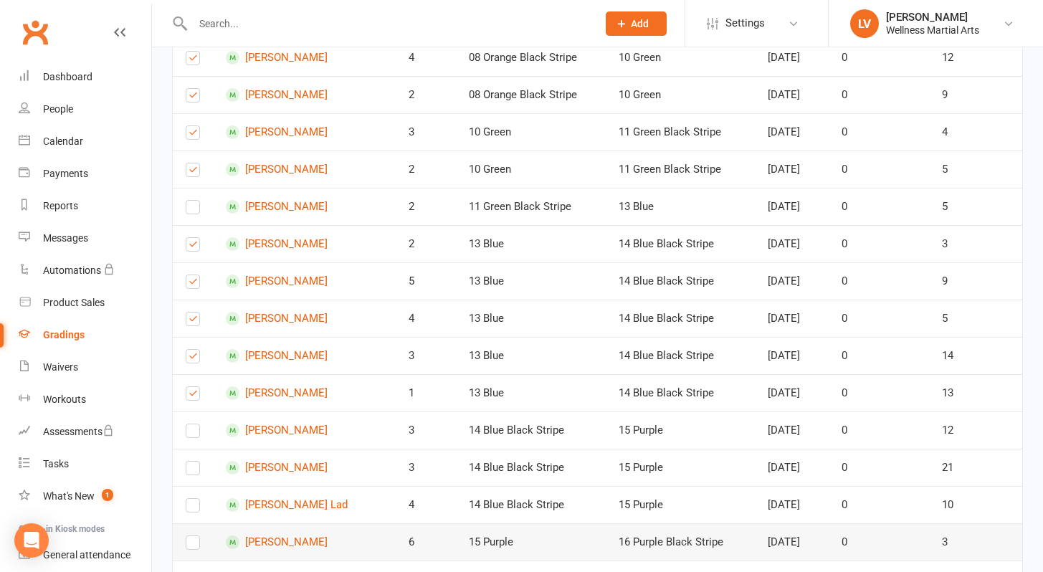
scroll to position [1616, 0]
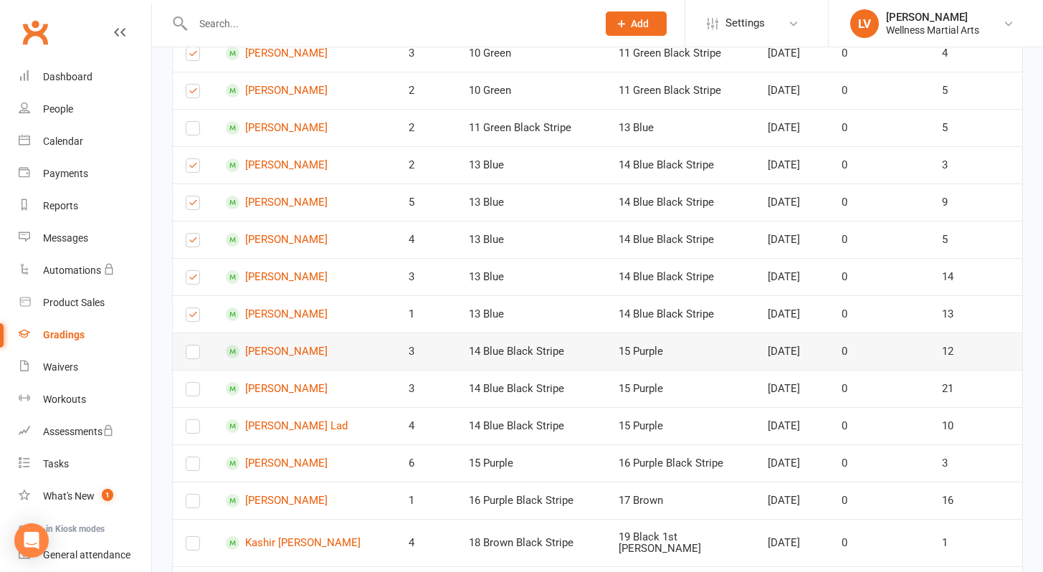
click at [192, 355] on label at bounding box center [193, 355] width 14 height 0
click at [192, 346] on input "checkbox" at bounding box center [193, 346] width 14 height 0
click at [193, 392] on label at bounding box center [193, 392] width 14 height 0
click at [193, 383] on input "checkbox" at bounding box center [193, 383] width 14 height 0
click at [196, 429] on label at bounding box center [193, 429] width 14 height 0
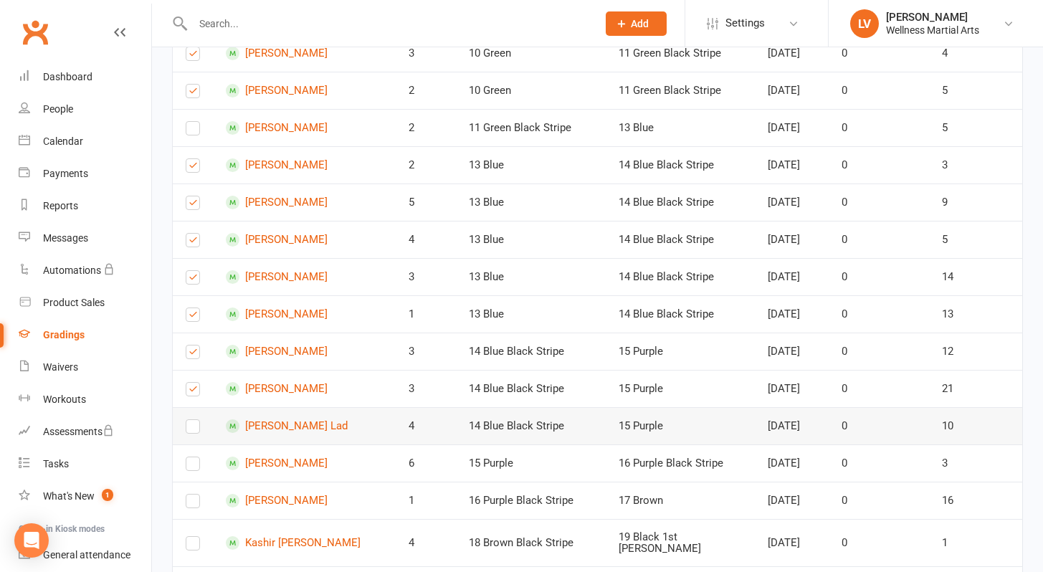
click at [196, 420] on input "checkbox" at bounding box center [193, 420] width 14 height 0
click at [195, 467] on label at bounding box center [193, 467] width 14 height 0
click at [195, 457] on input "checkbox" at bounding box center [193, 457] width 14 height 0
click at [193, 504] on label at bounding box center [193, 504] width 14 height 0
click at [193, 495] on input "checkbox" at bounding box center [193, 495] width 14 height 0
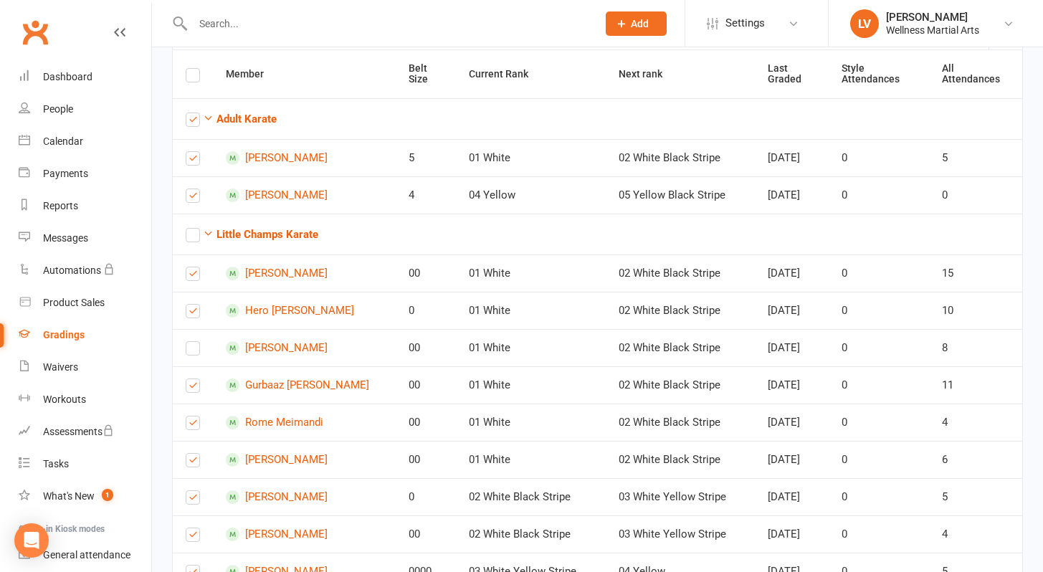
scroll to position [0, 0]
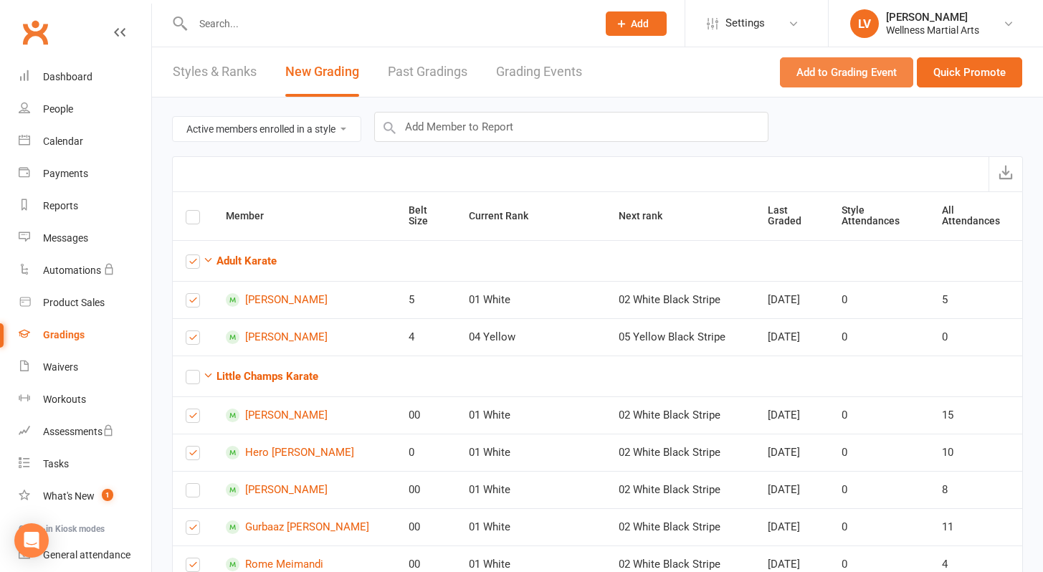
click at [842, 73] on button "Add to Grading Event" at bounding box center [846, 72] width 133 height 30
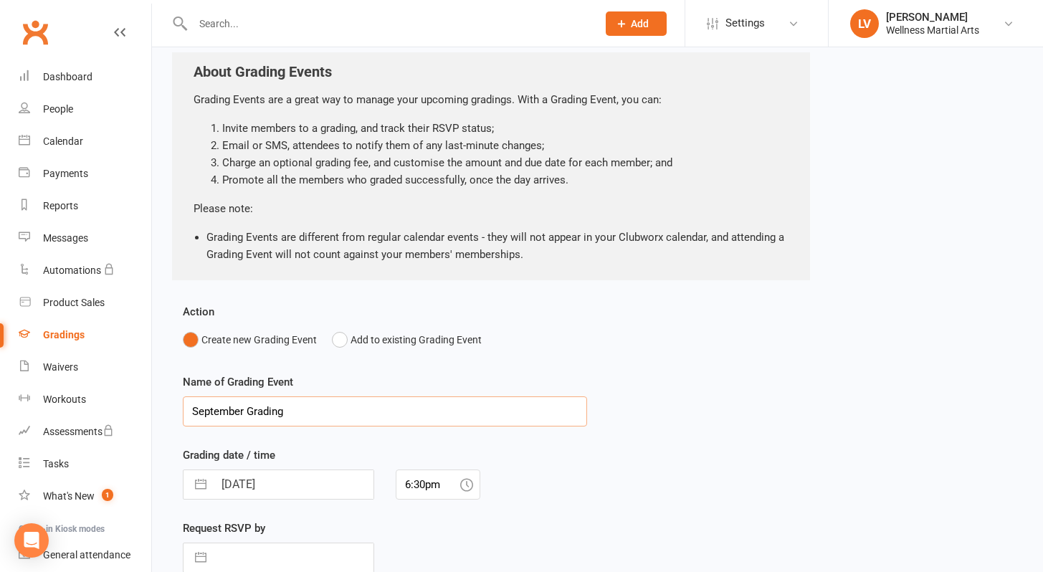
scroll to position [184, 0]
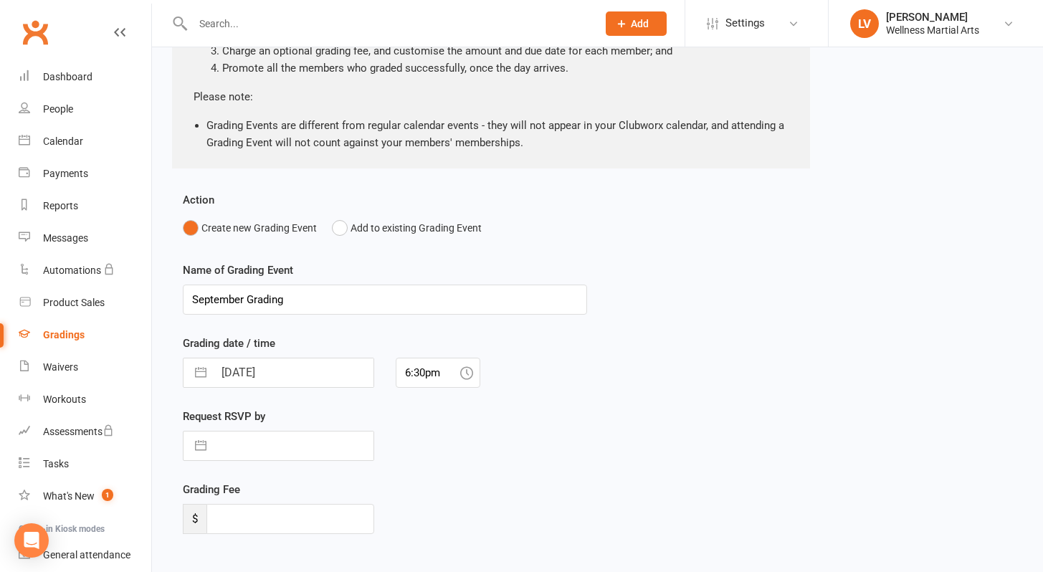
click at [200, 374] on button "button" at bounding box center [201, 372] width 26 height 29
select select "7"
select select "2025"
select select "8"
select select "2025"
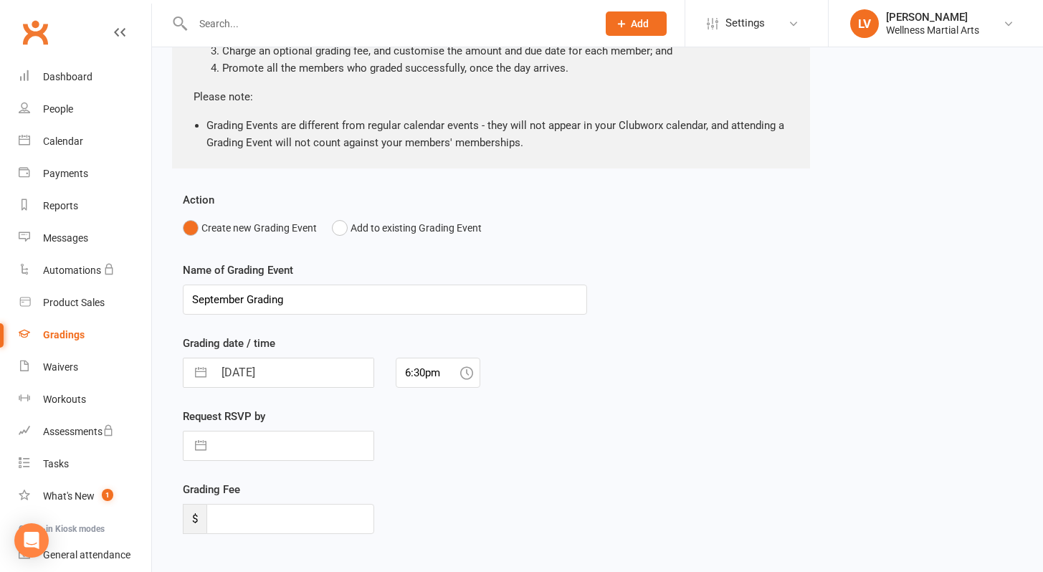
select select "9"
select select "2025"
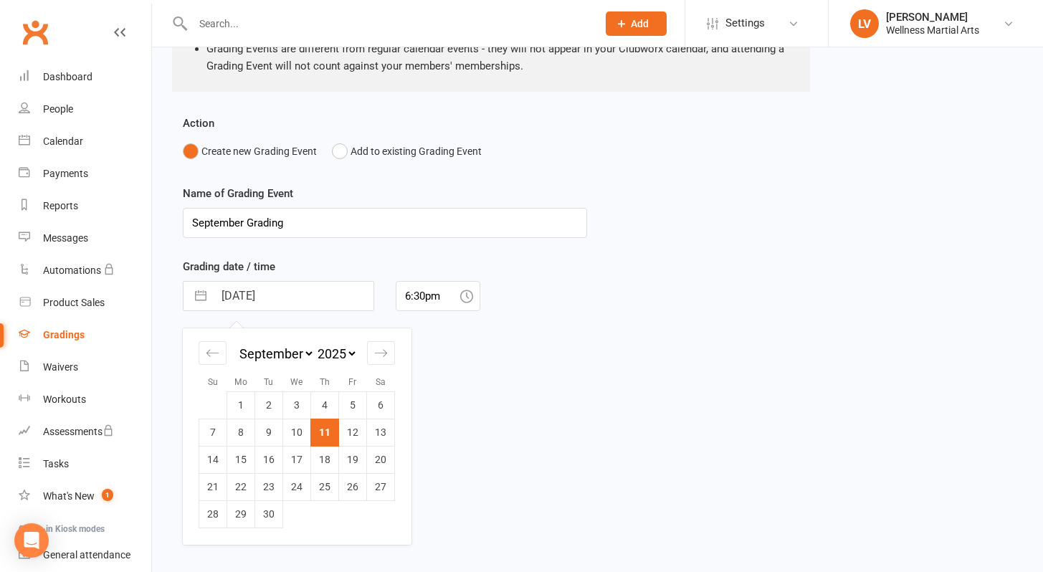
scroll to position [260, 0]
click at [382, 484] on td "27" at bounding box center [381, 486] width 28 height 27
type input "[DATE]"
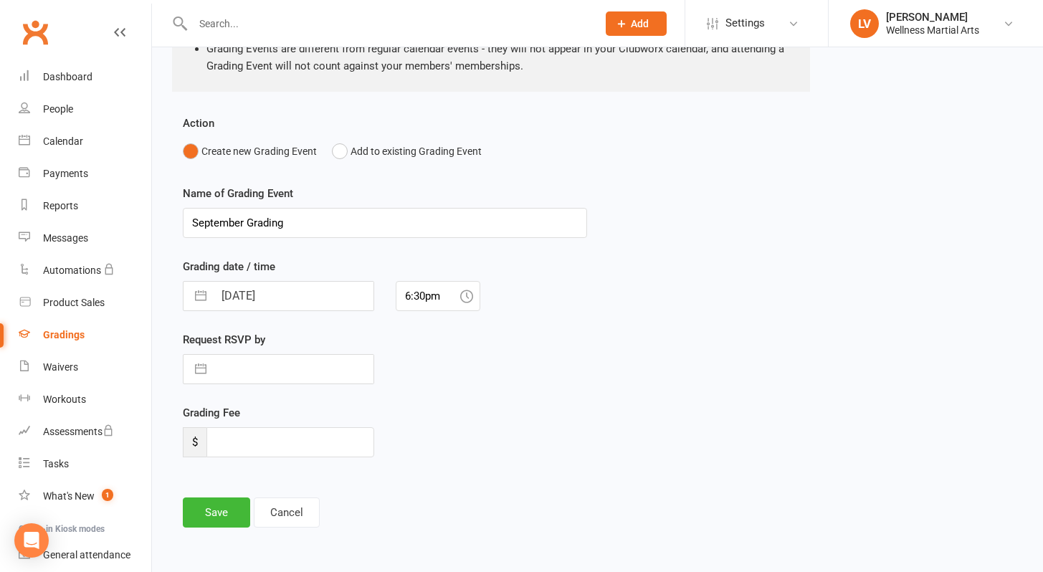
click at [235, 369] on input "text" at bounding box center [294, 369] width 160 height 29
select select "7"
select select "2025"
select select "8"
select select "2025"
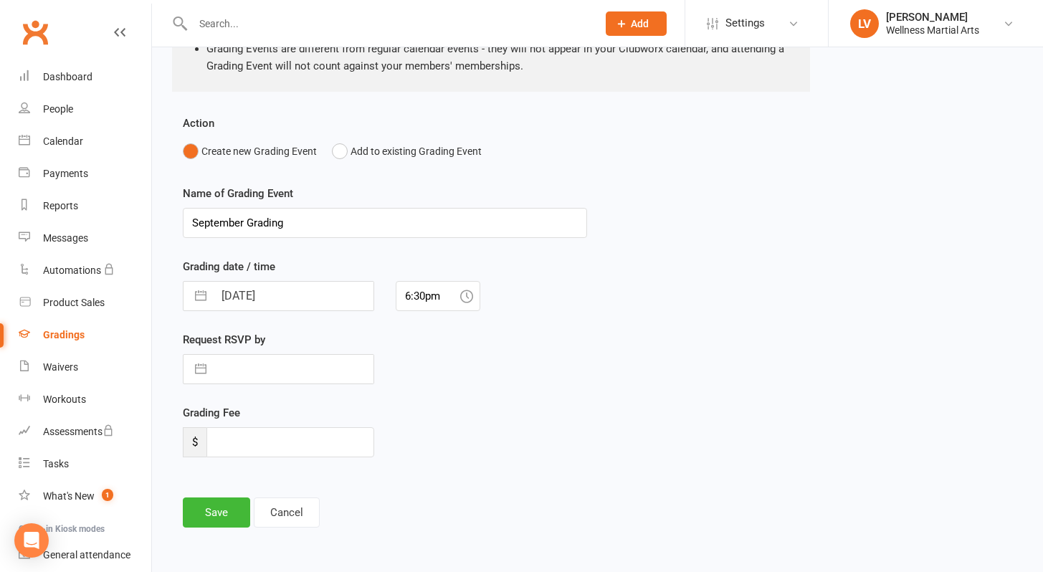
select select "9"
select select "2025"
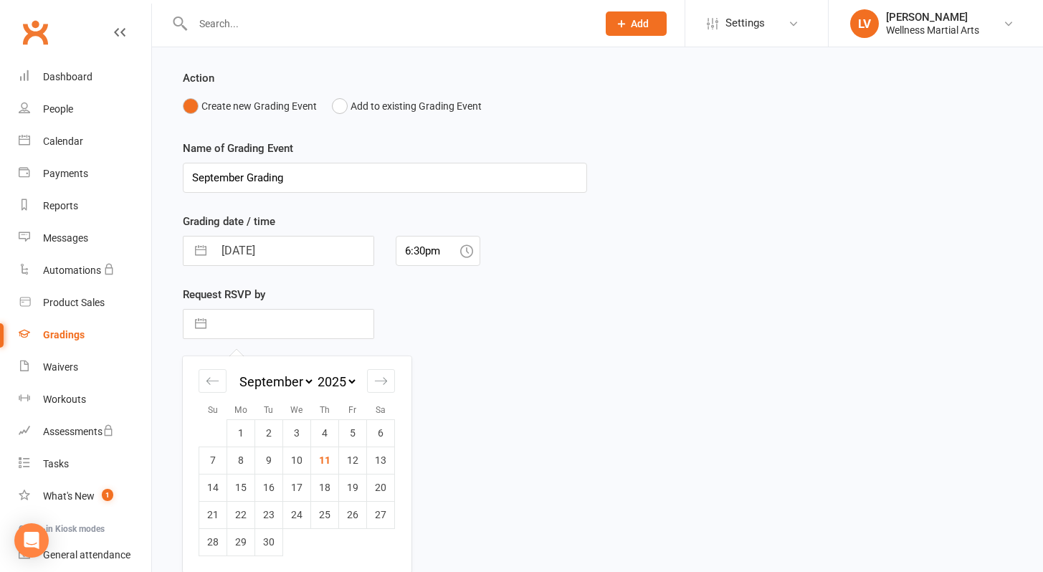
scroll to position [306, 0]
click at [299, 510] on td "24" at bounding box center [297, 513] width 28 height 27
type input "[DATE]"
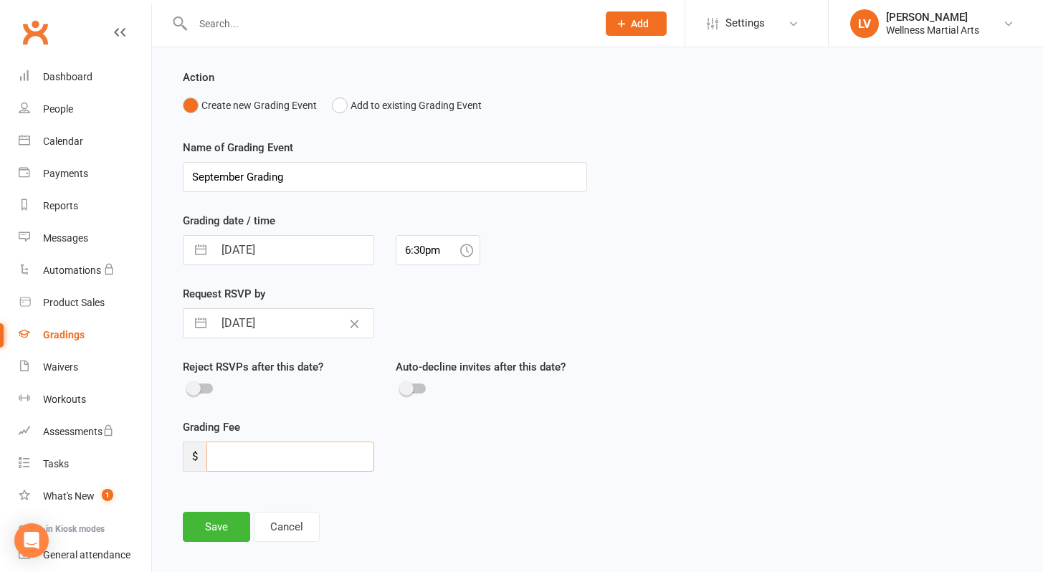
click at [275, 470] on input "number" at bounding box center [290, 457] width 168 height 30
type input "0.00"
click at [586, 409] on div "Auto-decline invites after this date?" at bounding box center [491, 388] width 213 height 60
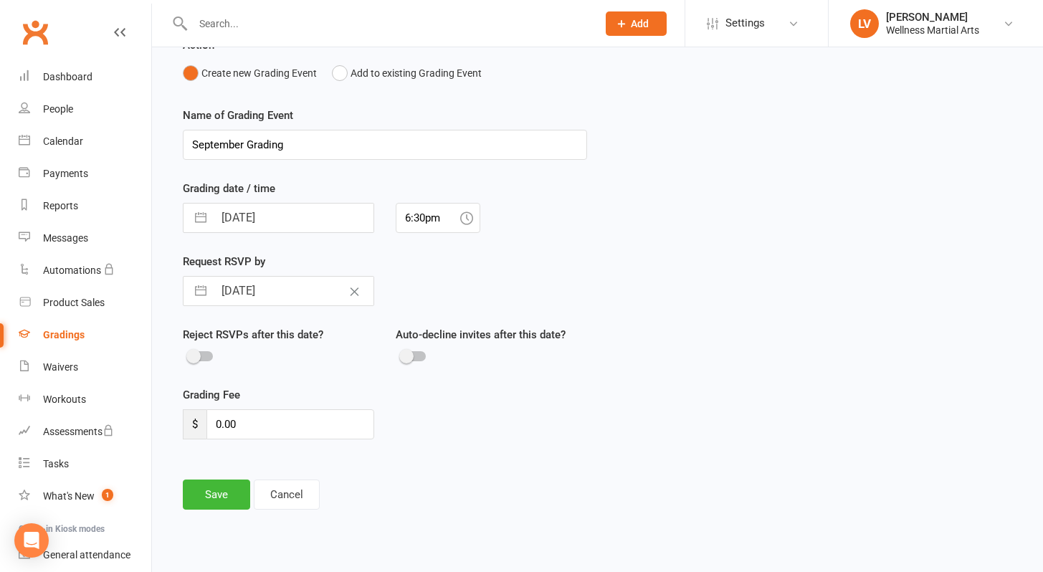
scroll to position [340, 0]
click at [194, 487] on button "Save" at bounding box center [216, 493] width 67 height 30
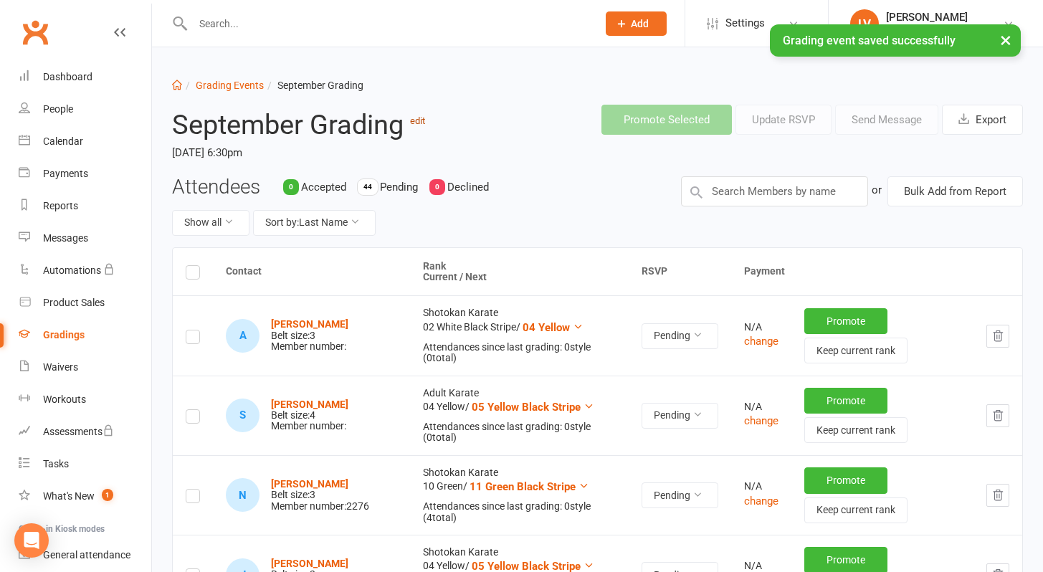
click at [425, 123] on link "edit" at bounding box center [417, 120] width 15 height 11
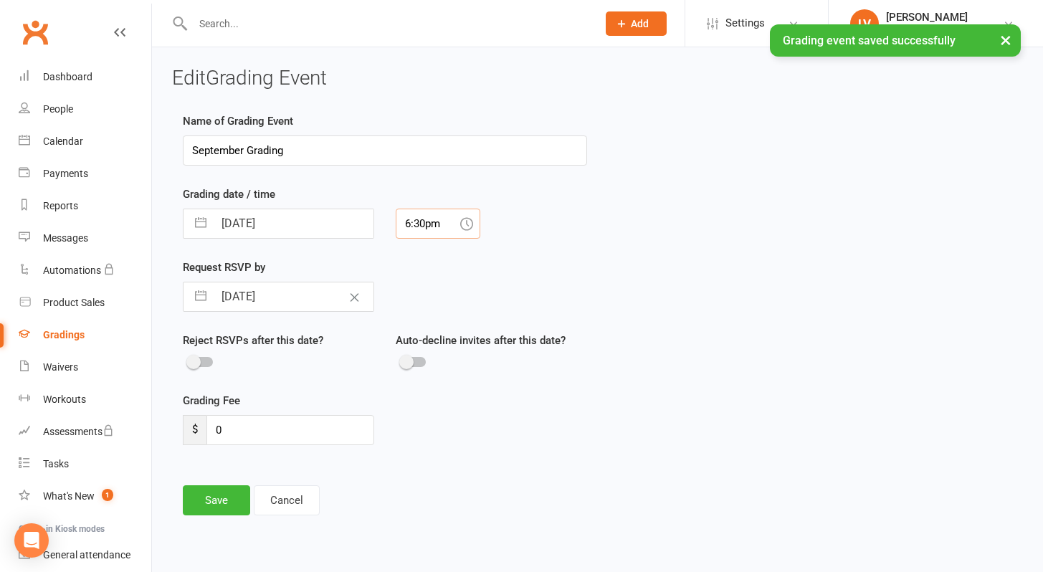
click at [419, 232] on input "6:30pm" at bounding box center [438, 224] width 85 height 30
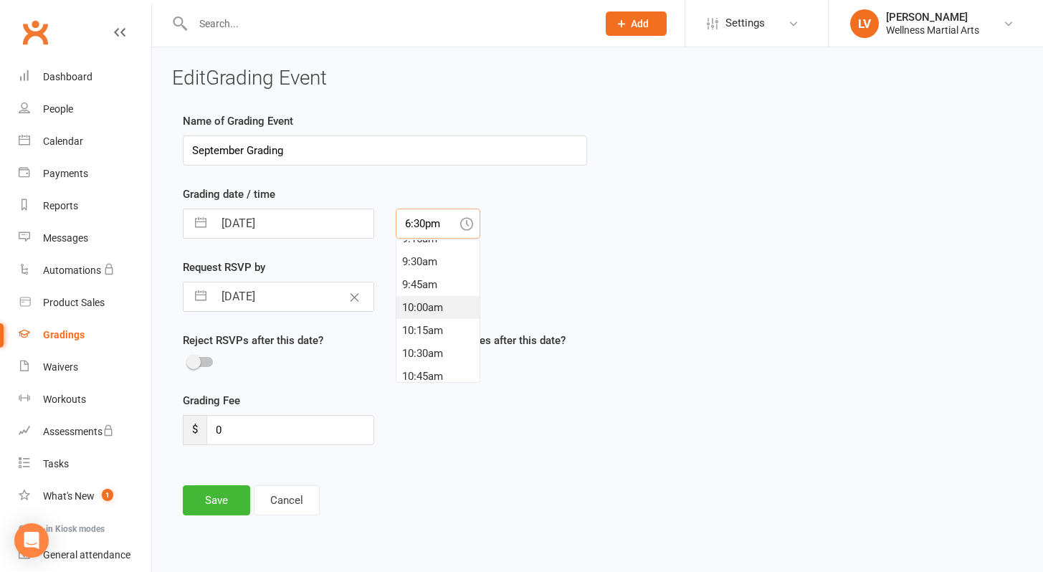
scroll to position [981, 0]
click at [431, 280] on div "11:00am" at bounding box center [437, 280] width 83 height 23
type input "11:00am"
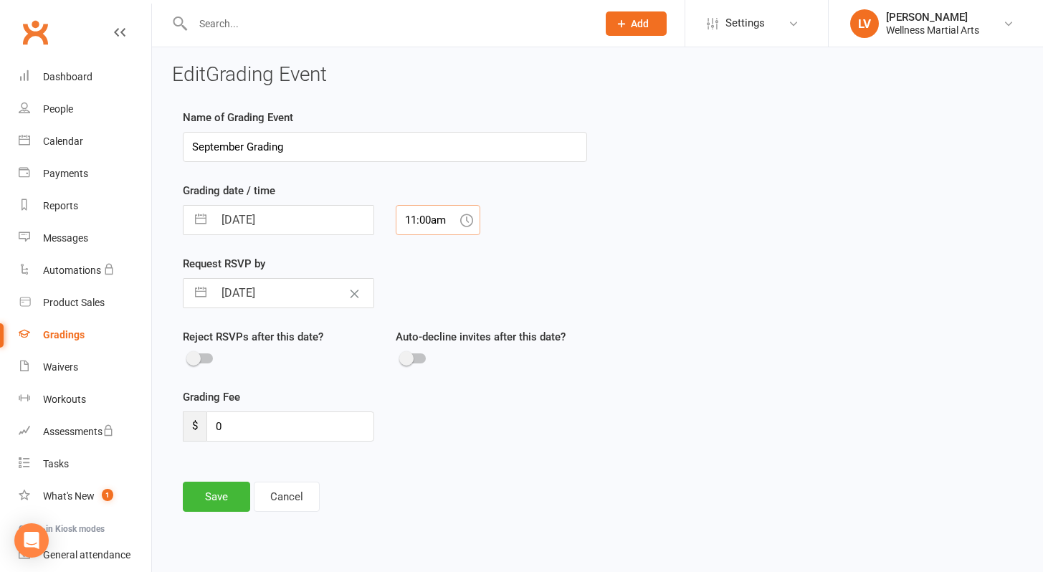
scroll to position [7, 0]
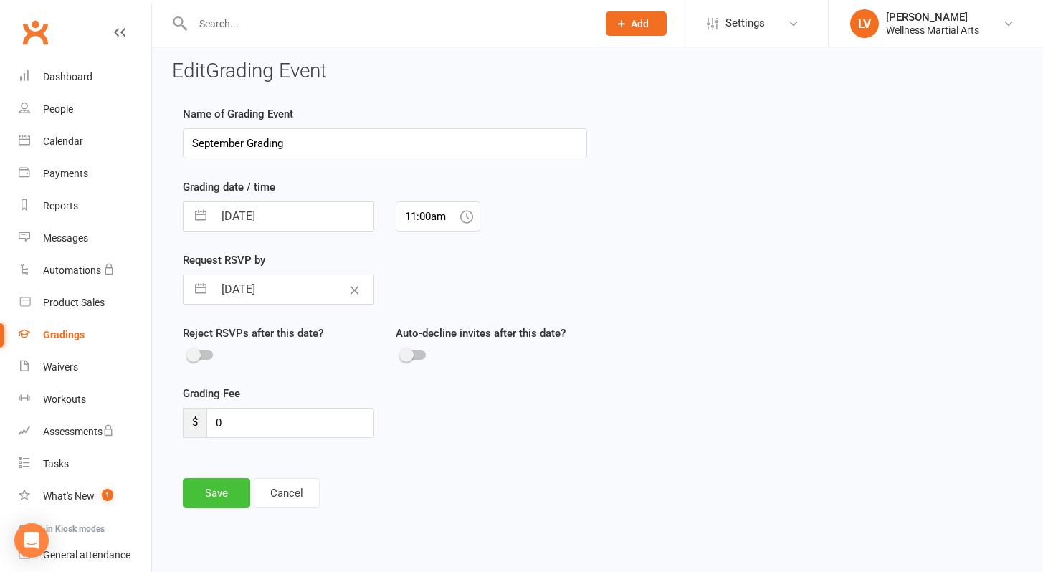
click at [235, 494] on button "Save" at bounding box center [216, 493] width 67 height 30
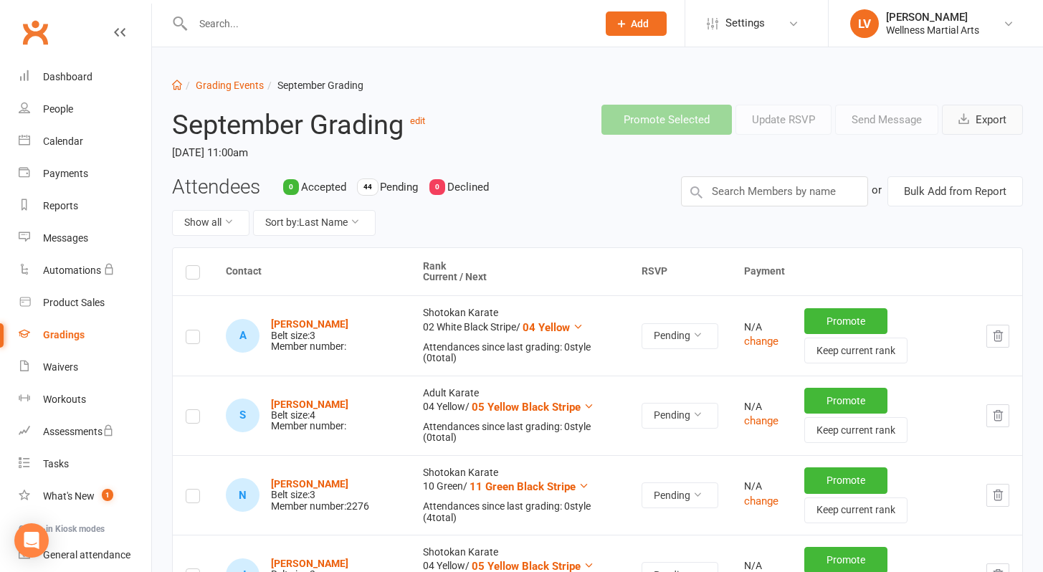
click at [979, 130] on button "Export" at bounding box center [982, 120] width 81 height 30
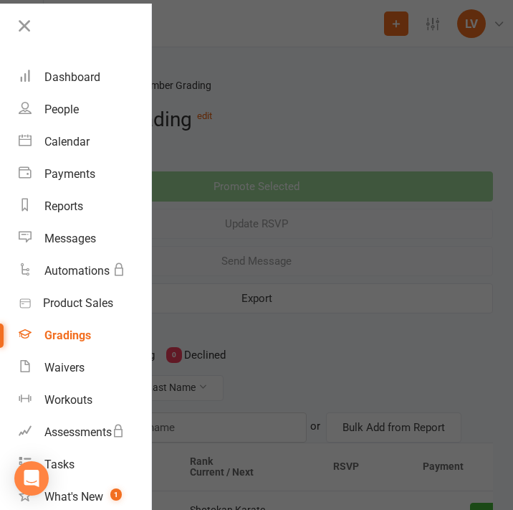
click at [231, 78] on div at bounding box center [256, 255] width 513 height 510
